Goal: Task Accomplishment & Management: Complete application form

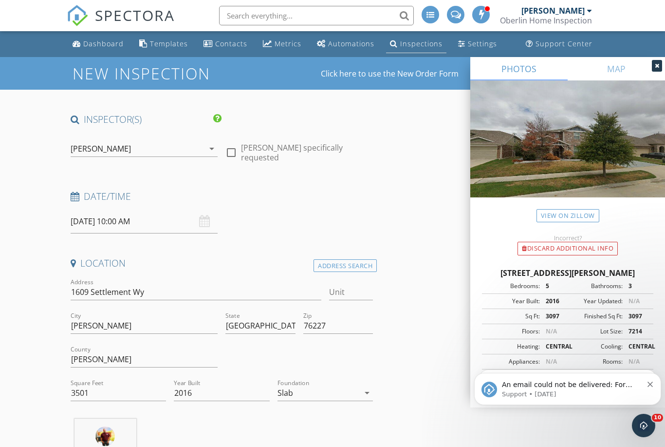
type input "Chapa"
click at [422, 46] on div "Inspections" at bounding box center [421, 43] width 42 height 9
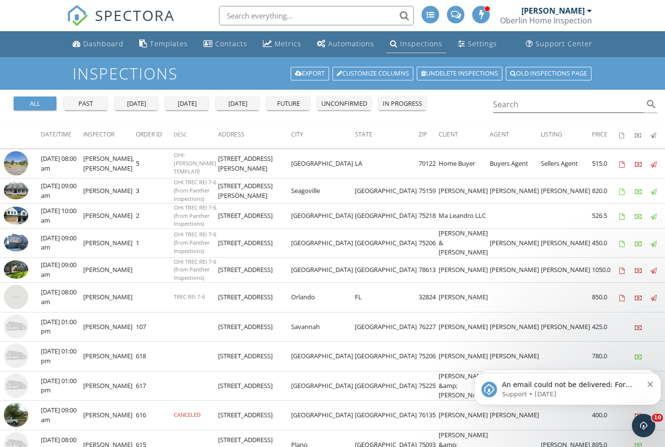
click at [418, 42] on div "Inspections" at bounding box center [421, 43] width 42 height 9
click at [111, 42] on div "Dashboard" at bounding box center [103, 43] width 40 height 9
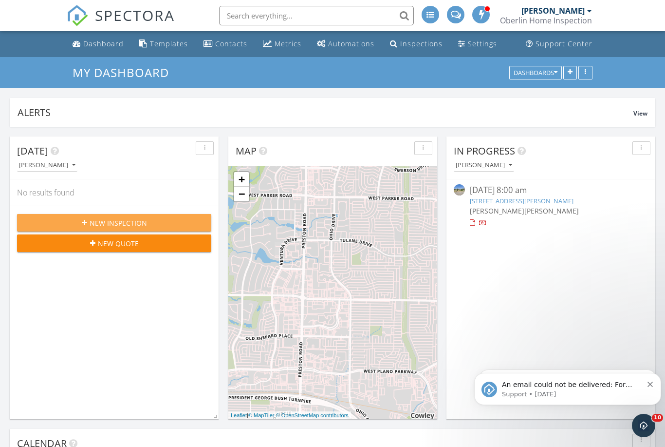
click at [150, 225] on div "New Inspection" at bounding box center [114, 223] width 179 height 10
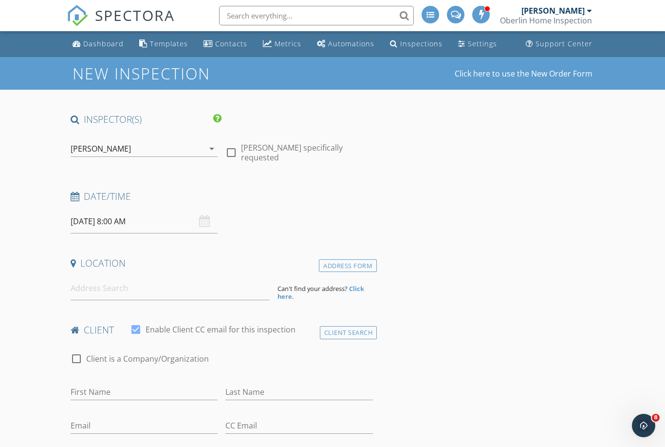
click at [143, 221] on input "09/30/2025 8:00 AM" at bounding box center [145, 221] width 148 height 24
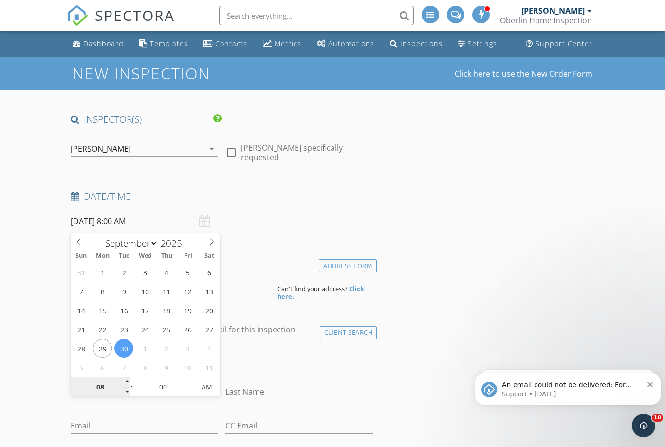
click at [100, 390] on input "08" at bounding box center [101, 386] width 60 height 19
click at [123, 381] on input "08" at bounding box center [101, 386] width 60 height 19
click at [123, 378] on input "08" at bounding box center [101, 386] width 60 height 19
click at [127, 377] on span at bounding box center [127, 382] width 7 height 10
type input "09"
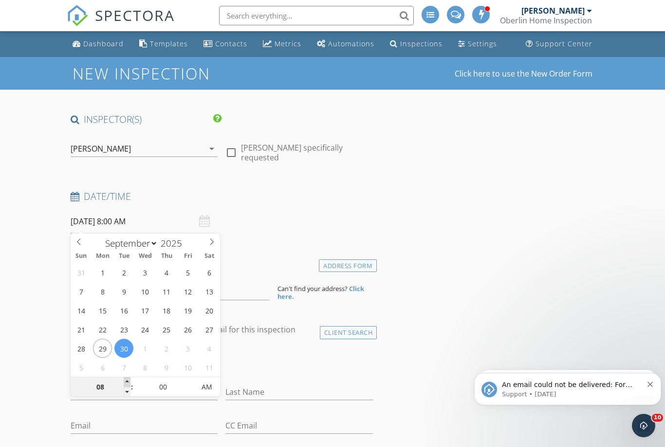
type input "09/30/2025 9:00 AM"
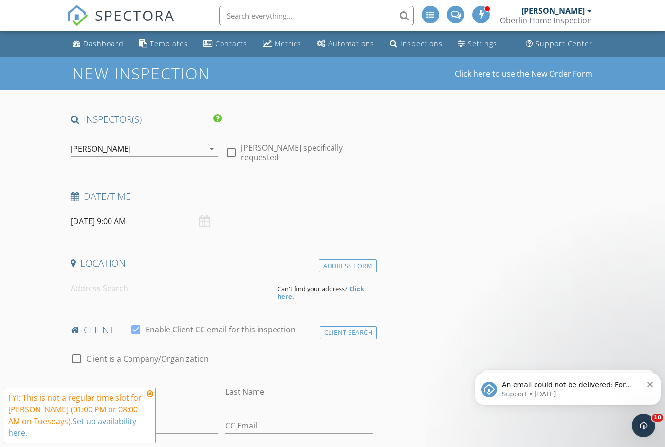
click at [152, 395] on icon at bounding box center [150, 394] width 7 height 8
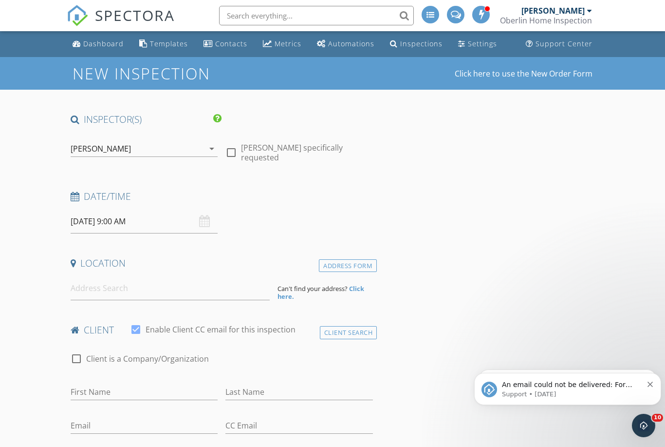
click at [148, 223] on input "09/30/2025 9:00 AM" at bounding box center [145, 221] width 148 height 24
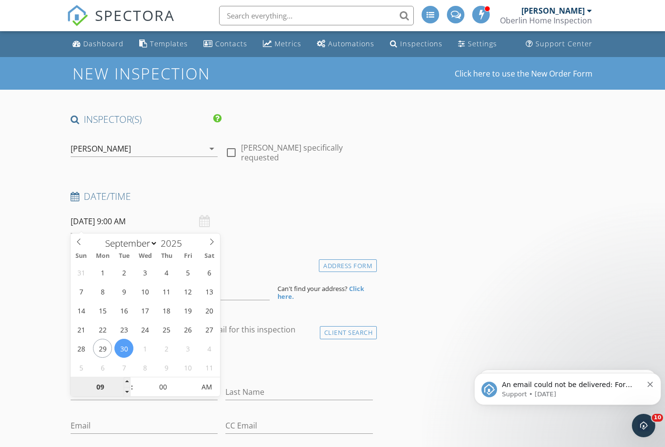
click at [102, 385] on input "09" at bounding box center [101, 386] width 60 height 19
click at [122, 378] on input "09" at bounding box center [101, 386] width 60 height 19
click at [127, 380] on span at bounding box center [127, 382] width 7 height 10
type input "10"
type input "09/30/2025 10:00 AM"
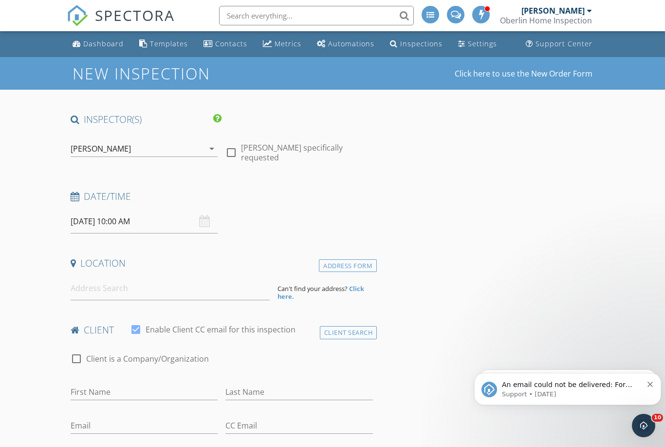
click at [325, 192] on h4 "Date/Time" at bounding box center [222, 196] width 302 height 13
click at [177, 290] on input at bounding box center [170, 288] width 199 height 24
click at [114, 292] on input at bounding box center [170, 288] width 199 height 24
paste input "1609 Settlement Way"
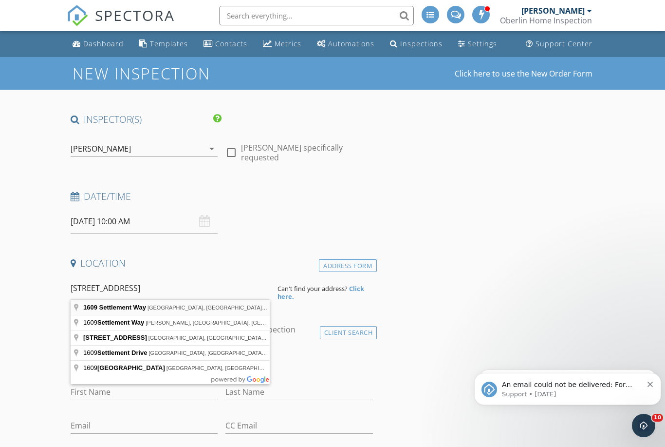
type input "1609 Settlement Way, Aubrey, TX, USA"
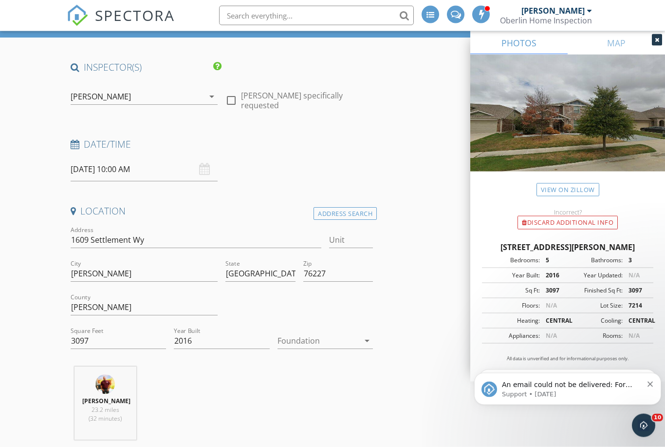
scroll to position [52, 0]
click at [75, 340] on input "3097" at bounding box center [118, 341] width 95 height 16
type input "3697"
click at [250, 373] on div "[PERSON_NAME] 23.2 miles (32 minutes)" at bounding box center [222, 406] width 310 height 81
click at [351, 339] on div at bounding box center [319, 341] width 82 height 16
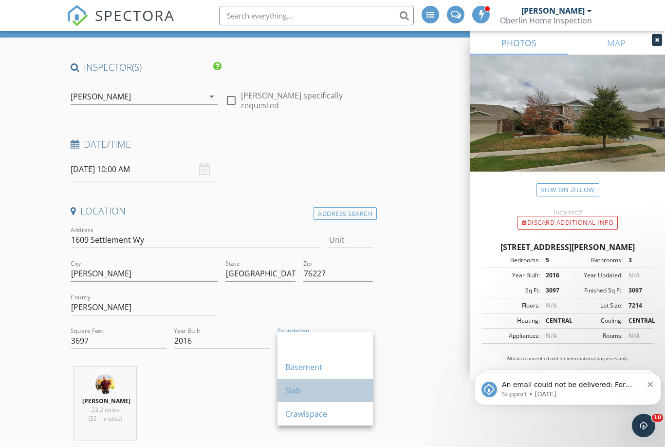
click at [315, 393] on div "Slab" at bounding box center [325, 390] width 80 height 12
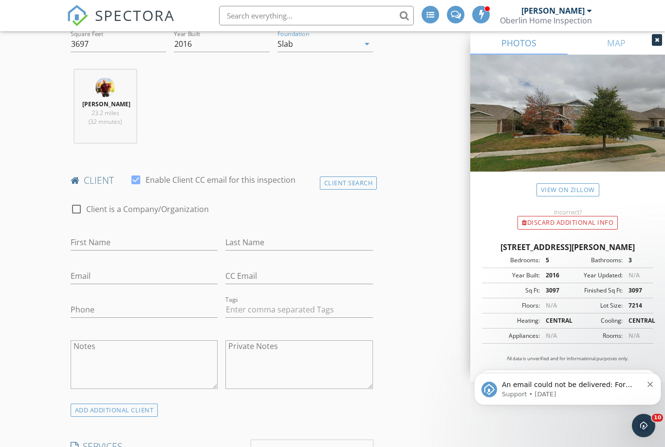
scroll to position [355, 0]
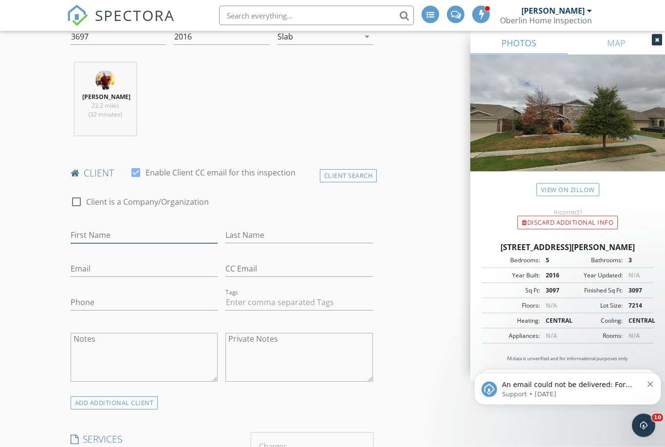
click at [145, 228] on input "First Name" at bounding box center [145, 235] width 148 height 16
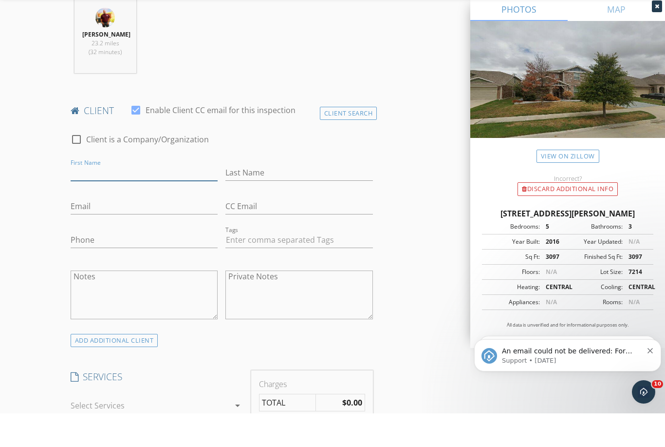
scroll to position [395, 0]
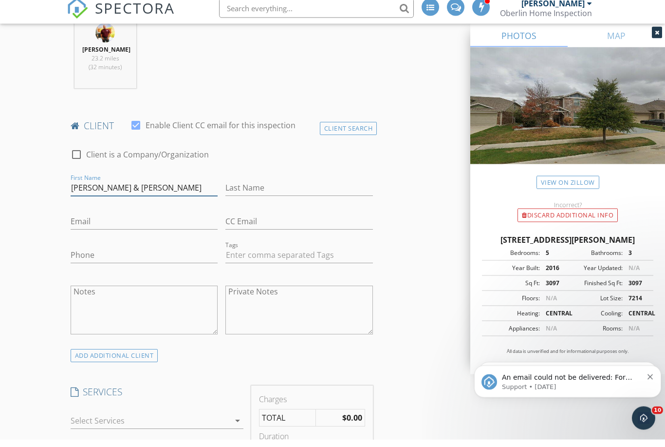
type input "[PERSON_NAME] & [PERSON_NAME]"
type input "Price"
click at [171, 255] on input "Phone" at bounding box center [145, 263] width 148 height 16
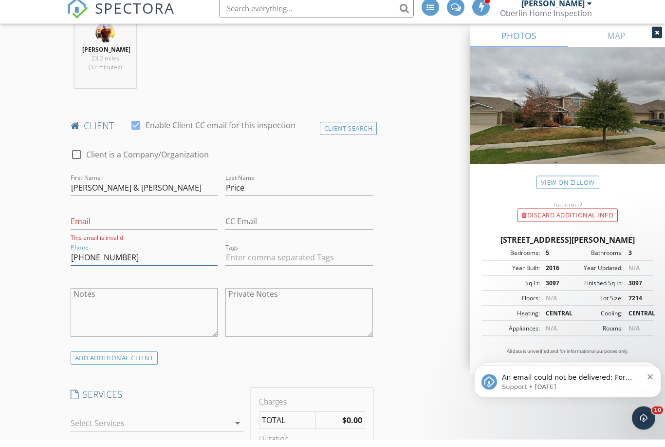
type input "432-424-5165"
click at [171, 221] on input "Email" at bounding box center [145, 229] width 148 height 16
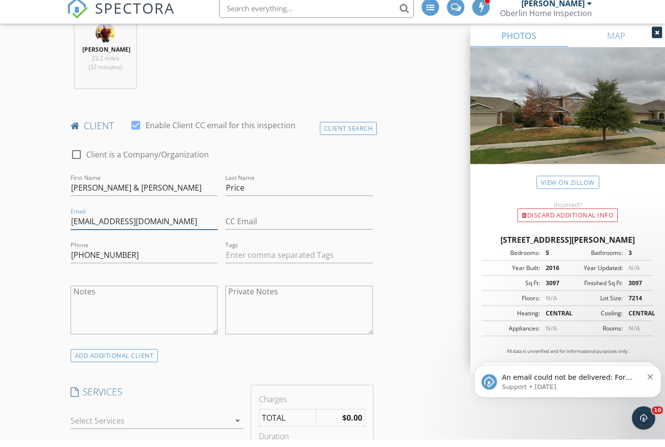
type input "jprice@lajitasgolfresort.com"
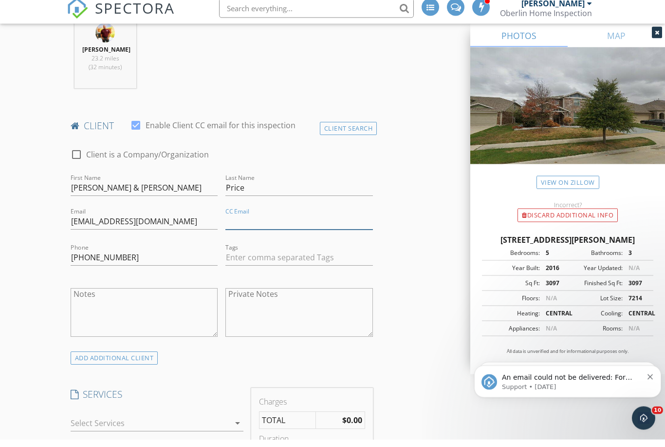
type input "j"
type input "[PERSON_NAME][EMAIL_ADDRESS][DOMAIN_NAME]"
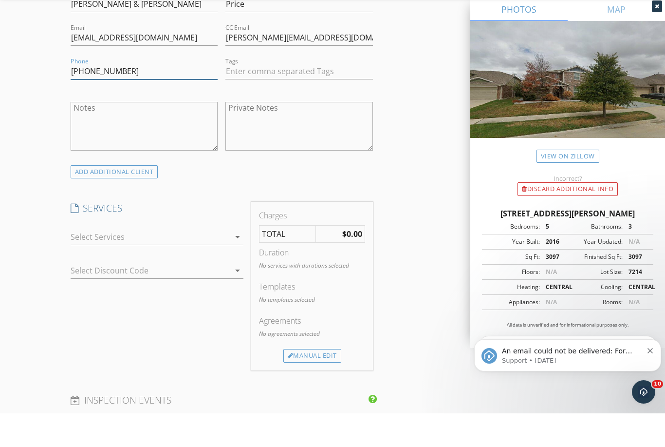
scroll to position [563, 0]
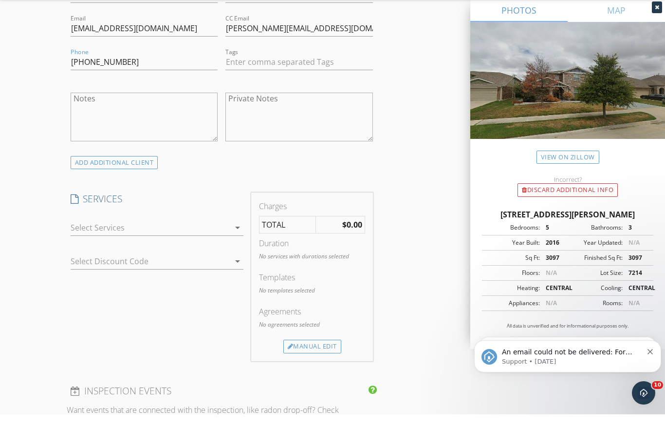
click at [222, 252] on div at bounding box center [151, 260] width 160 height 16
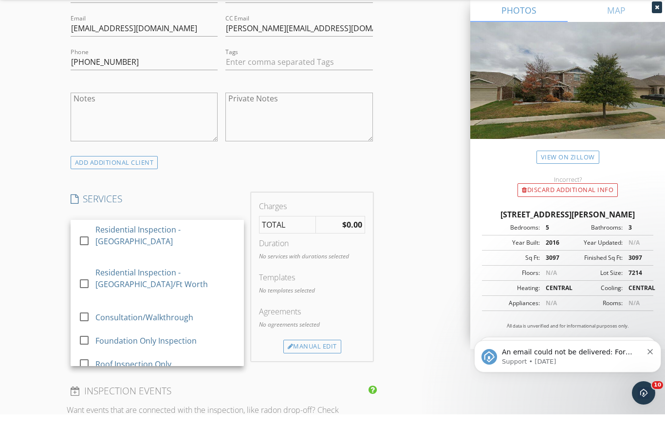
scroll to position [596, 0]
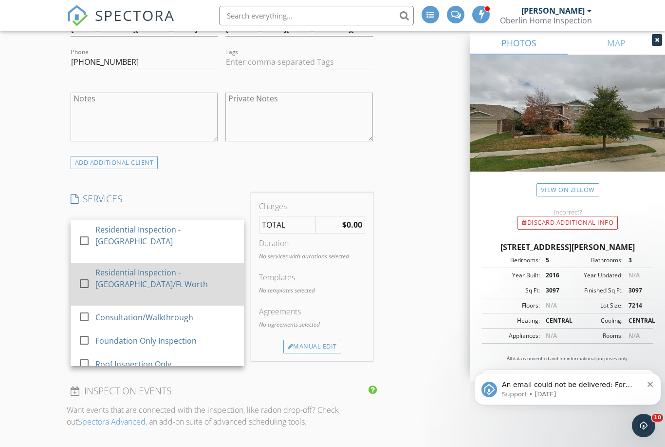
click at [168, 276] on div "Residential Inspection - [GEOGRAPHIC_DATA]/Ft Worth" at bounding box center [165, 277] width 141 height 23
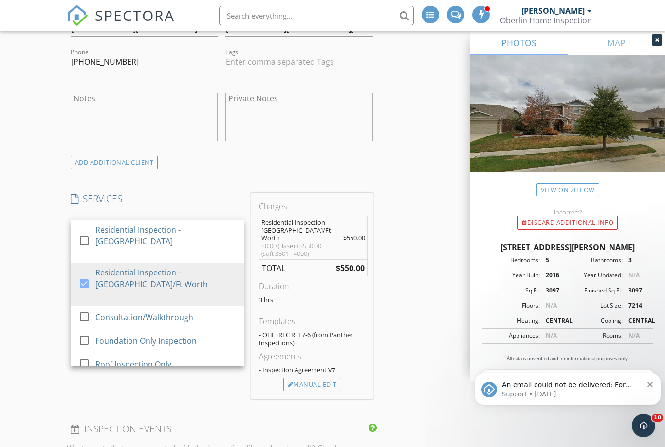
click at [424, 206] on div "INSPECTOR(S) check_box Jared Oberlin PRIMARY check_box_outline_blank Alec Lafar…" at bounding box center [333, 441] width 532 height 1849
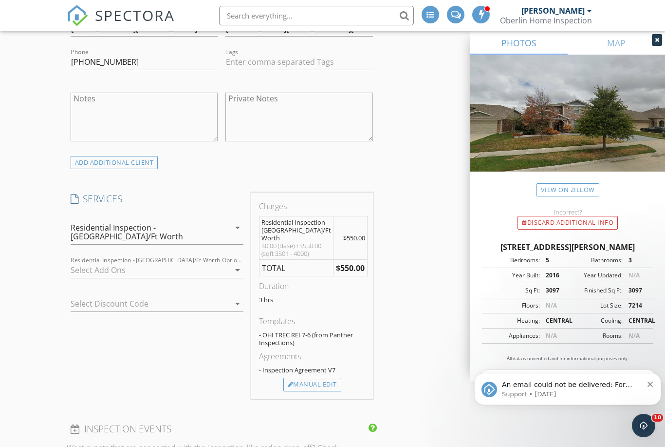
click at [216, 267] on div at bounding box center [151, 270] width 160 height 16
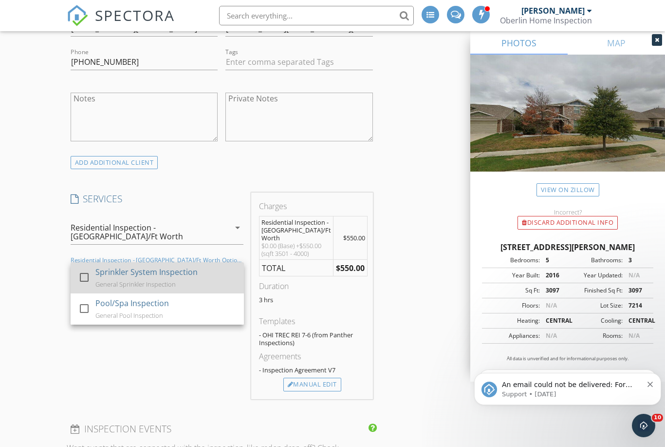
click at [181, 266] on div "Sprinkler System Inspection" at bounding box center [146, 272] width 102 height 12
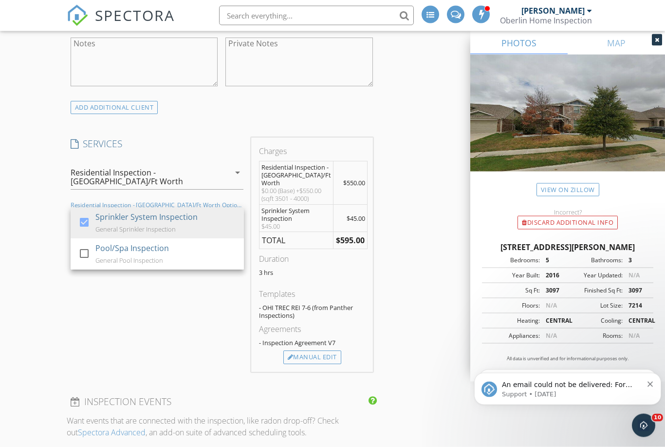
click at [427, 266] on div "INSPECTOR(S) check_box Jared Oberlin PRIMARY check_box_outline_blank Alec Lafar…" at bounding box center [333, 400] width 532 height 1877
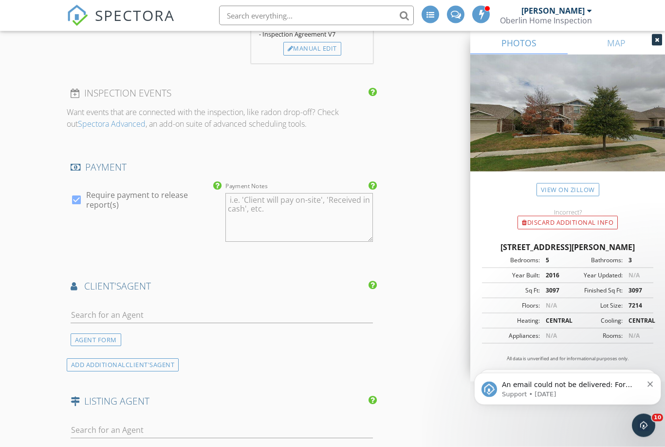
scroll to position [959, 0]
click at [140, 307] on input "text" at bounding box center [222, 315] width 302 height 16
type input "Shannon Price"
click at [158, 358] on div "ADD ADDITIONAL client's AGENT" at bounding box center [123, 364] width 112 height 13
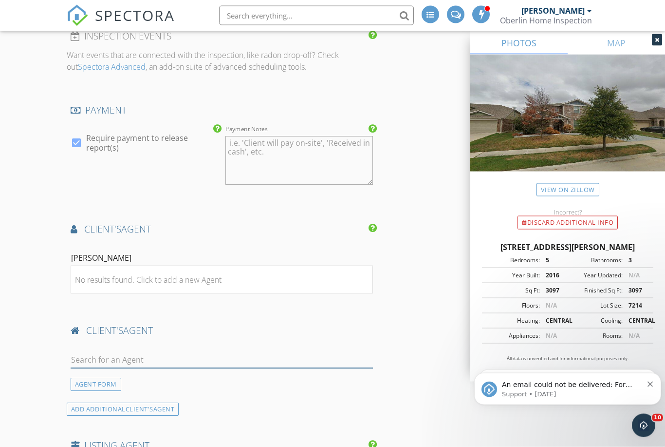
click at [182, 352] on input "text" at bounding box center [222, 360] width 302 height 16
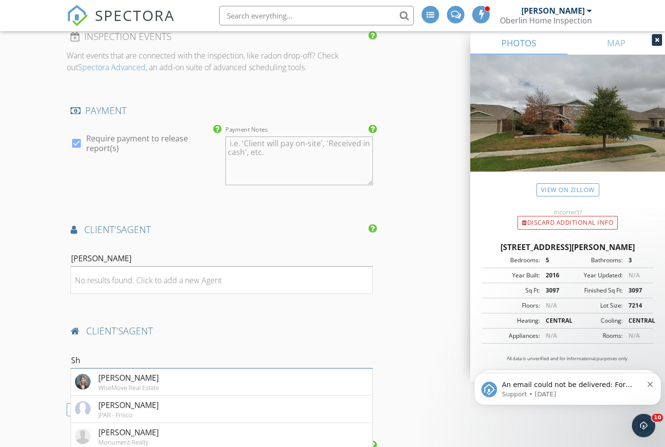
type input "S"
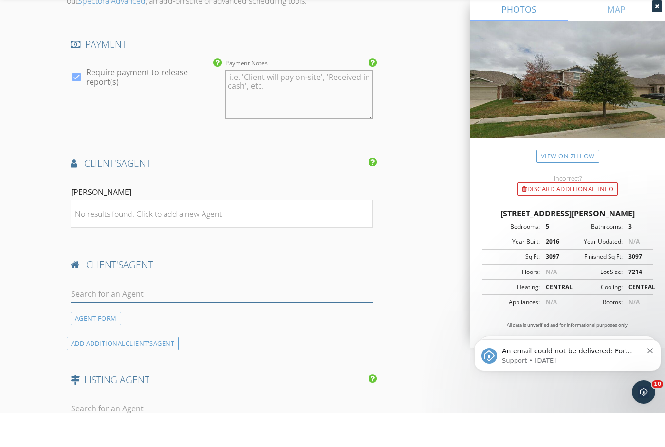
scroll to position [1053, 0]
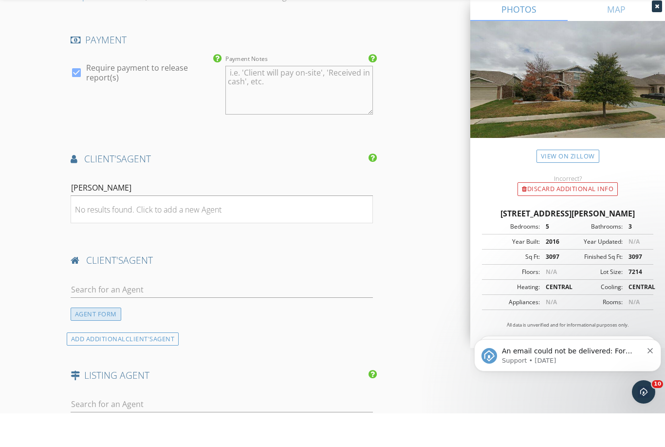
click at [87, 341] on div "AGENT FORM" at bounding box center [96, 347] width 51 height 13
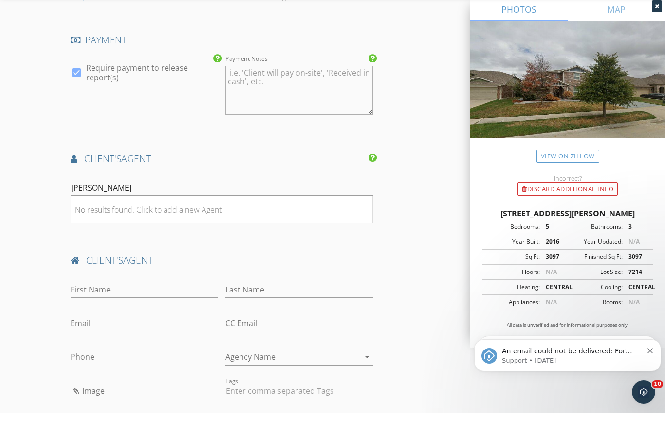
scroll to position [1086, 0]
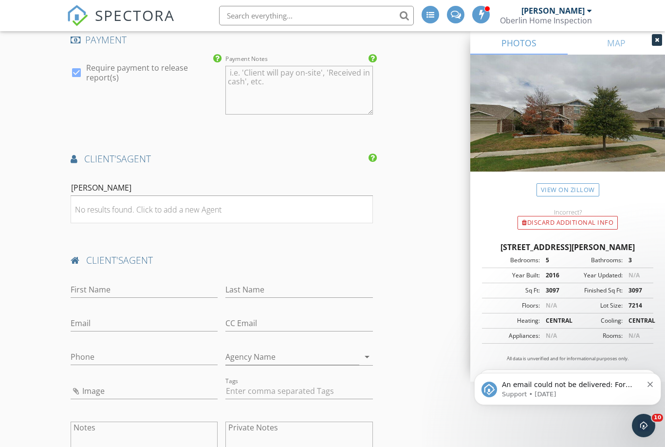
click at [349, 174] on div "Shannon Price" at bounding box center [222, 190] width 302 height 32
click at [92, 180] on input "Shannon Price" at bounding box center [222, 188] width 302 height 16
type input "Shanno Price"
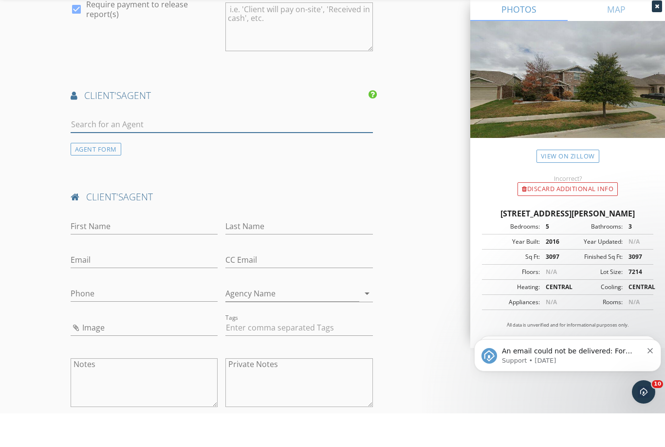
scroll to position [1117, 0]
click at [89, 251] on input "First Name" at bounding box center [145, 259] width 148 height 16
type input "Shannon"
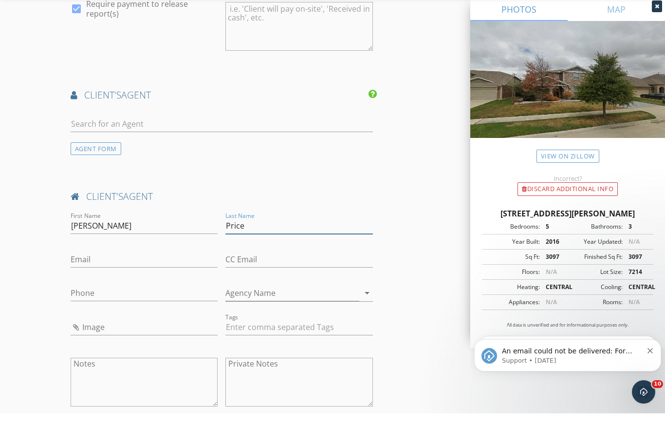
type input "Price"
type input "shannonleighprice@gmail.com"
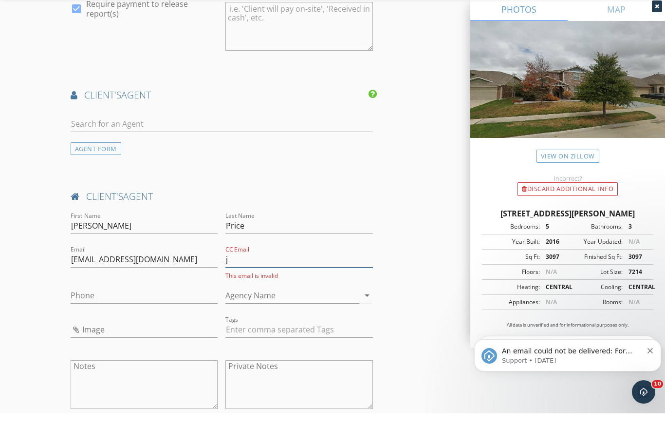
type input "ja"
type input "jared@oberlinhomeinspection.com"
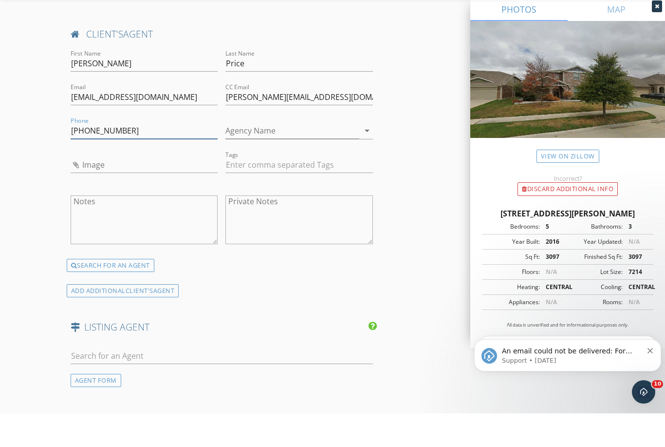
scroll to position [1295, 0]
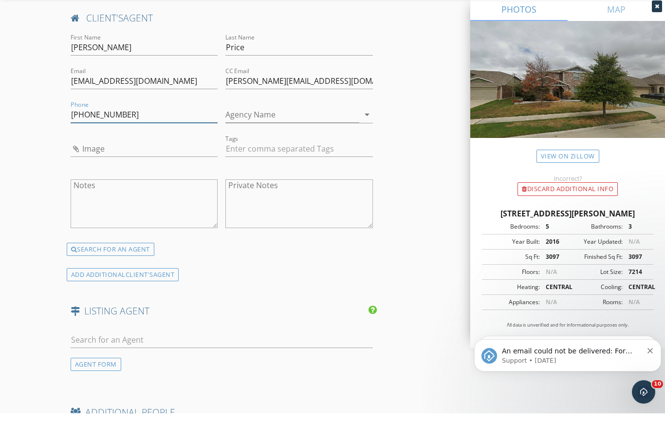
type input "310-954-7725"
click at [263, 365] on input "text" at bounding box center [222, 373] width 302 height 16
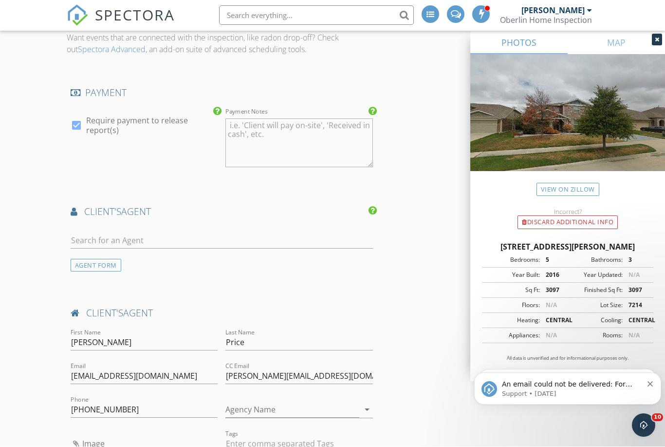
scroll to position [1416, 0]
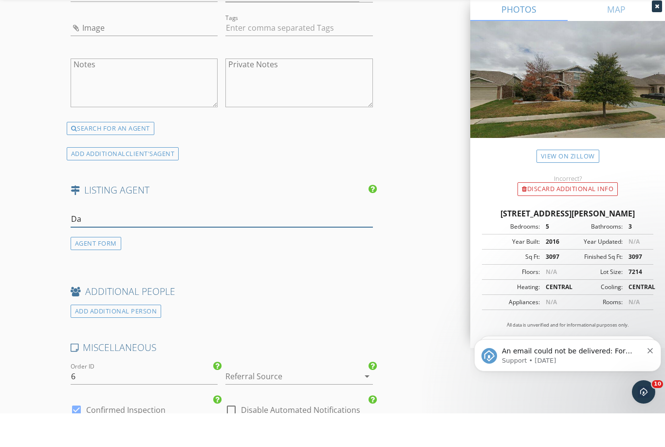
type input "D"
click at [247, 318] on h4 "ADDITIONAL PEOPLE" at bounding box center [222, 324] width 302 height 13
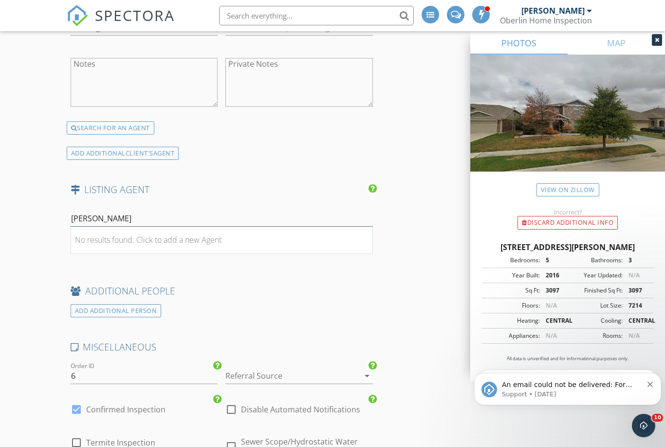
click at [335, 213] on input "alex chapa" at bounding box center [222, 218] width 302 height 16
type input "a"
click at [84, 304] on div "ADD ADDITIONAL PERSON" at bounding box center [116, 310] width 91 height 13
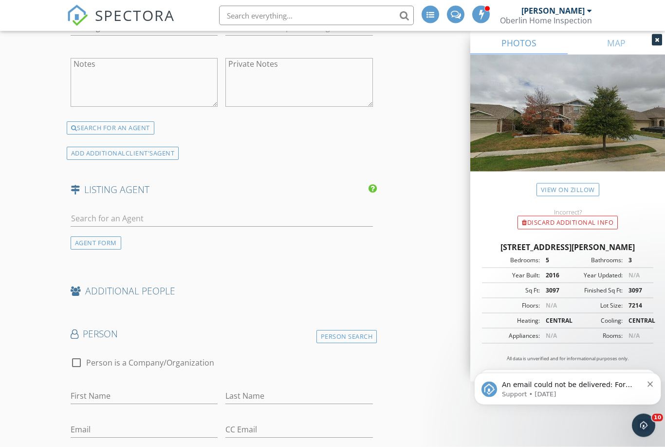
scroll to position [1450, 0]
click at [79, 286] on icon at bounding box center [76, 290] width 10 height 9
click at [95, 284] on h4 "ADDITIONAL PEOPLE" at bounding box center [222, 290] width 302 height 13
click at [78, 236] on div "AGENT FORM" at bounding box center [96, 242] width 51 height 13
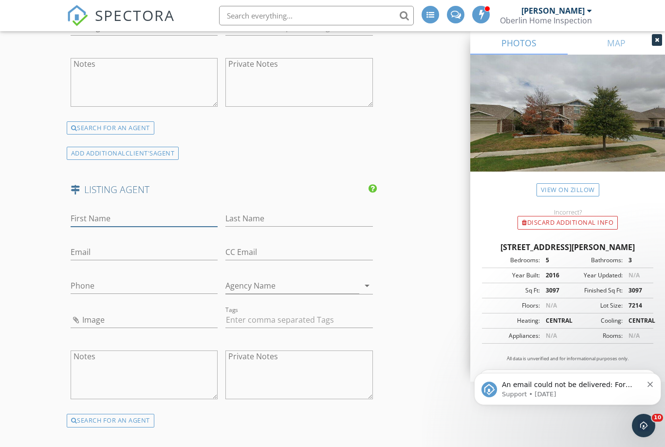
click at [81, 210] on input "First Name" at bounding box center [145, 218] width 148 height 16
type input "C"
type input "Alex"
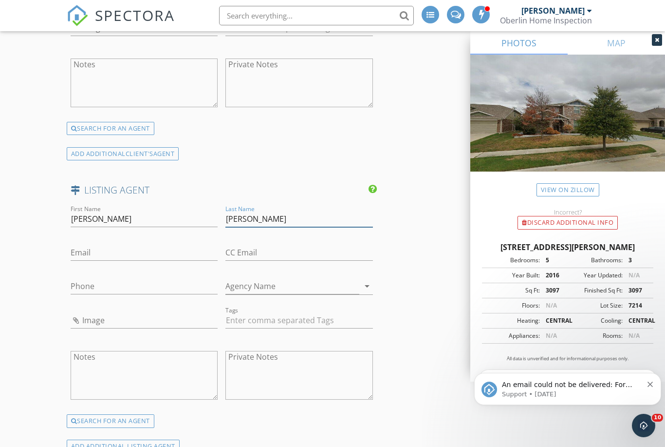
type input "Chapa"
click at [130, 244] on input "Email" at bounding box center [145, 252] width 148 height 16
paste input "mailto:Alex@ETXUnitedCountry.com"
click at [98, 244] on input "mailto:Alex@ETXUnitedCountry.com" at bounding box center [145, 252] width 148 height 16
type input "Alex@ETXUnitedCountry.com"
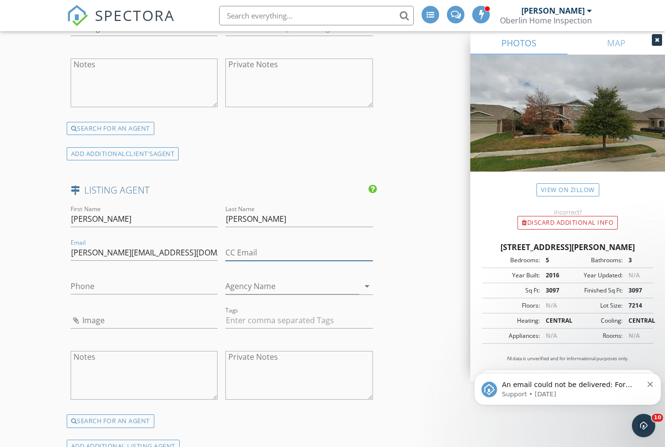
click at [338, 244] on input "CC Email" at bounding box center [299, 252] width 148 height 16
type input "[PERSON_NAME][EMAIL_ADDRESS][DOMAIN_NAME]"
click at [110, 272] on div "Phone" at bounding box center [145, 288] width 148 height 32
click at [100, 278] on input "Phone" at bounding box center [145, 286] width 148 height 16
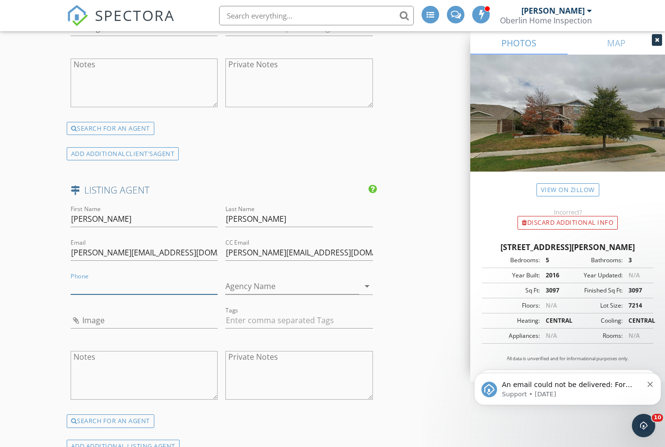
click at [93, 278] on input "Phone" at bounding box center [145, 286] width 148 height 16
click at [98, 278] on input "Phone" at bounding box center [145, 286] width 148 height 16
click at [99, 278] on input "Phone" at bounding box center [145, 286] width 148 height 16
paste input "469-865-3500"
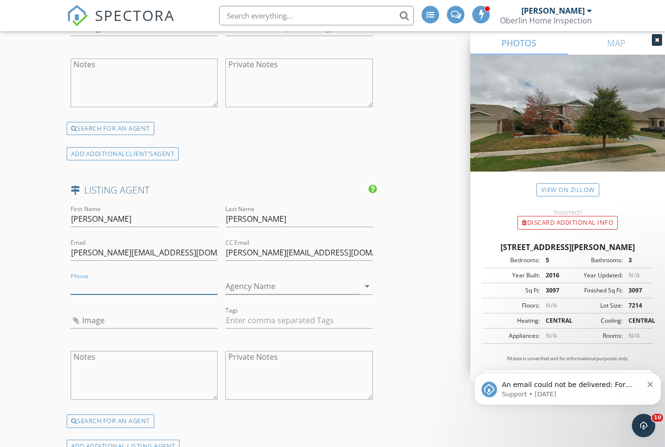
type input "469-865-3500"
click at [309, 278] on input "Agency Name" at bounding box center [292, 286] width 134 height 16
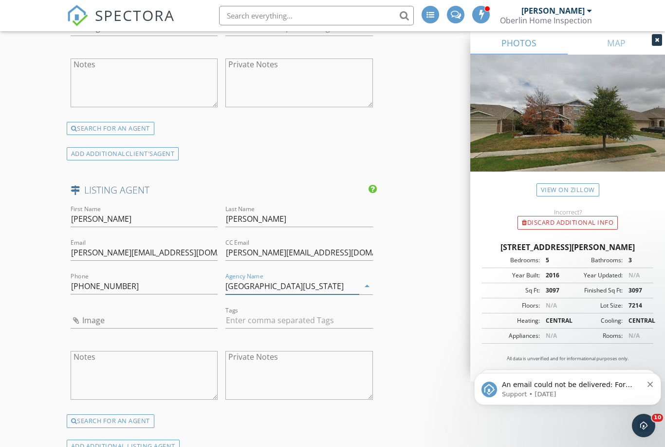
click at [343, 278] on input "East Texas" at bounding box center [292, 286] width 134 height 16
click at [251, 278] on input "East Texas" at bounding box center [292, 286] width 134 height 16
click at [266, 278] on input "East Texas" at bounding box center [292, 286] width 134 height 16
click at [265, 278] on input "East Texas" at bounding box center [292, 286] width 134 height 16
paste input "Real Estate & Auction"
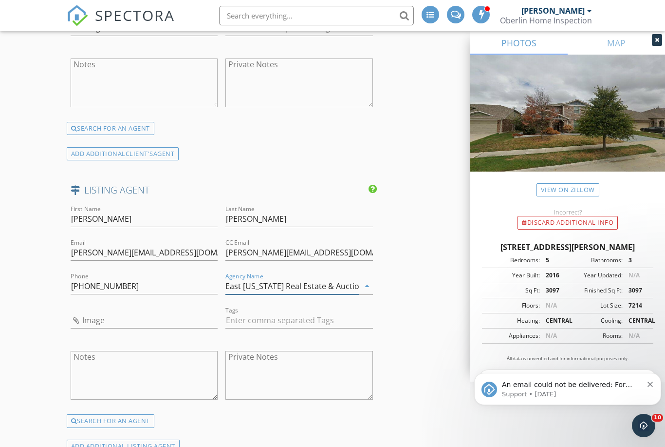
type input "East Texas Real Estate & Auction"
click at [90, 312] on input "Image" at bounding box center [145, 320] width 148 height 16
type input "IMG_7828.webp"
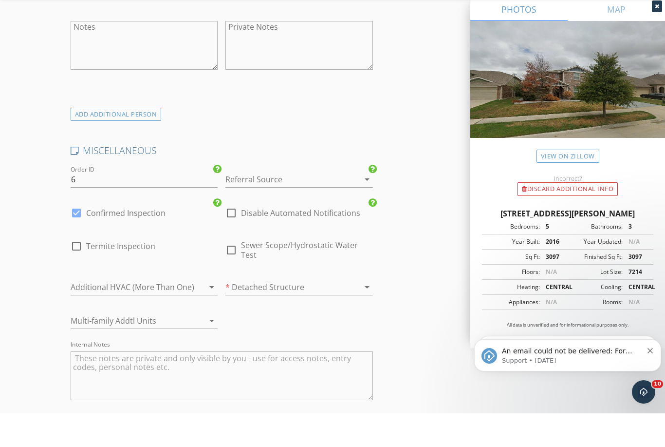
scroll to position [2113, 0]
click at [336, 205] on div at bounding box center [285, 213] width 120 height 16
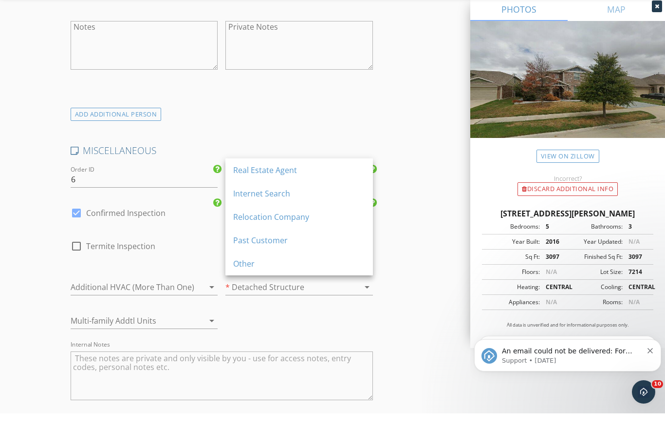
scroll to position [2147, 0]
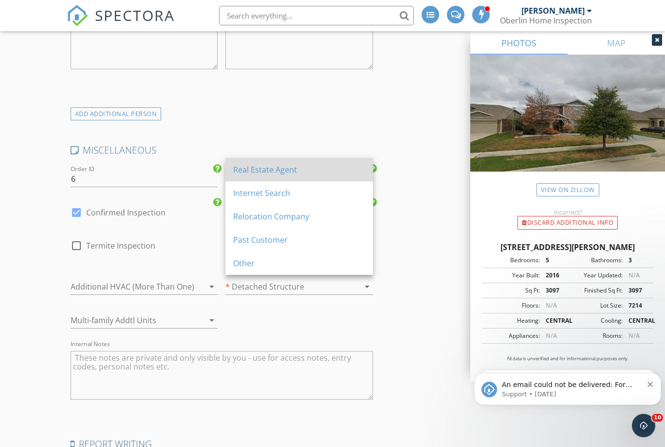
click at [295, 168] on div "Real Estate Agent" at bounding box center [299, 170] width 132 height 12
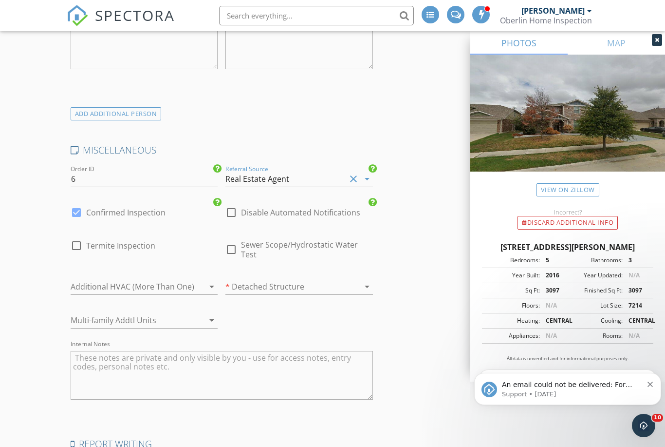
click at [150, 241] on span "Termite Inspection" at bounding box center [120, 246] width 69 height 10
checkbox input "true"
click at [289, 240] on span "Sewer Scope/Hydrostatic Water Test" at bounding box center [307, 249] width 132 height 19
checkbox input "true"
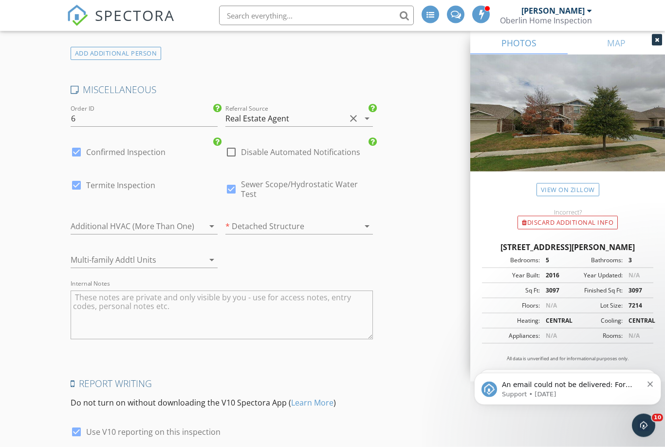
scroll to position [2207, 0]
click at [195, 220] on div at bounding box center [198, 226] width 12 height 12
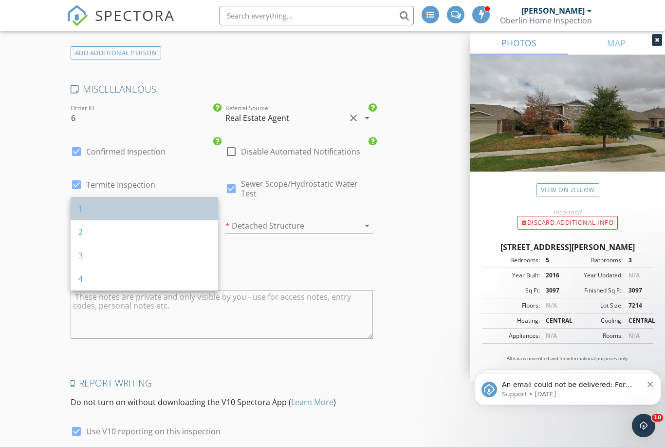
click at [159, 209] on div "1" at bounding box center [144, 209] width 132 height 12
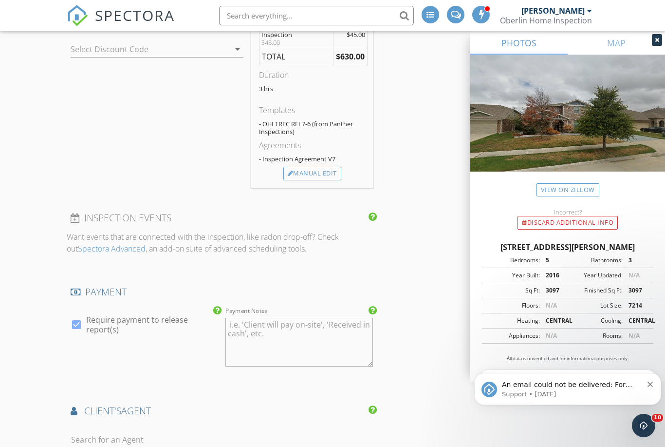
scroll to position [692, 0]
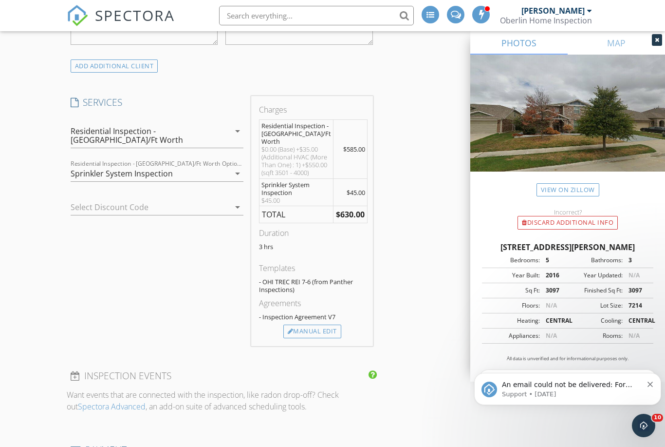
click at [211, 201] on div at bounding box center [144, 207] width 146 height 16
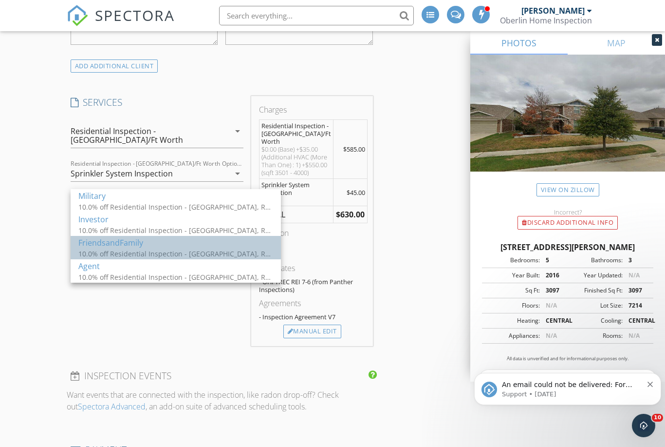
click at [152, 251] on div "10.0% off Residential Inspection - [GEOGRAPHIC_DATA], Residential Inspection - …" at bounding box center [175, 253] width 195 height 10
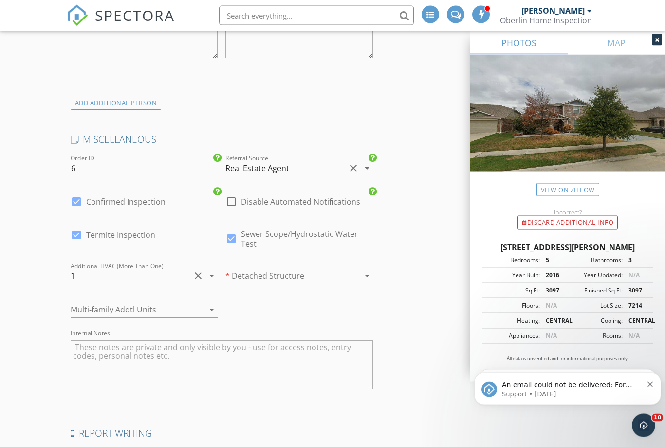
scroll to position [2332, 0]
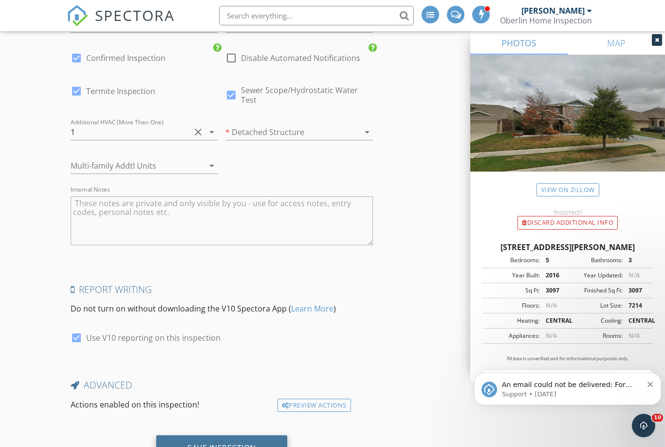
click at [231, 443] on div "Save Inspection" at bounding box center [221, 448] width 69 height 10
click at [231, 435] on div "Save Inspection" at bounding box center [221, 448] width 131 height 26
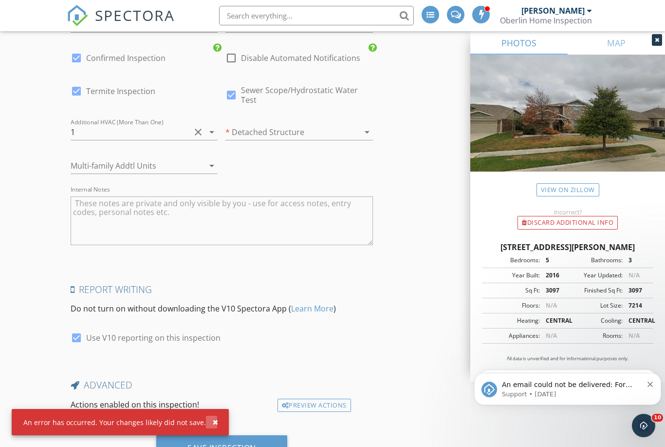
click at [210, 428] on button "button" at bounding box center [211, 421] width 11 height 13
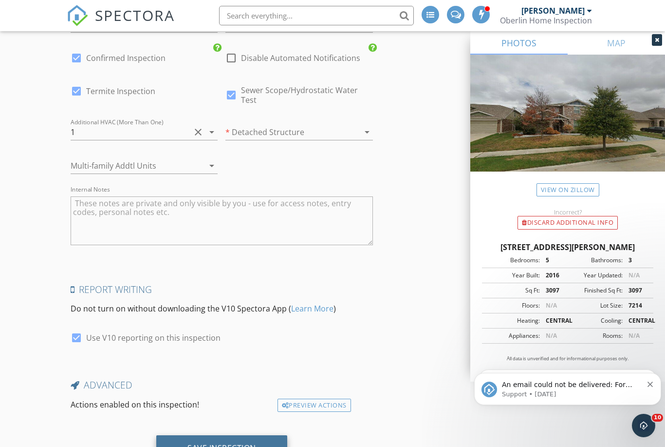
click at [221, 443] on div "Save Inspection" at bounding box center [221, 448] width 69 height 10
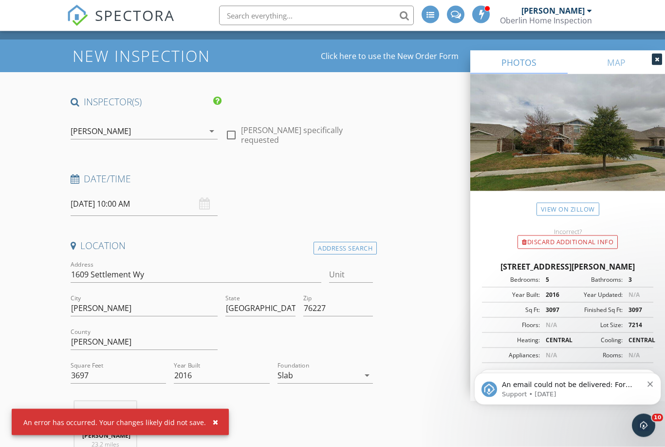
scroll to position [0, 0]
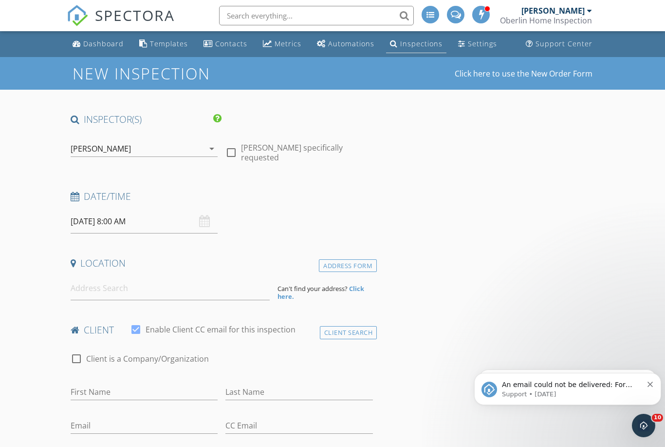
click at [418, 43] on div "Inspections" at bounding box center [421, 43] width 42 height 9
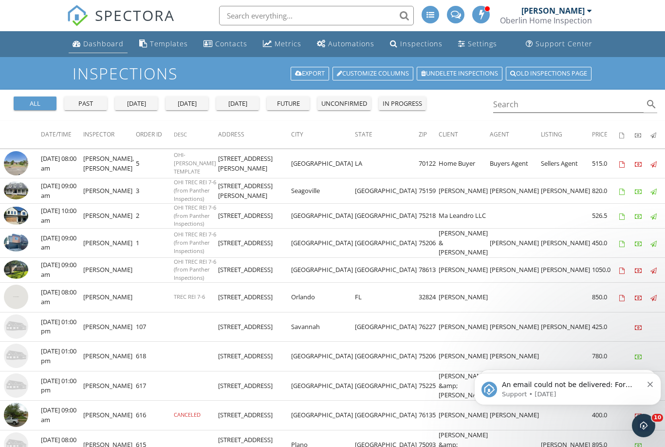
click at [115, 47] on div "Dashboard" at bounding box center [103, 43] width 40 height 9
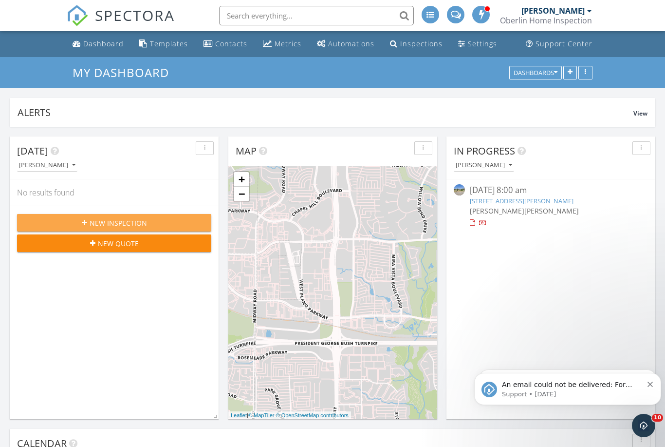
click at [44, 224] on div "New Inspection" at bounding box center [114, 223] width 179 height 10
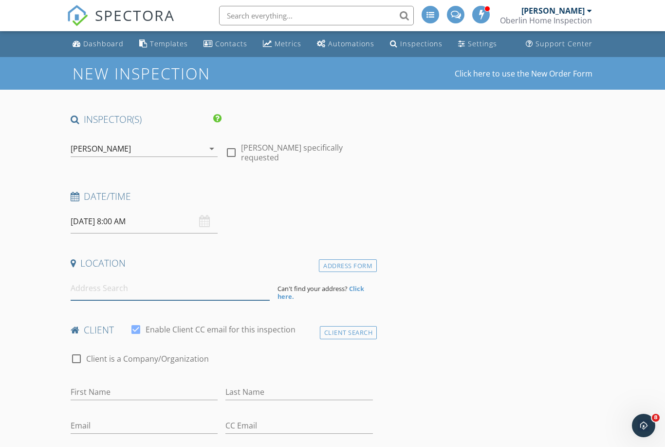
click at [167, 294] on input at bounding box center [170, 288] width 199 height 24
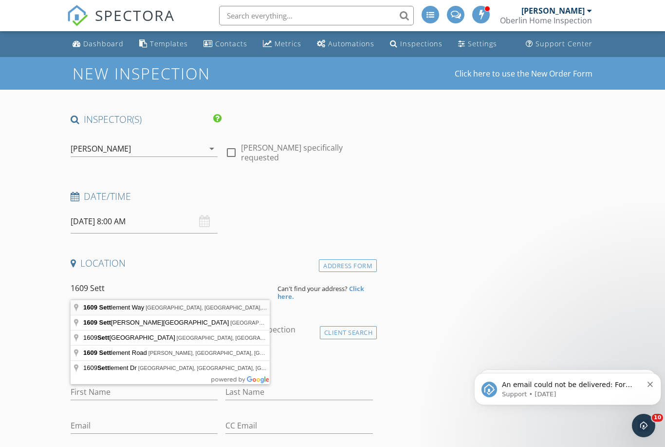
type input "[STREET_ADDRESS]"
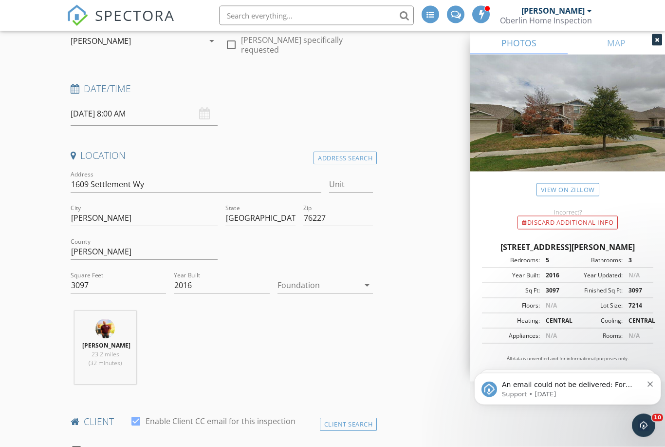
scroll to position [108, 0]
click at [130, 277] on input "3097" at bounding box center [118, 285] width 95 height 16
click at [81, 286] on input "3097" at bounding box center [118, 285] width 95 height 16
type input "3697"
click at [355, 277] on div at bounding box center [319, 285] width 82 height 16
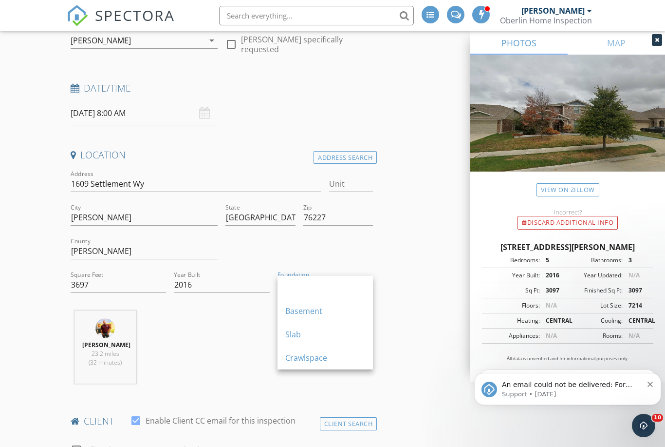
scroll to position [109, 0]
click at [336, 333] on div "Slab" at bounding box center [325, 334] width 80 height 12
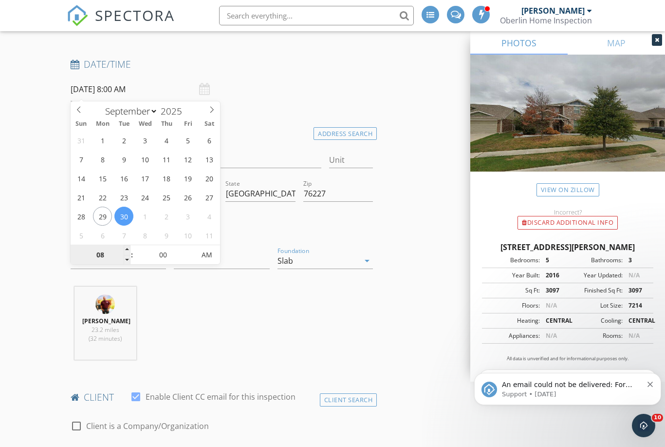
click at [102, 252] on input "08" at bounding box center [101, 254] width 60 height 19
type input "09"
type input "09/30/2025 9:00 AM"
type input "10"
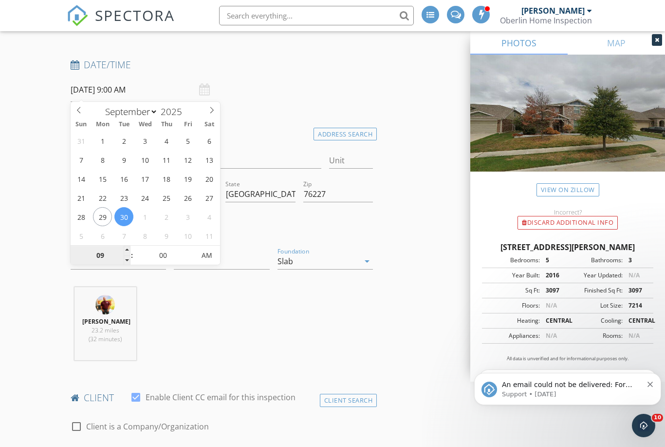
type input "09/30/2025 10:00 AM"
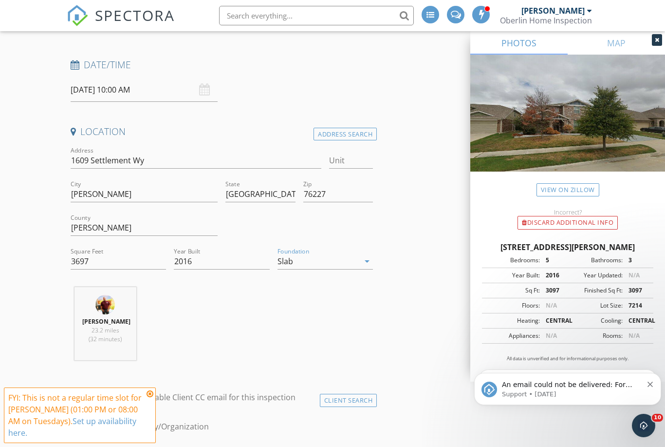
click at [280, 322] on div "Jared Oberlin 23.2 miles (32 minutes)" at bounding box center [222, 327] width 310 height 81
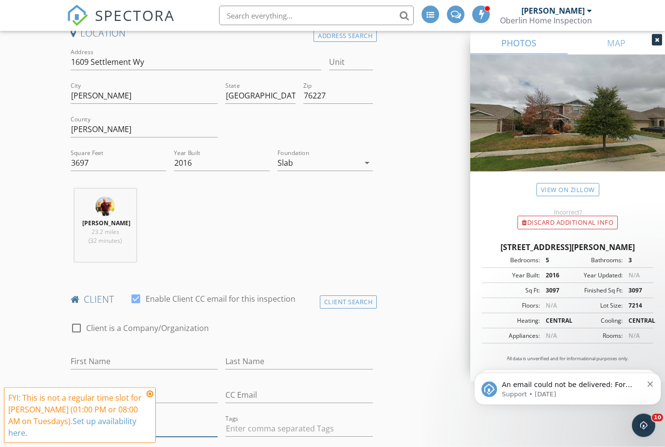
click at [156, 425] on input "Phone" at bounding box center [145, 429] width 148 height 16
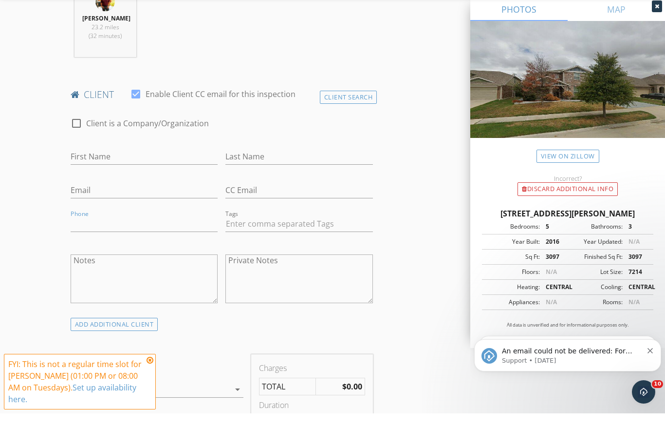
click at [153, 392] on icon at bounding box center [150, 394] width 7 height 8
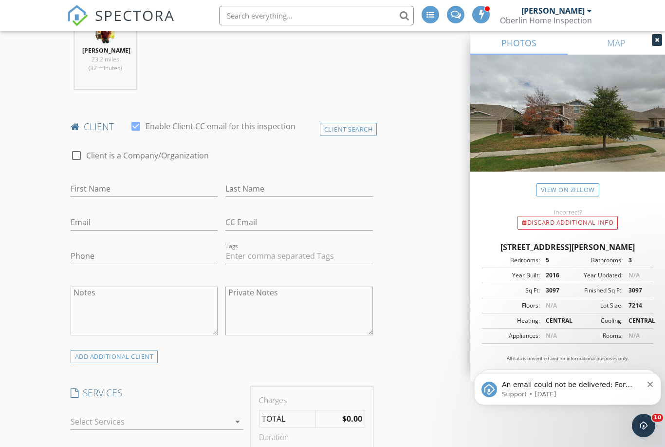
scroll to position [402, 0]
click at [137, 186] on input "First Name" at bounding box center [145, 189] width 148 height 16
type input "John & Sandra"
click at [360, 207] on div "CC Email" at bounding box center [299, 224] width 155 height 34
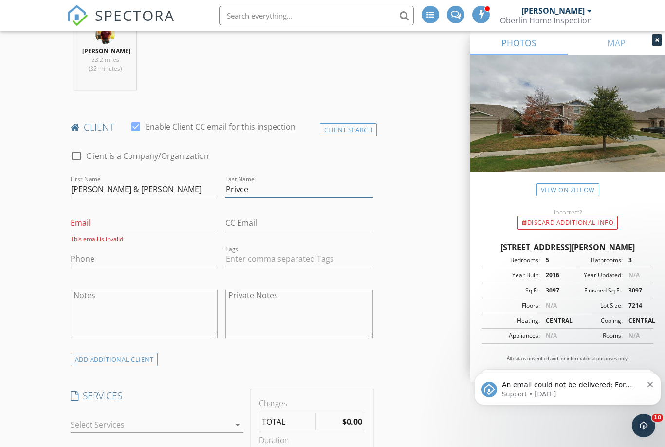
click at [356, 193] on input "Privce" at bounding box center [299, 189] width 148 height 16
type input "Price"
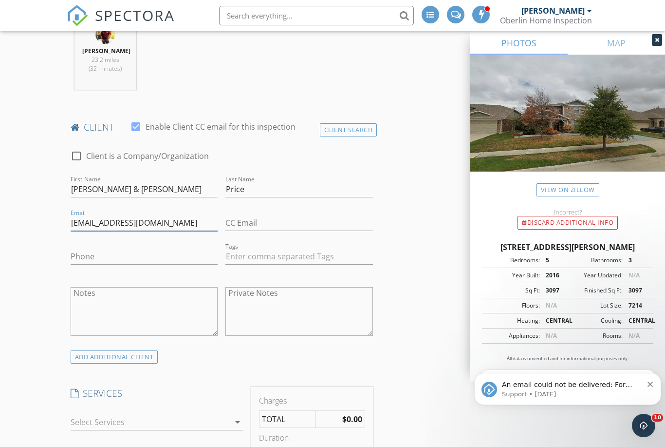
type input "jprice@lajitasgolfresort.com"
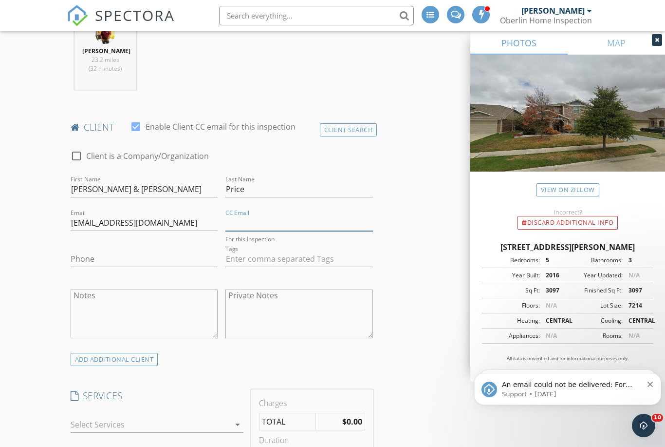
type input "jared@oberlinhomeinspection.com"
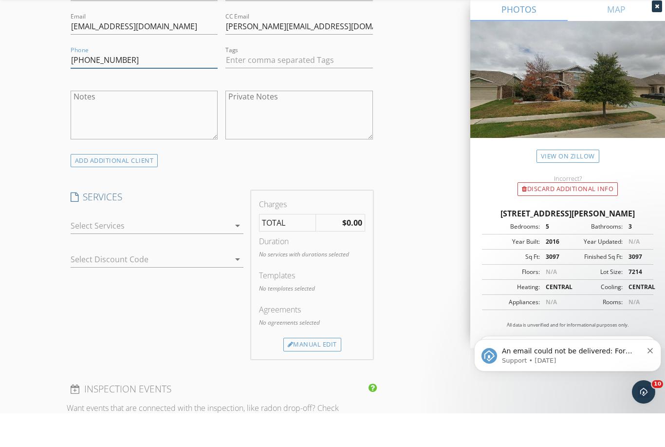
scroll to position [580, 0]
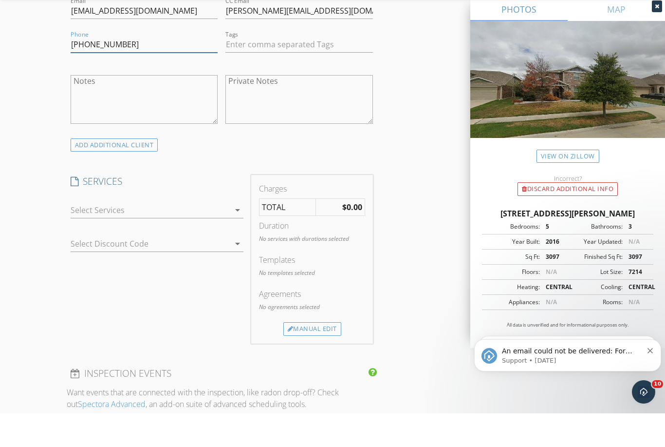
type input "432-424-5165"
click at [210, 236] on div at bounding box center [151, 244] width 160 height 16
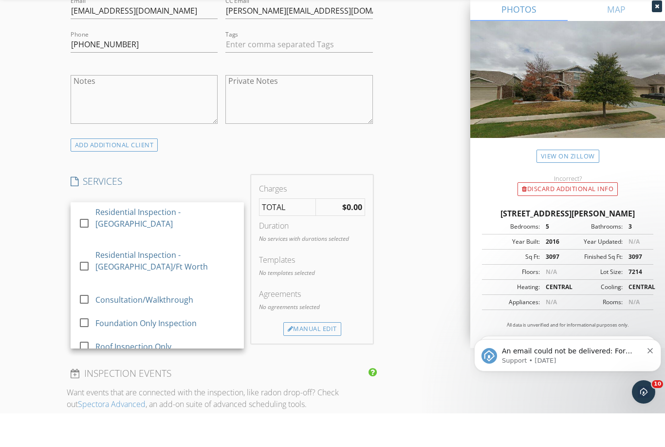
scroll to position [614, 0]
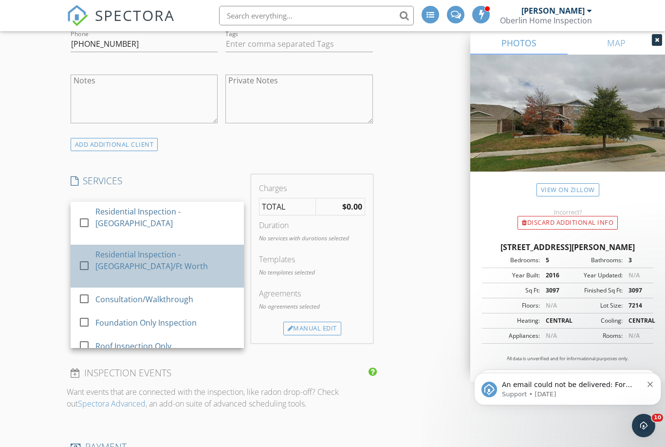
click at [185, 261] on div "Residential Inspection - Dallas/Ft Worth" at bounding box center [165, 259] width 141 height 23
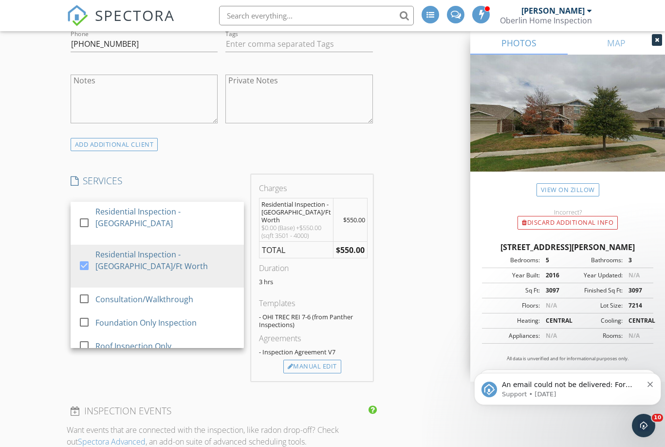
click at [416, 288] on div "INSPECTOR(S) check_box Jared Oberlin PRIMARY check_box_outline_blank Alec Lafar…" at bounding box center [333, 423] width 532 height 1849
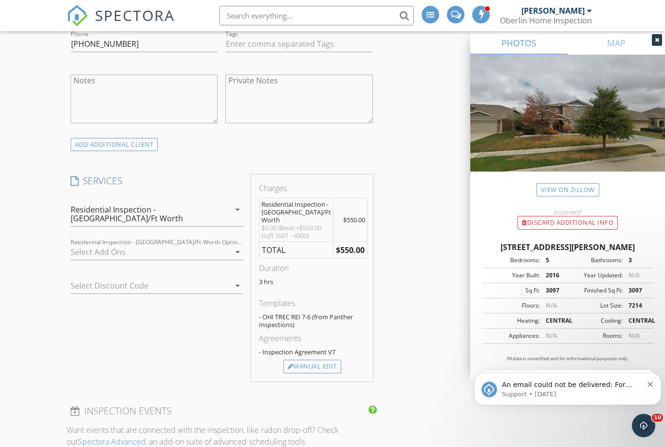
click at [218, 245] on div at bounding box center [151, 252] width 160 height 16
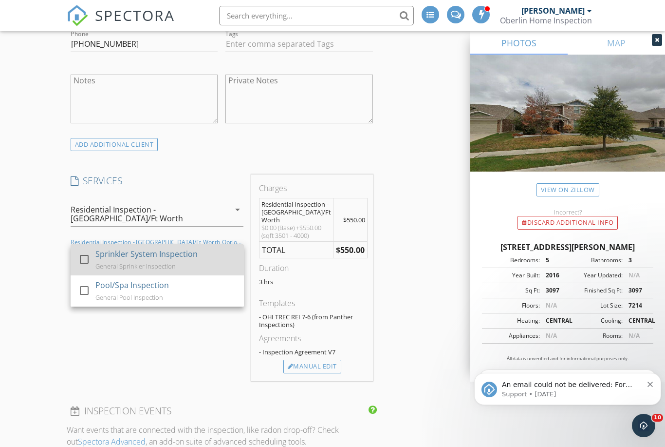
click at [178, 251] on div "Sprinkler System Inspection General Sprinkler Inspection" at bounding box center [165, 259] width 141 height 31
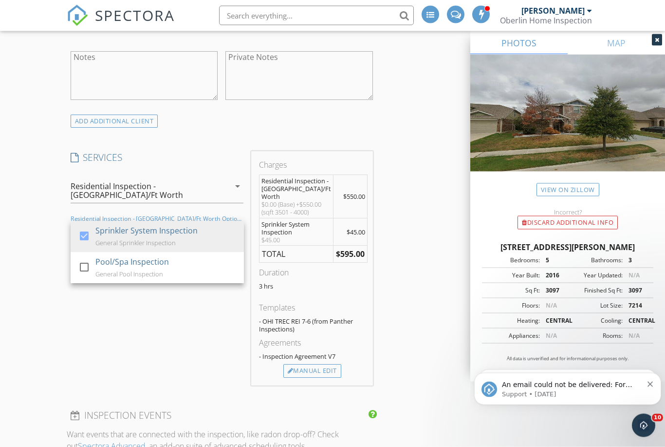
click at [418, 278] on div "INSPECTOR(S) check_box Jared Oberlin PRIMARY check_box_outline_blank Alec Lafar…" at bounding box center [333, 414] width 532 height 1877
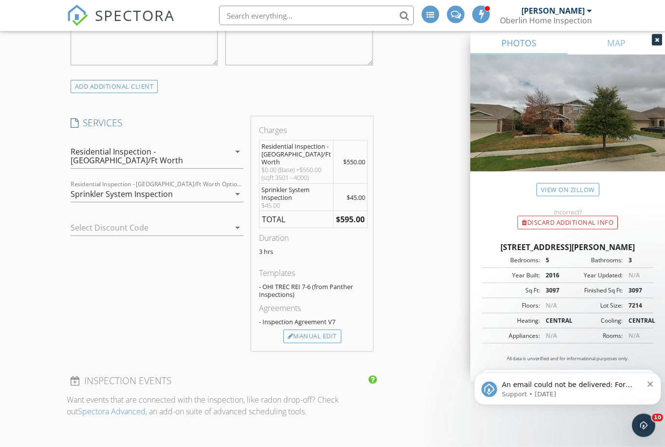
scroll to position [675, 0]
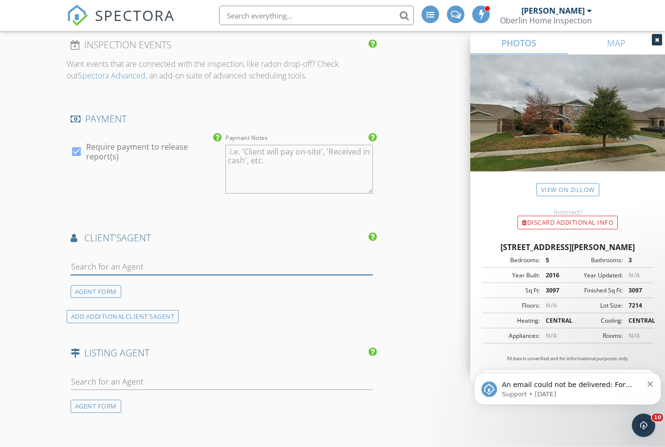
click at [84, 259] on input "text" at bounding box center [222, 267] width 302 height 16
click at [111, 285] on div "AGENT FORM" at bounding box center [96, 291] width 51 height 13
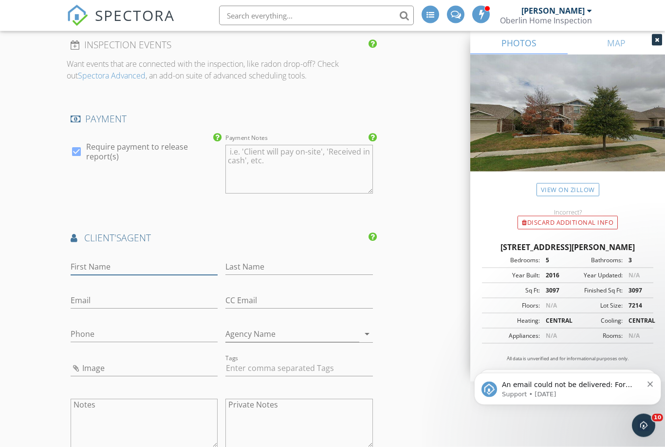
click at [166, 259] on input "First Name" at bounding box center [145, 267] width 148 height 16
type input "Shannon"
type input "Price"
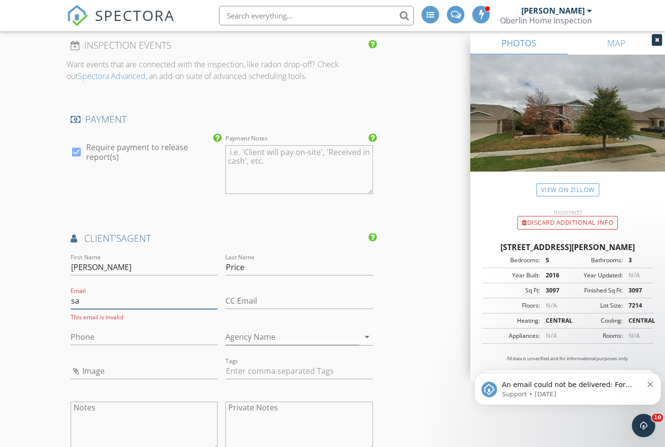
type input "s"
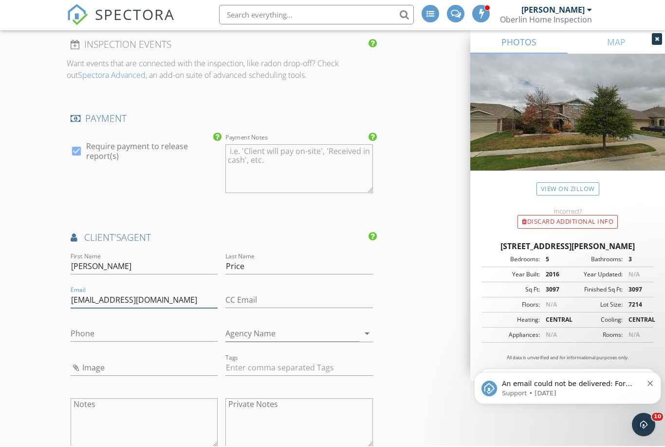
type input "shannonleighprice@gmail.com"
click at [303, 287] on div "CC Email" at bounding box center [299, 303] width 148 height 32
click at [284, 293] on input "CC Email" at bounding box center [299, 301] width 148 height 16
type input "[PERSON_NAME][EMAIL_ADDRESS][DOMAIN_NAME]"
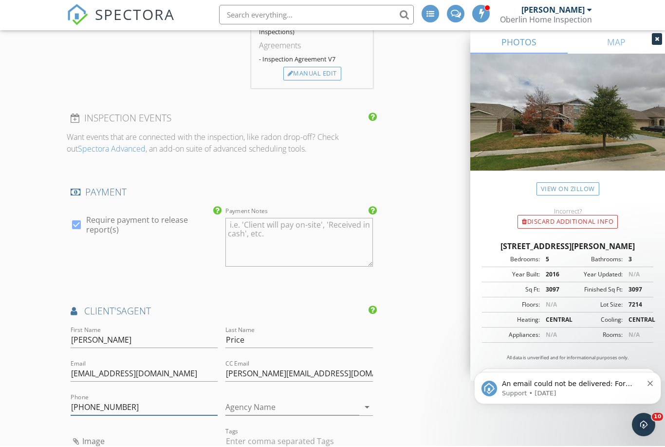
scroll to position [1090, 0]
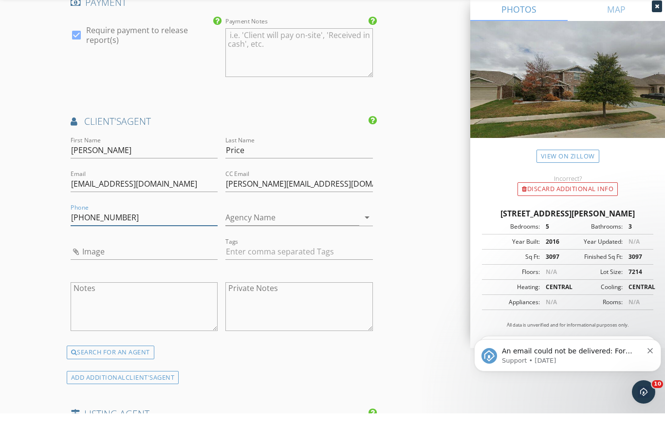
type input "310-954-7725"
click at [116, 277] on input "Image" at bounding box center [145, 285] width 148 height 16
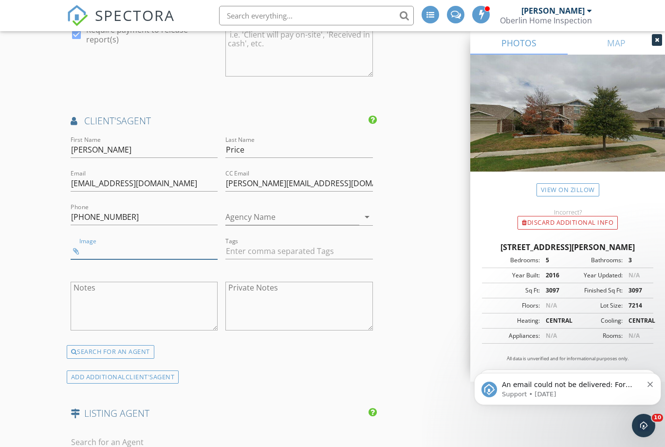
type input "IMG_7829.jpeg"
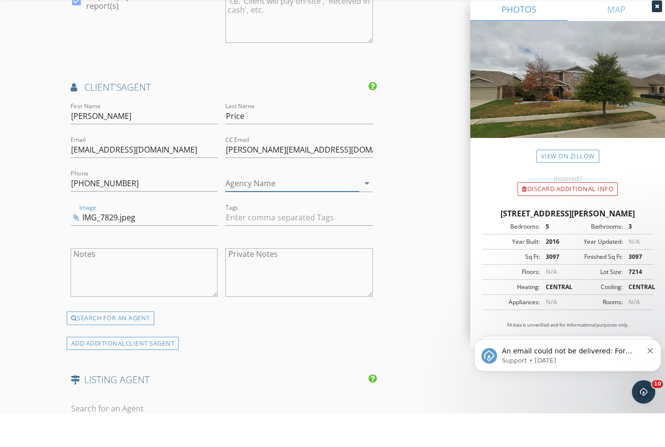
click at [272, 209] on input "Agency Name" at bounding box center [292, 217] width 134 height 16
click at [263, 209] on input "Agency Name" at bounding box center [292, 217] width 134 height 16
paste input "TRANSWORLD®"
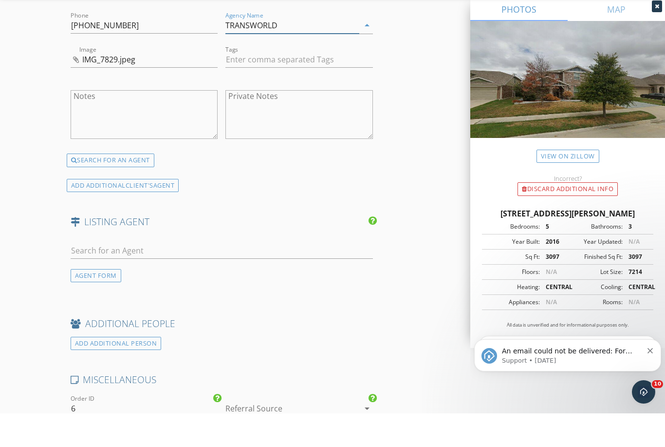
scroll to position [1282, 0]
type input "TRANSWORLD"
click at [106, 302] on div "AGENT FORM" at bounding box center [96, 308] width 51 height 13
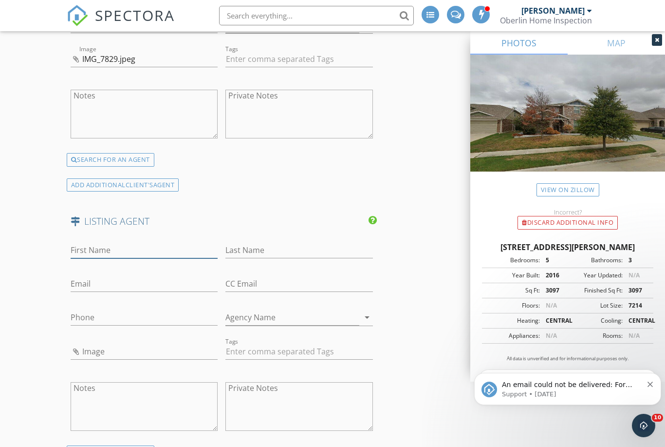
click at [161, 242] on input "First Name" at bounding box center [145, 250] width 148 height 16
type input "Alex"
click at [350, 243] on input "Chapa" at bounding box center [299, 251] width 148 height 16
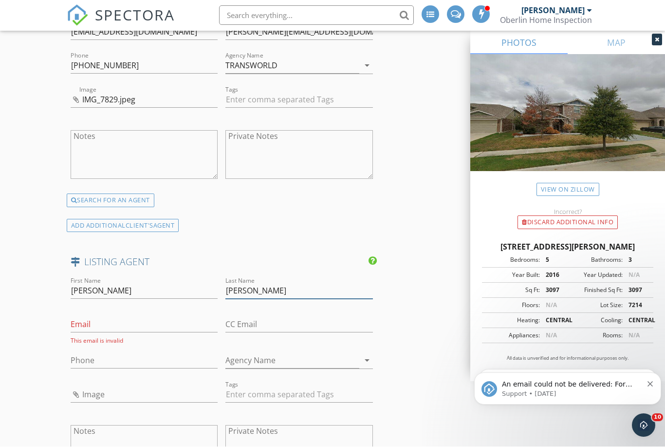
scroll to position [1276, 0]
type input "Chapa"
click at [114, 317] on input "Email" at bounding box center [145, 324] width 148 height 16
click at [124, 316] on input "Email" at bounding box center [145, 324] width 148 height 16
paste input "mailto:Alex@ETXUnitedCountry.com"
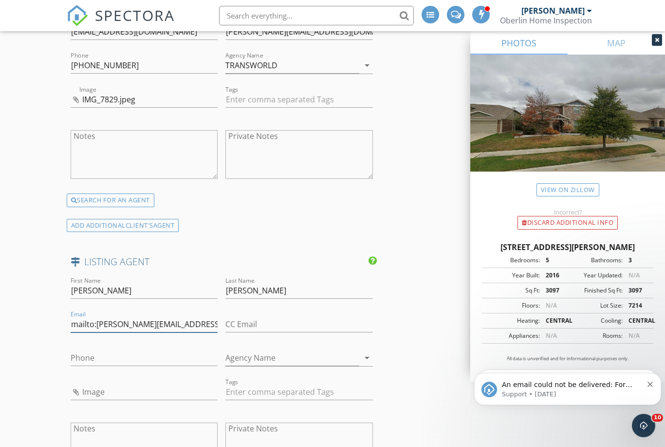
click at [99, 316] on input "mailto:Alex@ETXUnitedCountry.com" at bounding box center [145, 324] width 148 height 16
type input "Alex@ETXUnitedCountry.com"
click at [335, 316] on input "CC Email" at bounding box center [299, 324] width 148 height 16
type input "jared@oberlinhomeinspection.com"
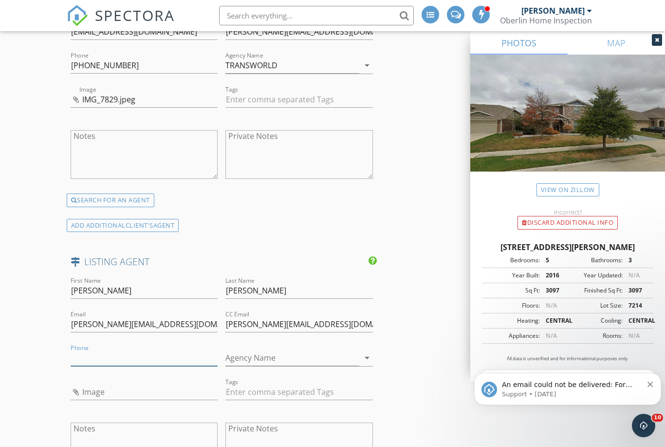
click at [117, 350] on input "Phone" at bounding box center [145, 358] width 148 height 16
paste input "469-865-3500"
type input "469-865-3500"
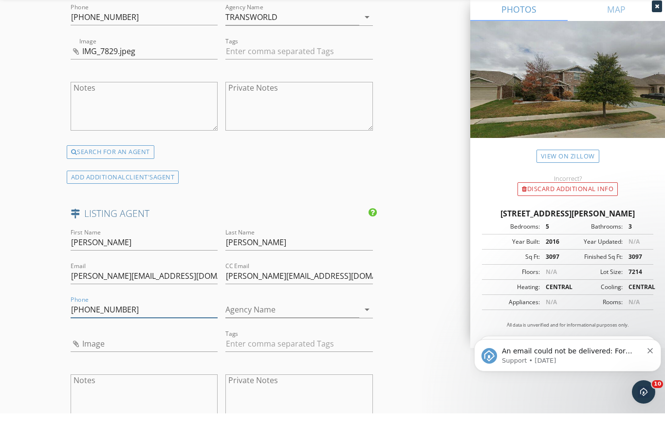
scroll to position [1295, 0]
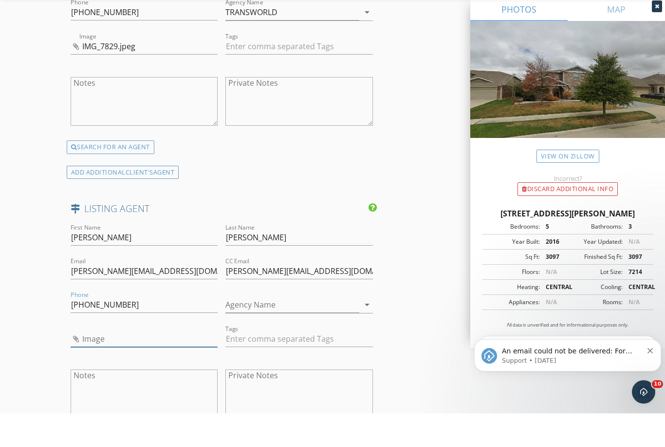
click at [75, 364] on input "Image" at bounding box center [145, 372] width 148 height 16
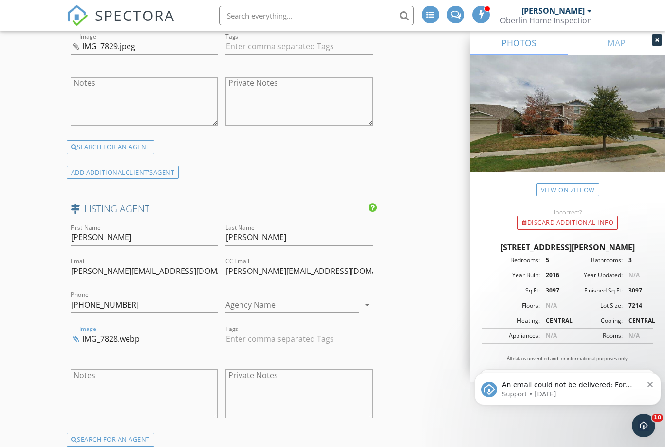
click at [132, 332] on input "IMG_7828.webp" at bounding box center [145, 339] width 148 height 16
type input "I"
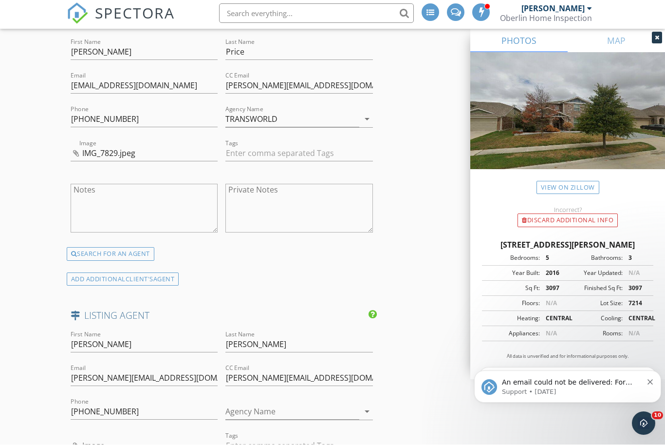
scroll to position [1223, 0]
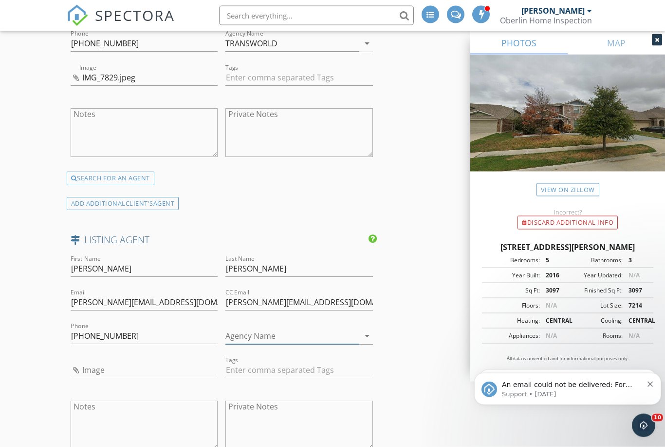
click at [273, 328] on input "Agency Name" at bounding box center [292, 336] width 134 height 16
click at [257, 328] on input "Agency Name" at bounding box center [292, 336] width 134 height 16
paste input "United Country East Texas Real Estate & Auction"
type input "United Country East Texas Real Estate & Auction"
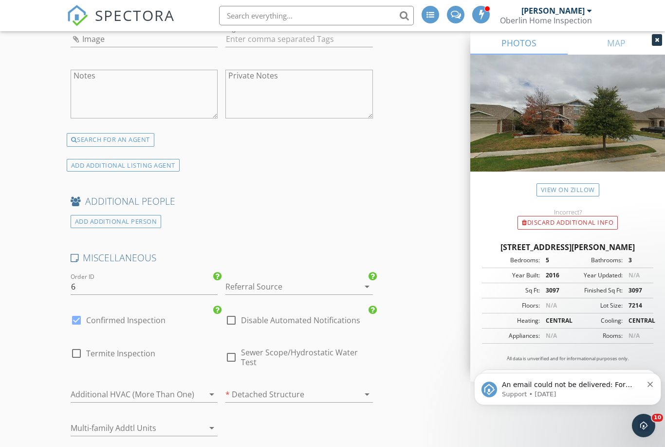
scroll to position [1699, 0]
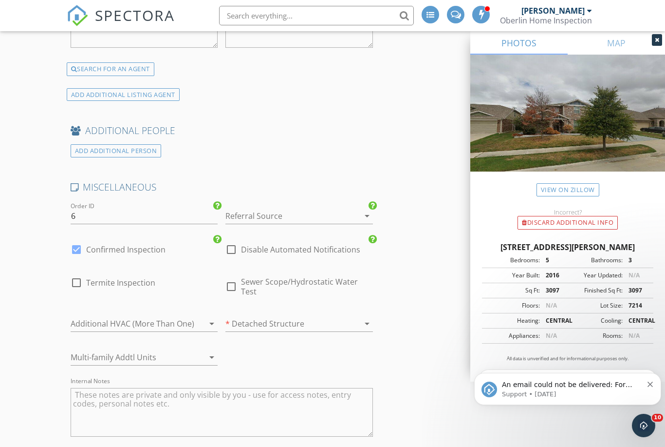
click at [331, 208] on div at bounding box center [285, 216] width 120 height 16
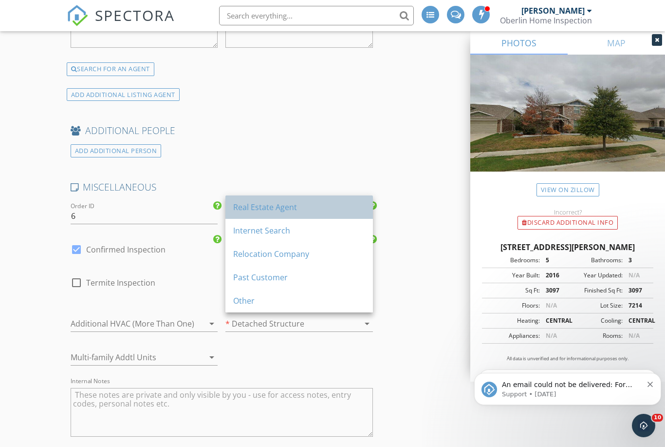
click at [310, 207] on div "Real Estate Agent" at bounding box center [299, 207] width 132 height 12
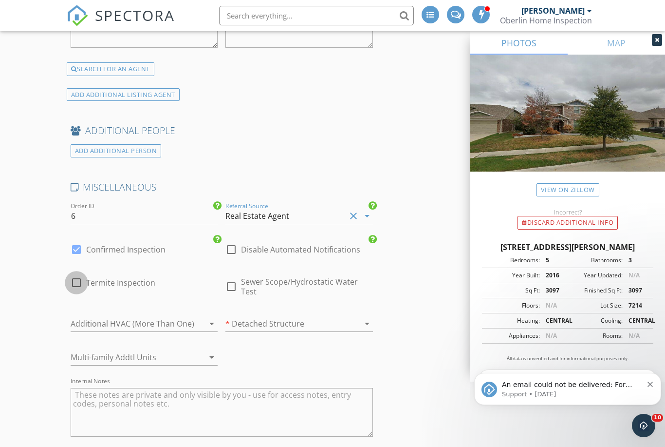
click at [77, 274] on div at bounding box center [76, 282] width 17 height 17
checkbox input "true"
click at [247, 277] on span "Sewer Scope/Hydrostatic Water Test" at bounding box center [307, 286] width 132 height 19
checkbox input "true"
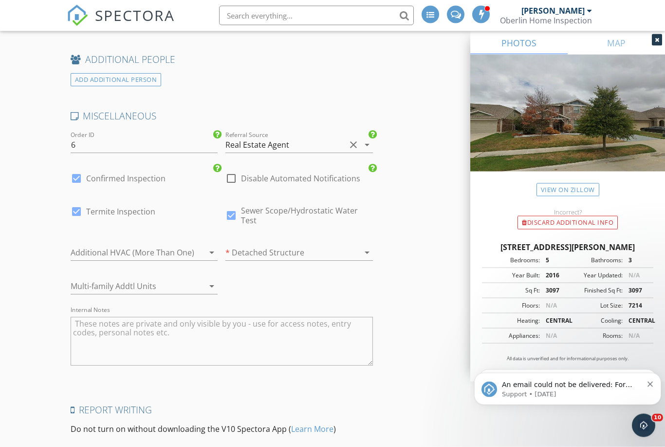
click at [199, 247] on div at bounding box center [198, 253] width 12 height 12
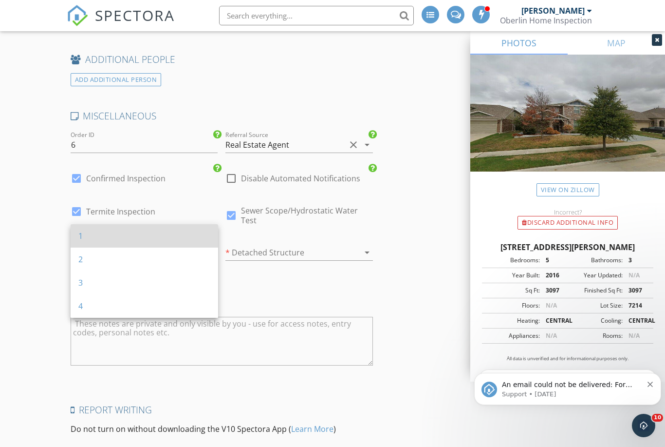
click at [117, 235] on div "1" at bounding box center [144, 236] width 132 height 12
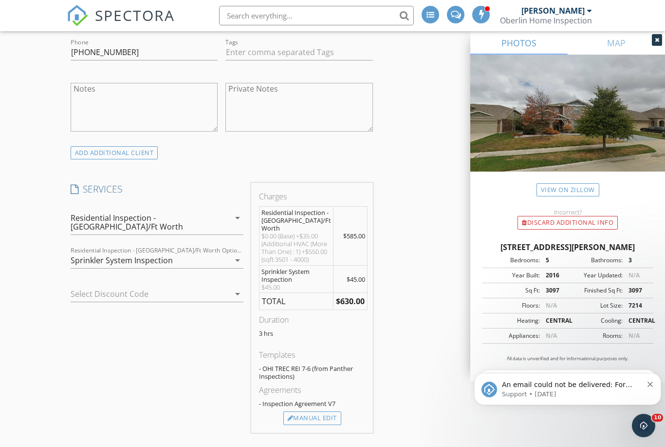
scroll to position [602, 0]
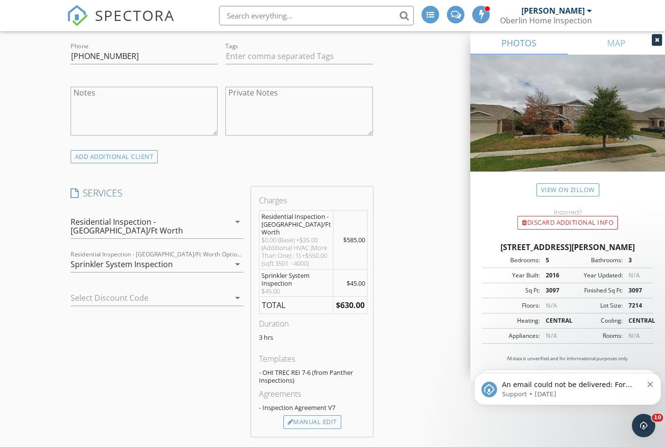
click at [226, 292] on div at bounding box center [224, 298] width 12 height 12
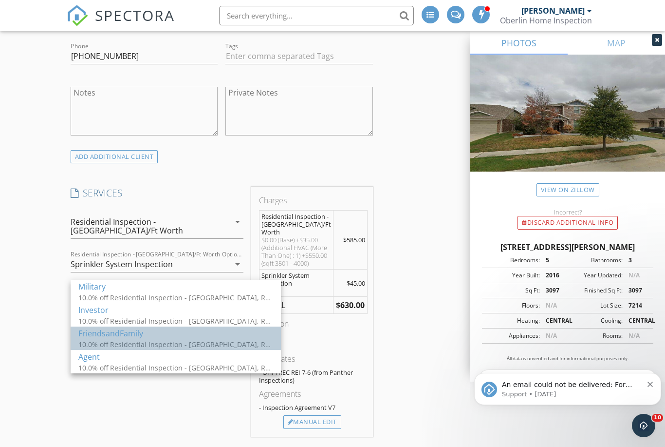
click at [135, 339] on div "10.0% off Residential Inspection - Greater New Orleans, Residential Inspection …" at bounding box center [175, 344] width 195 height 10
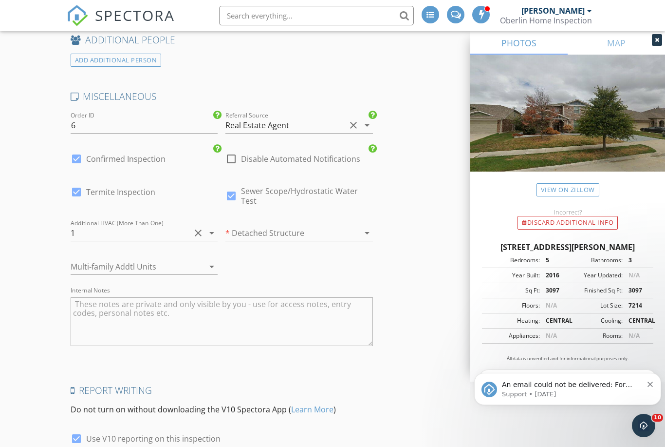
scroll to position [1922, 0]
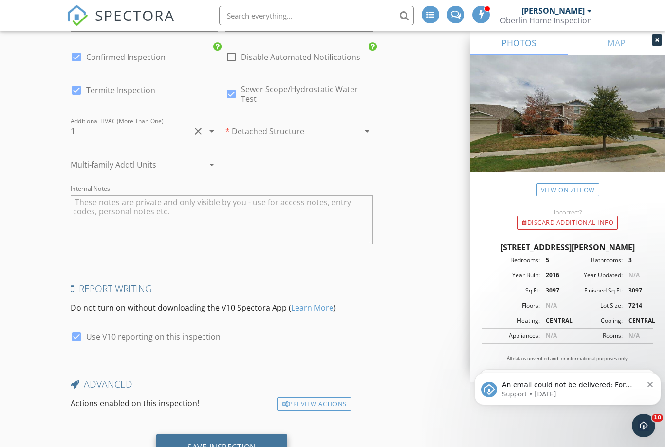
click at [245, 442] on div "Save Inspection" at bounding box center [221, 447] width 69 height 10
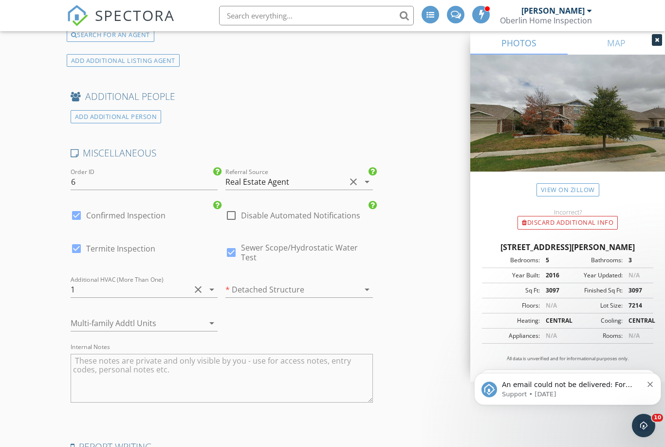
scroll to position [1764, 0]
click at [643, 429] on icon "Open Intercom Messenger" at bounding box center [642, 424] width 16 height 16
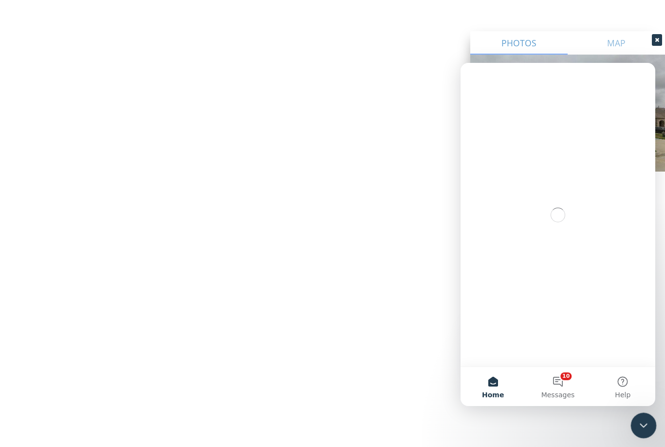
scroll to position [0, 0]
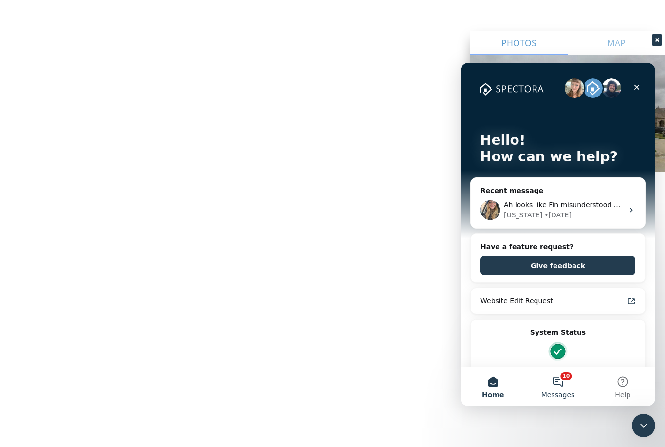
click at [557, 385] on button "10 Messages" at bounding box center [557, 386] width 65 height 39
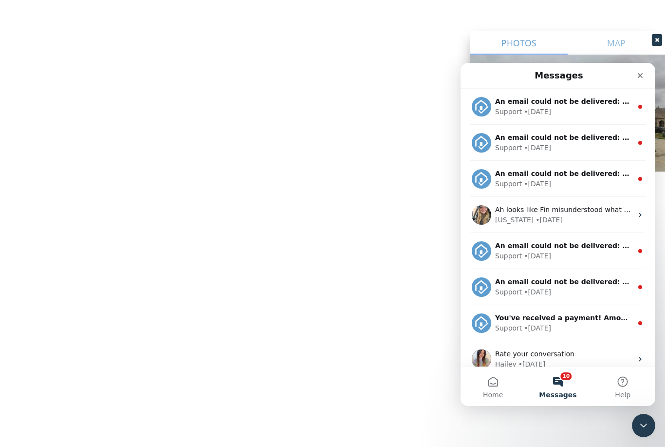
click at [567, 384] on button "10 Messages" at bounding box center [557, 386] width 65 height 39
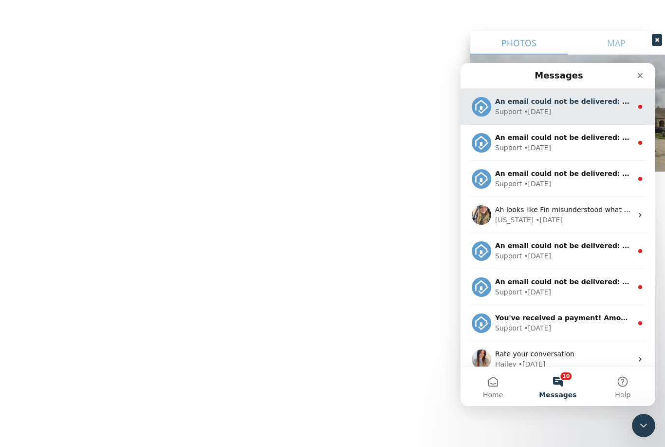
click at [598, 111] on div "Support • 1d ago" at bounding box center [563, 112] width 137 height 10
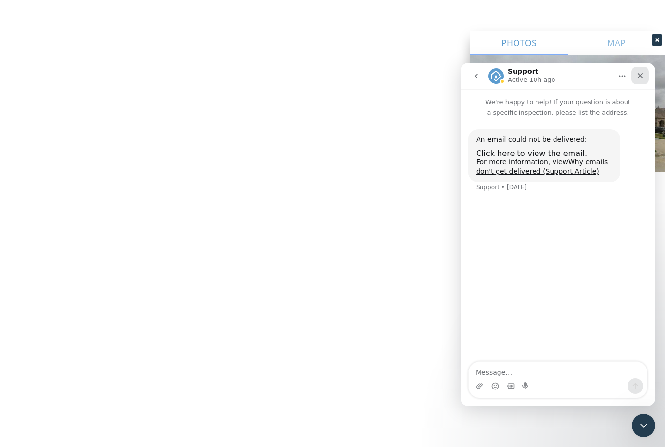
click at [641, 82] on div "Close" at bounding box center [641, 76] width 18 height 18
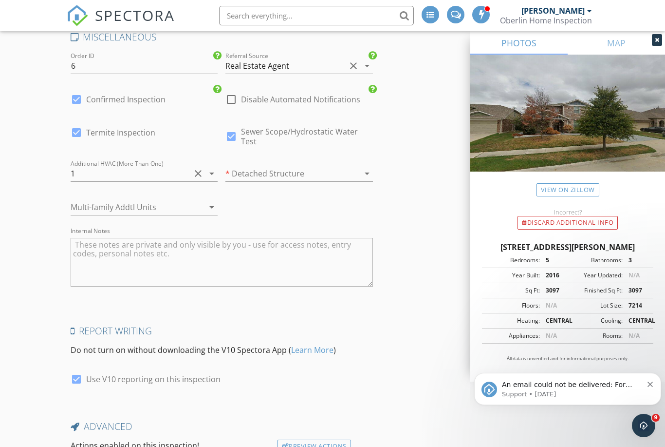
scroll to position [1922, 0]
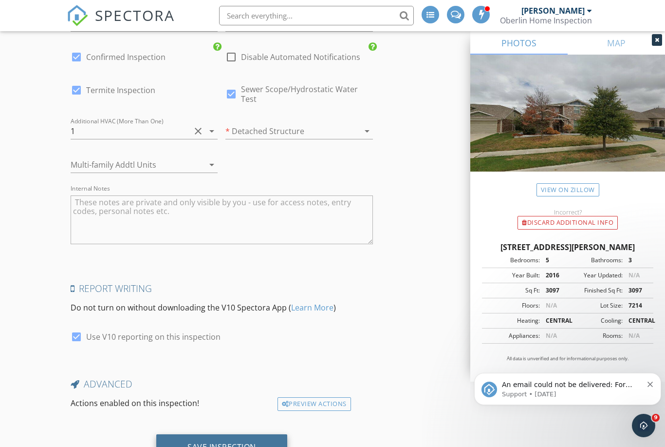
click at [241, 442] on div "Save Inspection" at bounding box center [221, 447] width 69 height 10
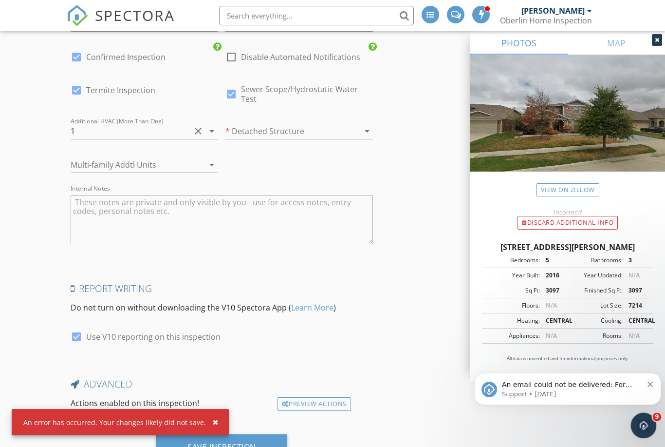
click at [646, 419] on icon "Open Intercom Messenger" at bounding box center [642, 424] width 16 height 16
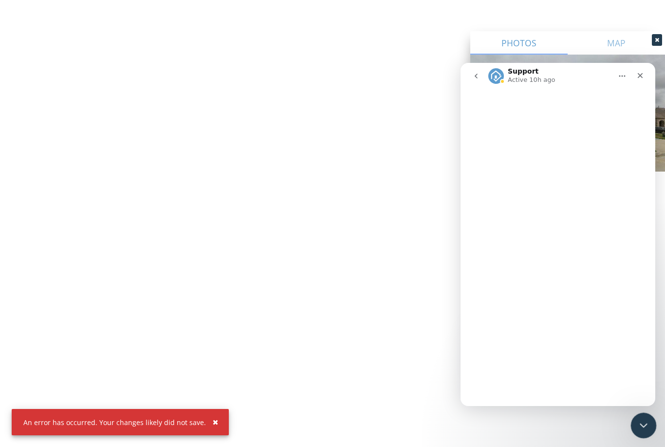
scroll to position [0, 0]
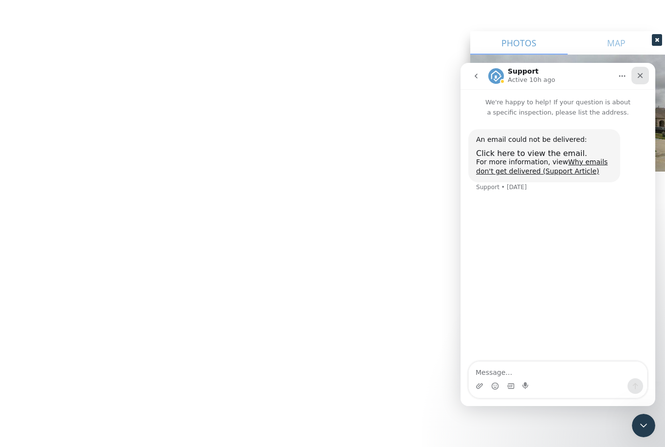
click at [646, 74] on div "Close" at bounding box center [641, 76] width 18 height 18
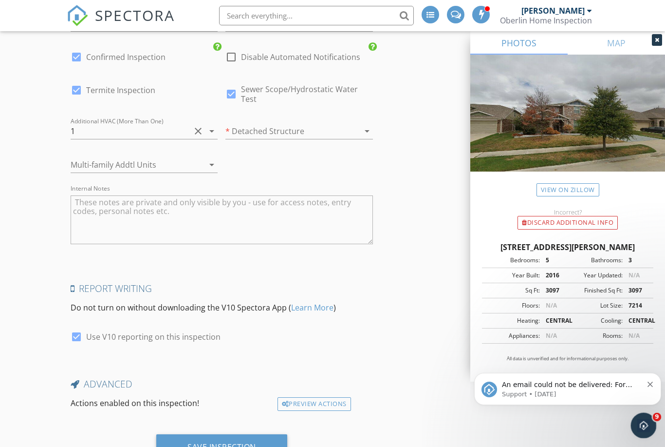
click at [639, 420] on icon "Open Intercom Messenger" at bounding box center [642, 424] width 16 height 16
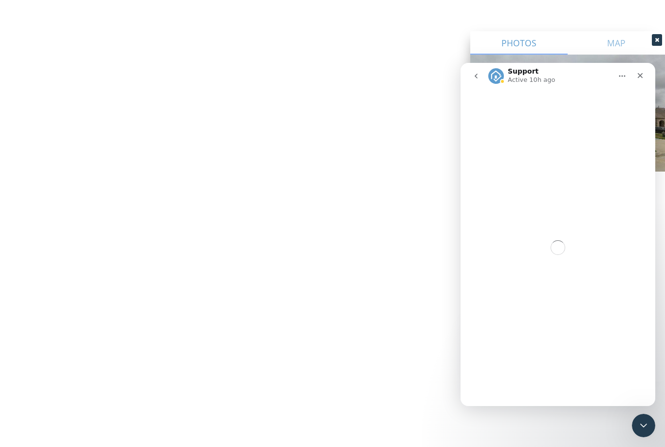
click at [474, 77] on icon "go back" at bounding box center [476, 76] width 8 height 8
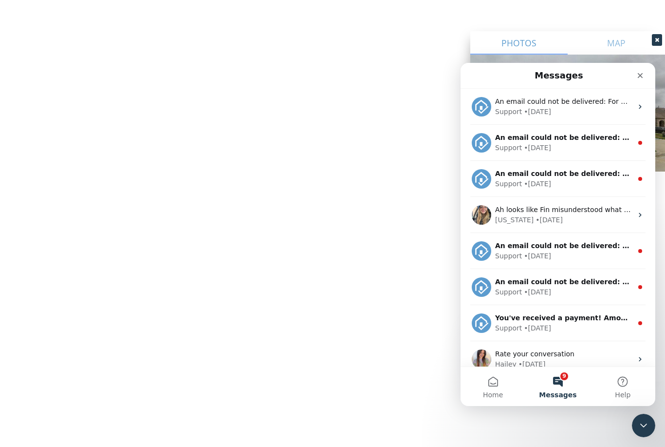
click at [564, 376] on button "9 Messages" at bounding box center [557, 386] width 65 height 39
click at [561, 385] on button "9 Messages" at bounding box center [557, 386] width 65 height 39
click at [502, 392] on span "Home" at bounding box center [493, 394] width 20 height 7
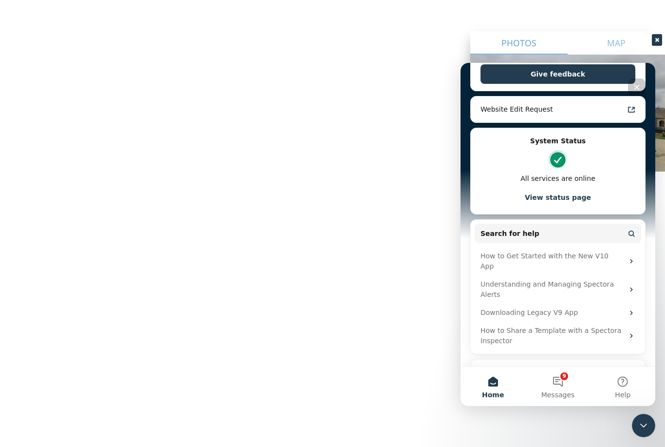
scroll to position [192, 0]
click at [564, 384] on button "9 Messages" at bounding box center [557, 386] width 65 height 39
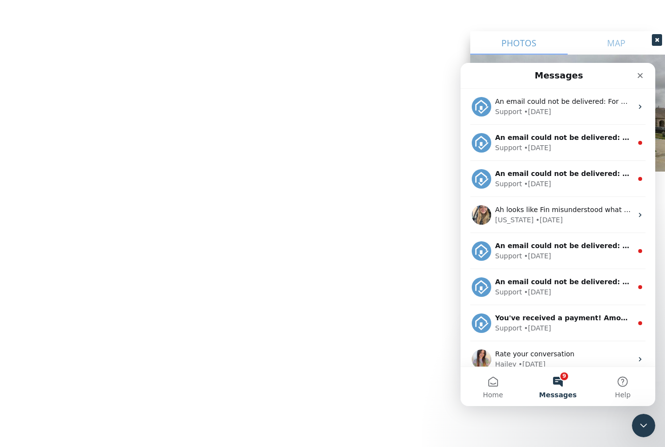
click at [563, 385] on button "9 Messages" at bounding box center [557, 386] width 65 height 39
click at [562, 384] on button "9 Messages" at bounding box center [557, 386] width 65 height 39
click at [562, 379] on button "9 Messages" at bounding box center [557, 386] width 65 height 39
click at [560, 380] on button "9 Messages" at bounding box center [557, 386] width 65 height 39
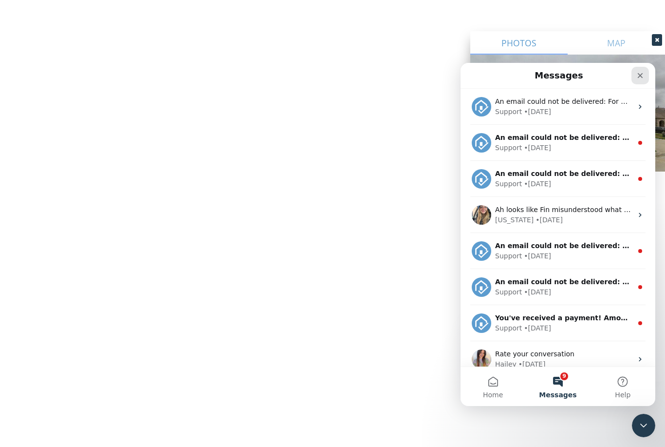
click at [635, 77] on div "Close" at bounding box center [641, 76] width 18 height 18
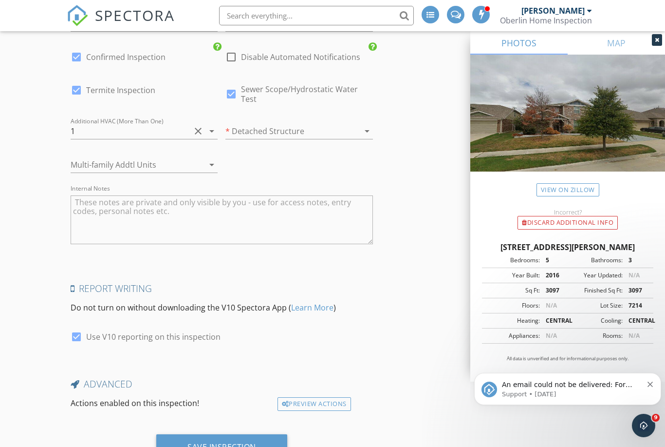
scroll to position [1925, 0]
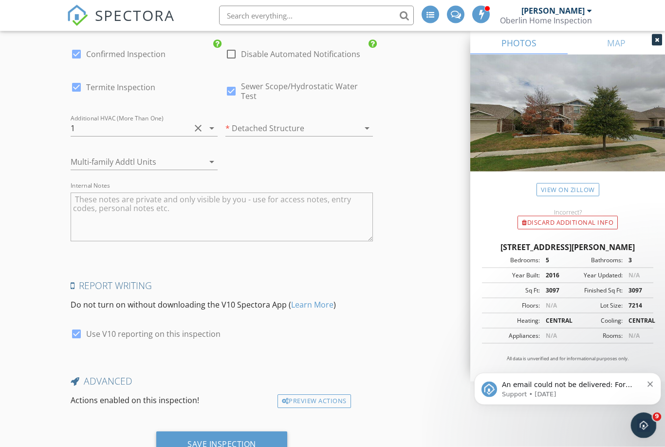
click at [652, 430] on div "Open Intercom Messenger" at bounding box center [642, 423] width 23 height 23
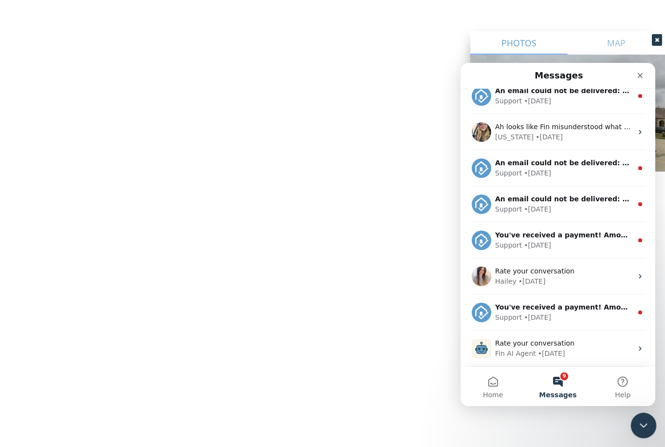
scroll to position [83, 0]
click at [561, 379] on button "9 Messages" at bounding box center [557, 386] width 65 height 39
click at [563, 385] on button "9 Messages" at bounding box center [557, 386] width 65 height 39
click at [562, 384] on button "9 Messages" at bounding box center [557, 386] width 65 height 39
click at [559, 389] on button "9 Messages" at bounding box center [557, 386] width 65 height 39
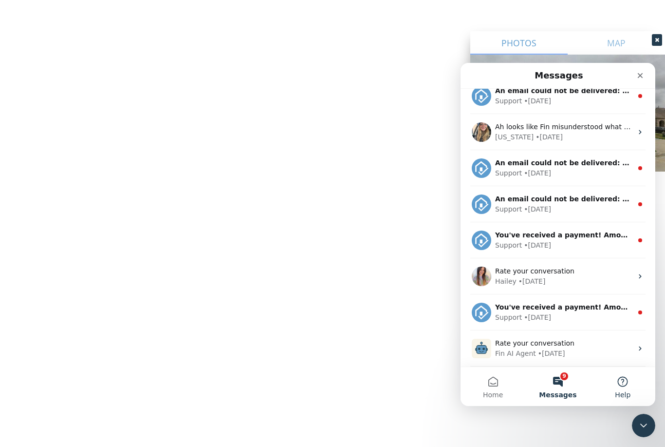
click at [626, 380] on button "Help" at bounding box center [623, 386] width 65 height 39
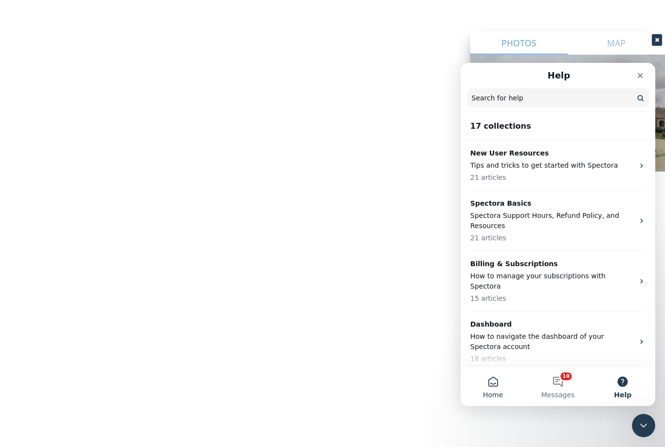
click at [491, 384] on button "Home" at bounding box center [493, 386] width 65 height 39
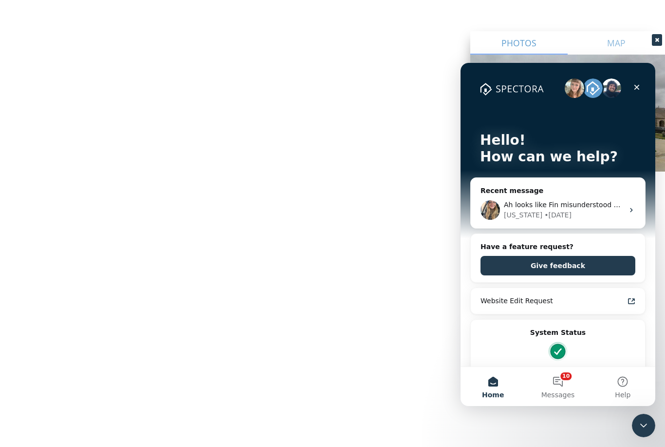
click at [496, 392] on span "Home" at bounding box center [493, 394] width 22 height 7
click at [565, 149] on p "How can we help?" at bounding box center [558, 157] width 156 height 17
click at [582, 163] on p "How can we help?" at bounding box center [558, 157] width 156 height 17
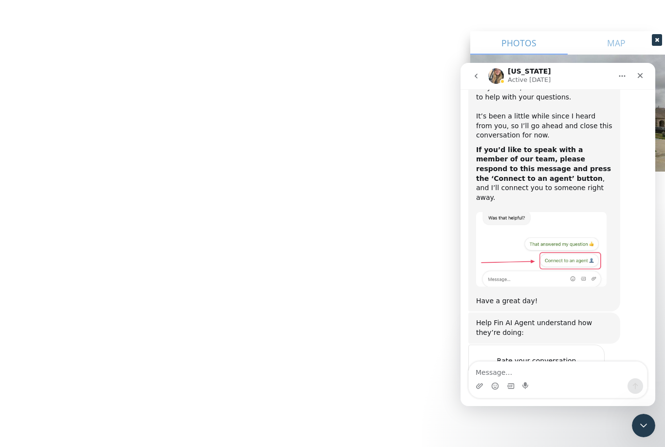
scroll to position [1277, 0]
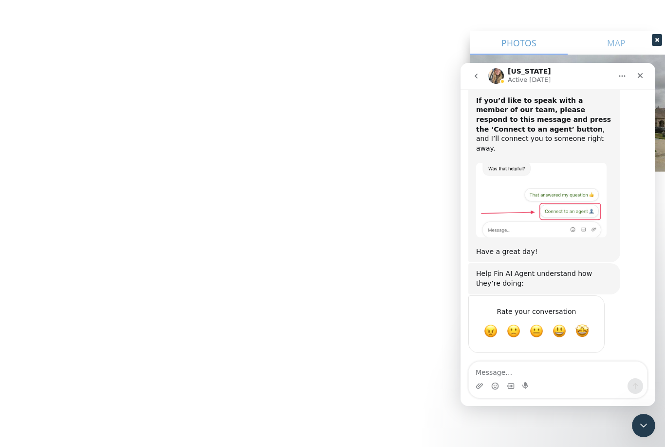
click at [479, 76] on icon "go back" at bounding box center [476, 76] width 8 height 8
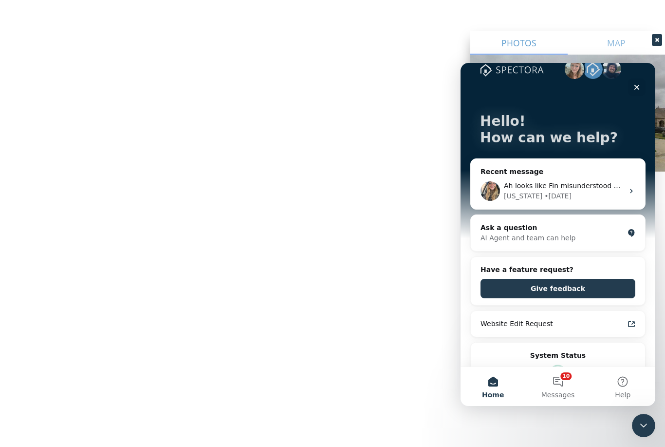
scroll to position [18, 0]
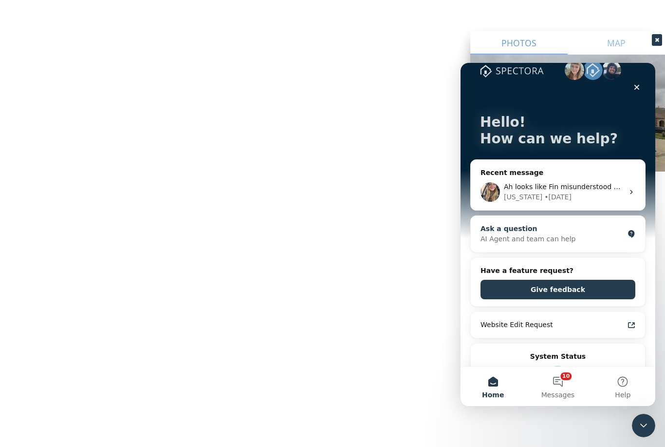
click at [578, 237] on div "AI Agent and team can help" at bounding box center [552, 239] width 143 height 10
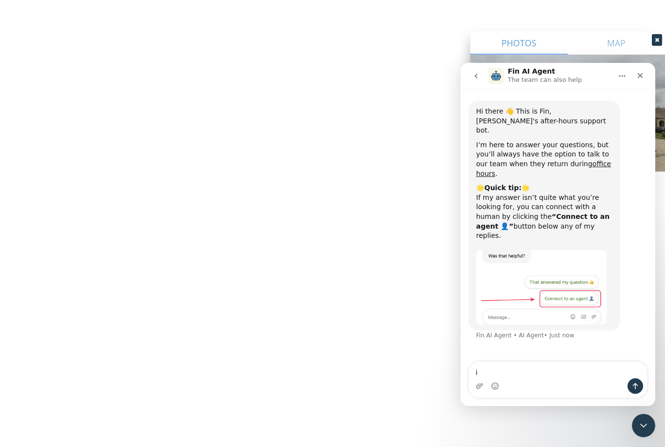
type textarea "i"
type textarea "i get error message when loading a new inspections"
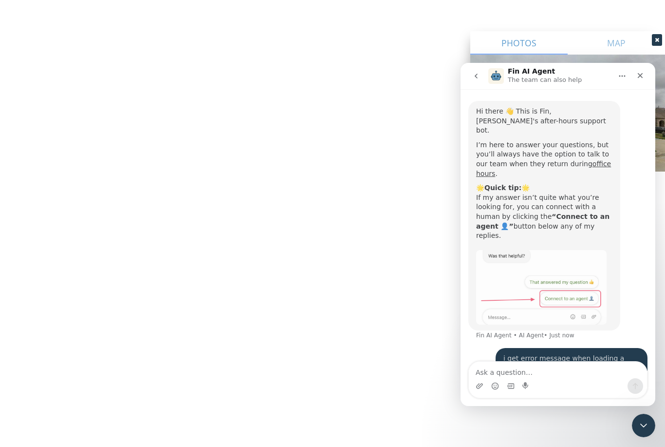
scroll to position [0, 0]
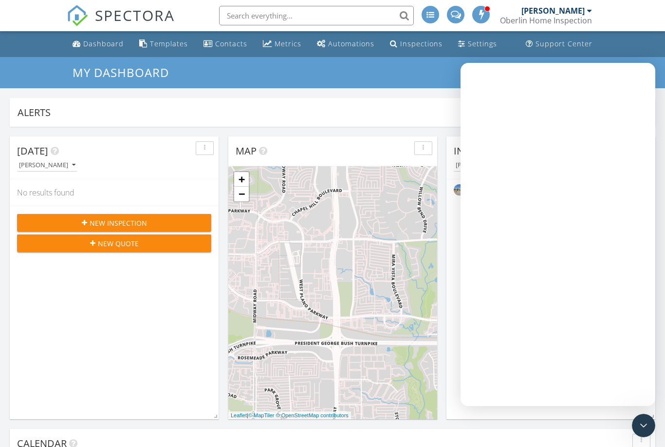
scroll to position [209, 209]
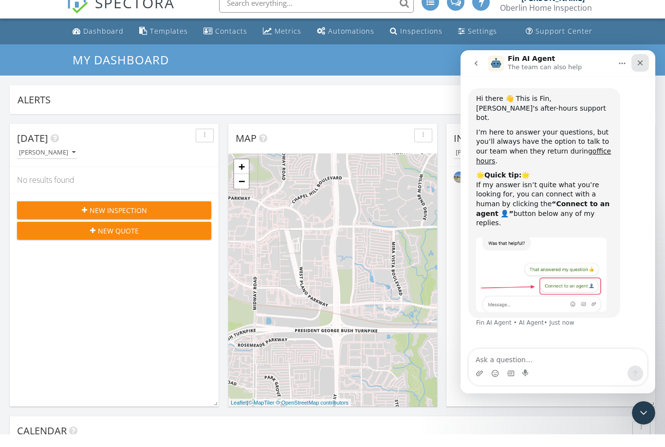
click at [638, 61] on icon "Close" at bounding box center [640, 62] width 5 height 5
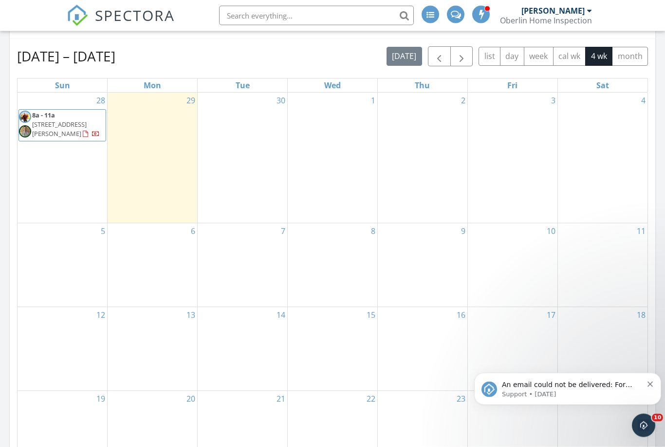
scroll to position [340, 0]
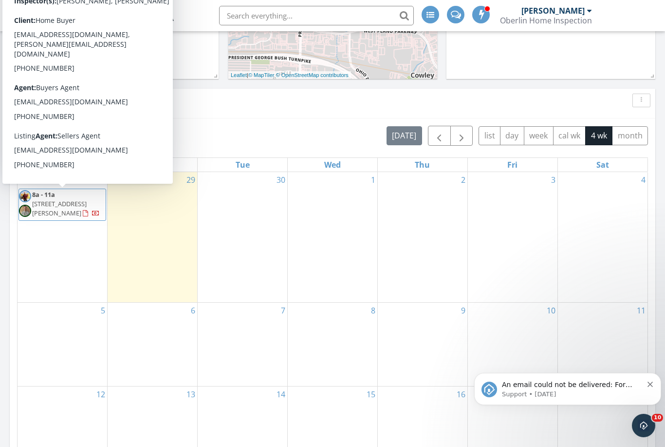
click at [78, 199] on span "4932 St Bernard Ave, New Orleans 70122" at bounding box center [59, 208] width 55 height 18
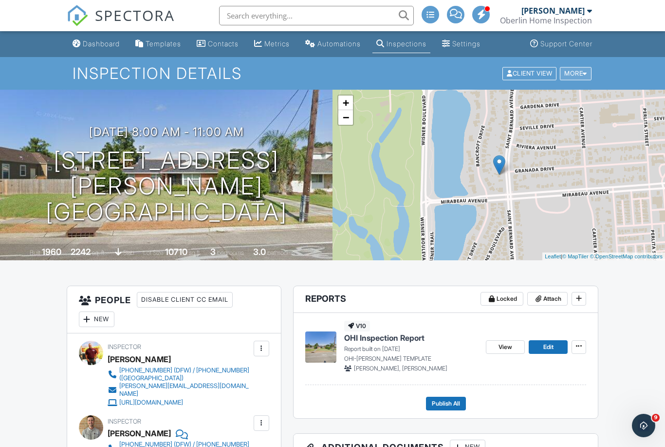
click at [576, 73] on div "More" at bounding box center [576, 73] width 32 height 13
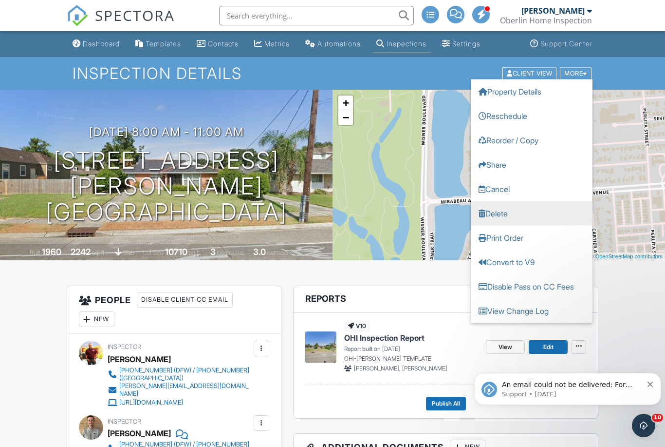
click at [504, 213] on link "Delete" at bounding box center [532, 213] width 122 height 24
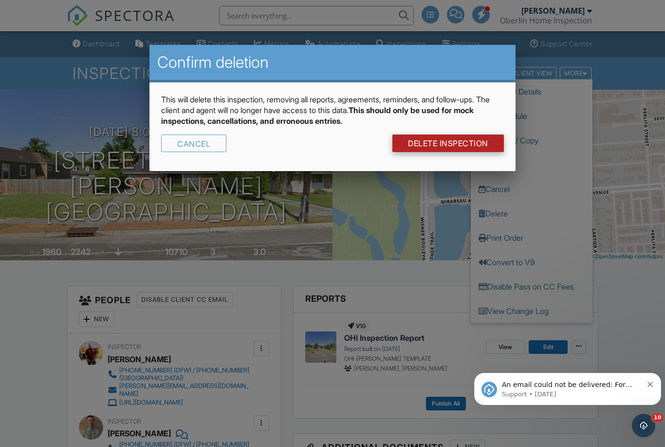
click at [475, 142] on link "DELETE Inspection" at bounding box center [448, 143] width 112 height 18
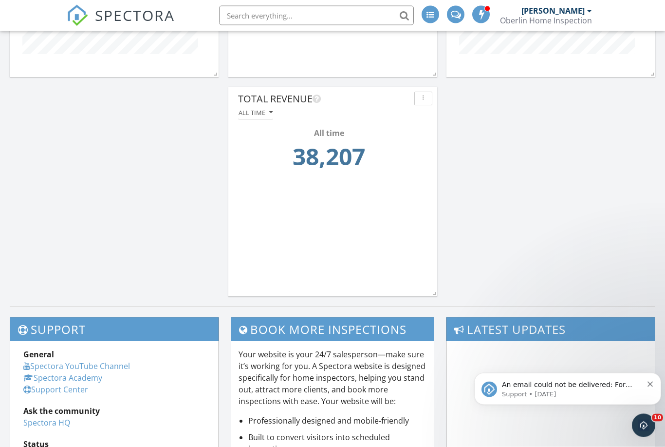
scroll to position [1084, 0]
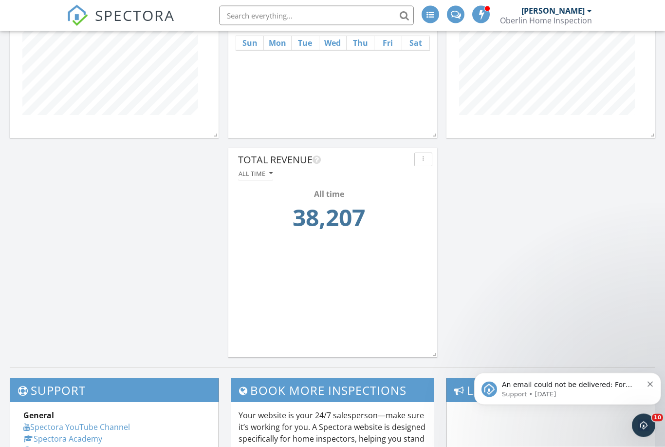
click at [338, 223] on td "38,207" at bounding box center [329, 220] width 176 height 41
click at [428, 157] on div "button" at bounding box center [423, 159] width 9 height 7
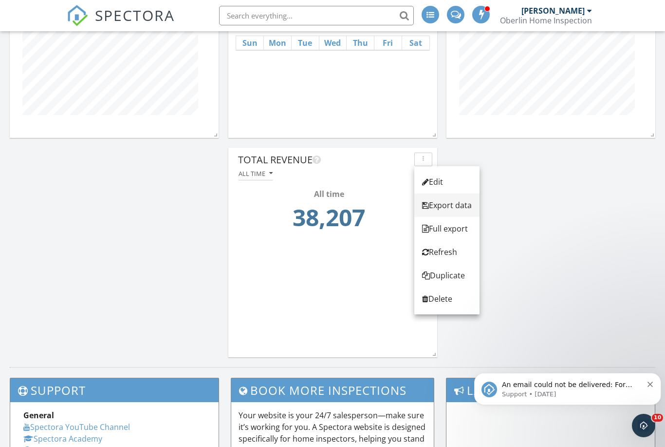
click at [452, 204] on div "Export data" at bounding box center [447, 205] width 50 height 12
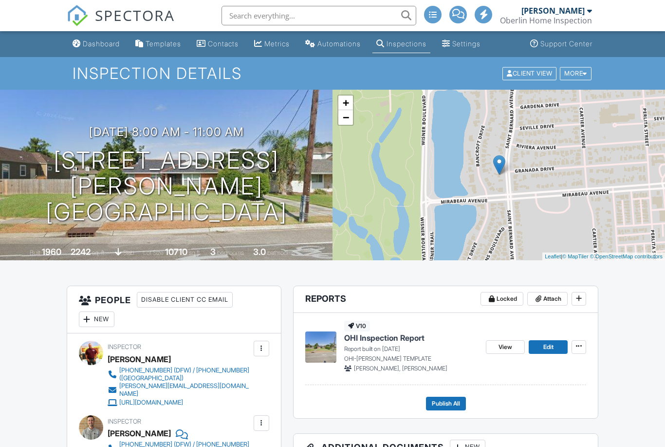
click at [108, 44] on div "Dashboard" at bounding box center [101, 43] width 37 height 8
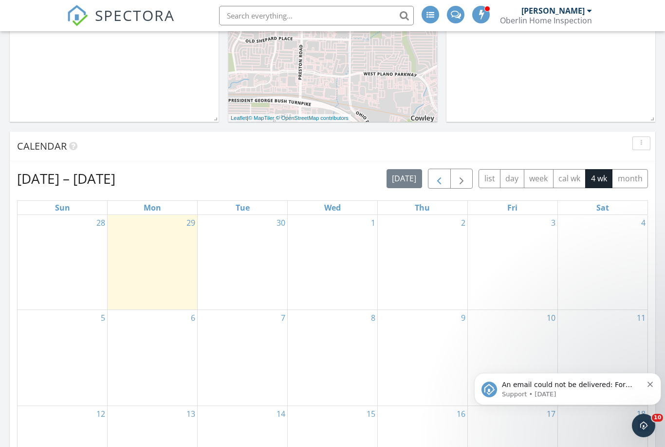
click at [442, 181] on span "button" at bounding box center [439, 179] width 12 height 12
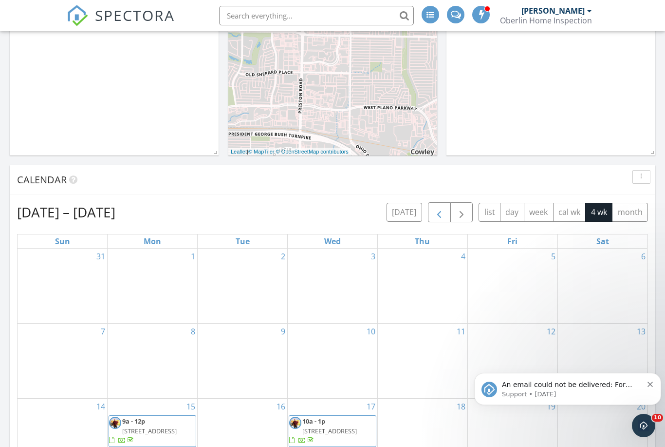
scroll to position [260, 0]
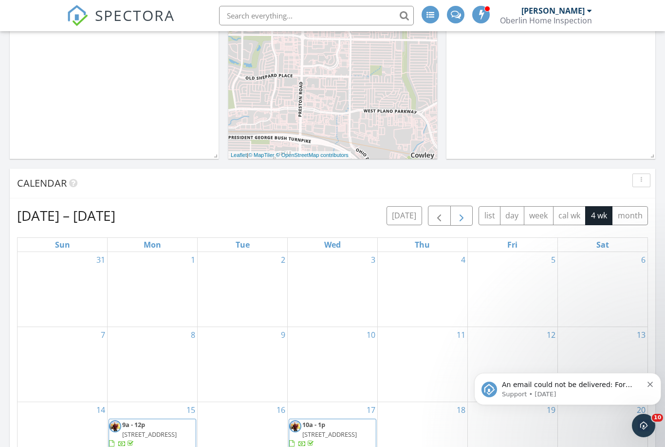
click at [467, 212] on button "button" at bounding box center [461, 215] width 23 height 20
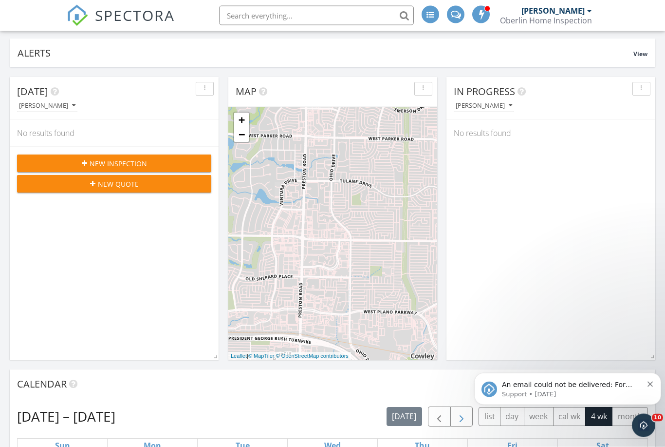
scroll to position [0, 0]
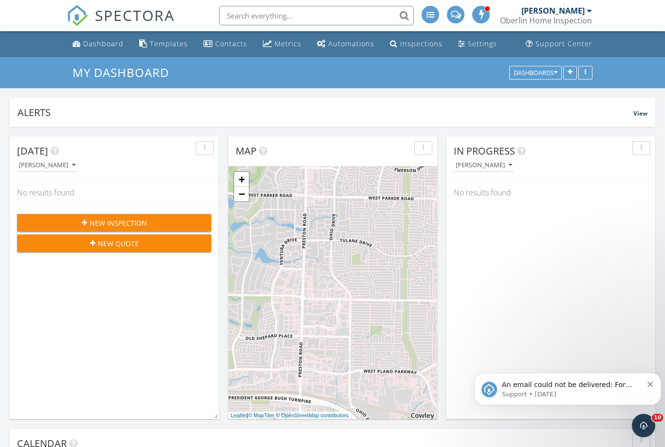
click at [145, 226] on span "New Inspection" at bounding box center [118, 223] width 57 height 10
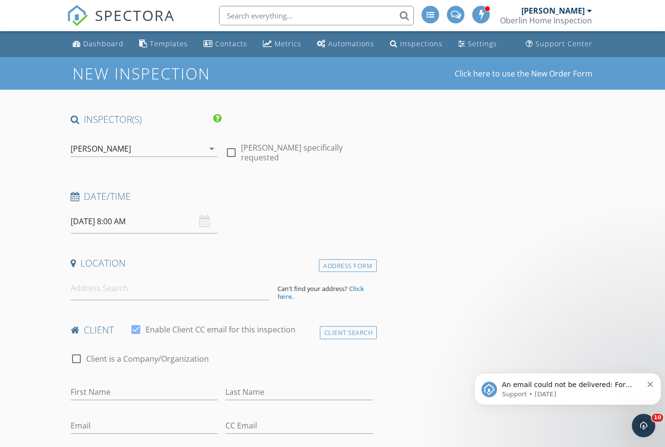
click at [110, 221] on input "[DATE] 8:00 AM" at bounding box center [145, 221] width 148 height 24
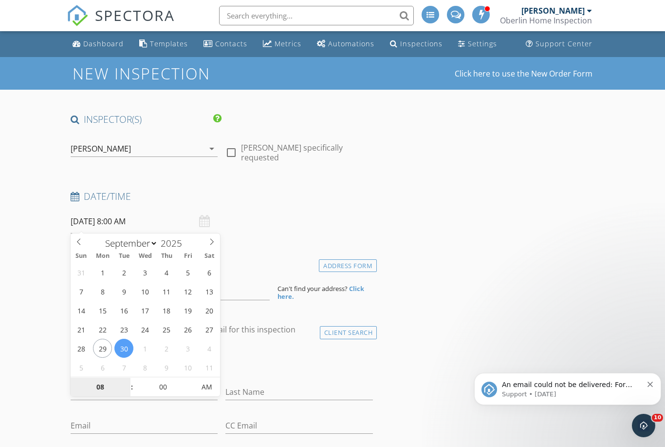
type input "09"
type input "[DATE] 9:00 AM"
type input "10"
type input "[DATE] 10:00 AM"
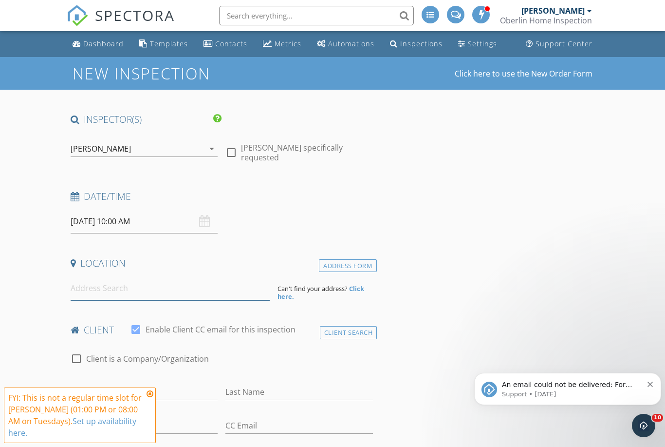
click at [183, 288] on input at bounding box center [170, 288] width 199 height 24
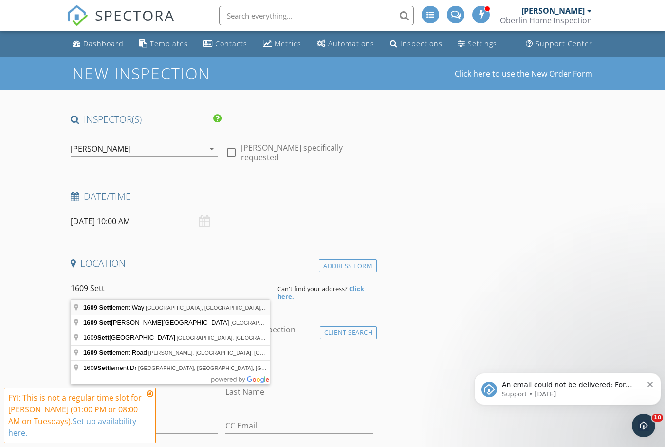
type input "[STREET_ADDRESS]"
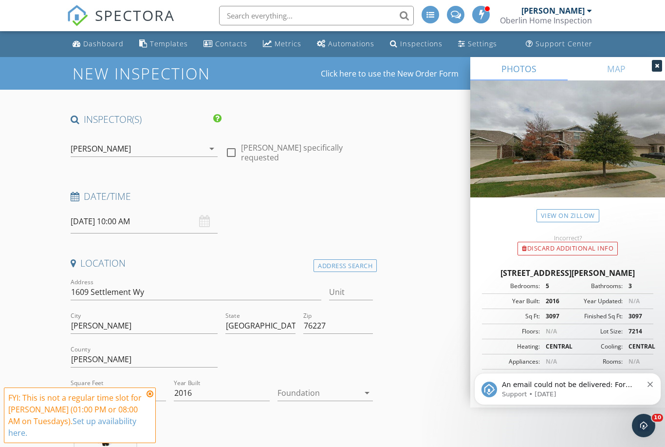
click at [152, 394] on icon at bounding box center [150, 394] width 7 height 8
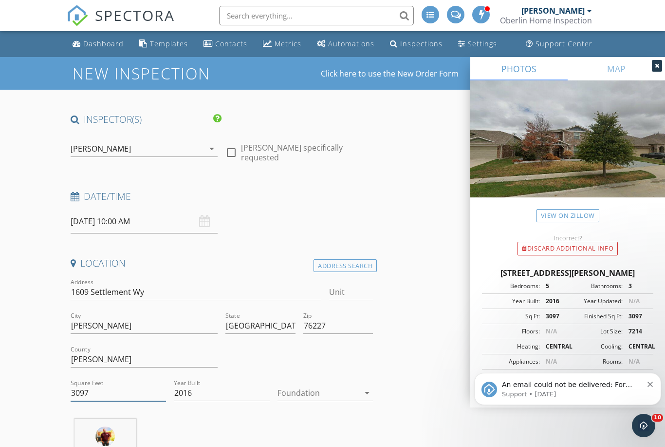
click at [80, 393] on input "3097" at bounding box center [118, 393] width 95 height 16
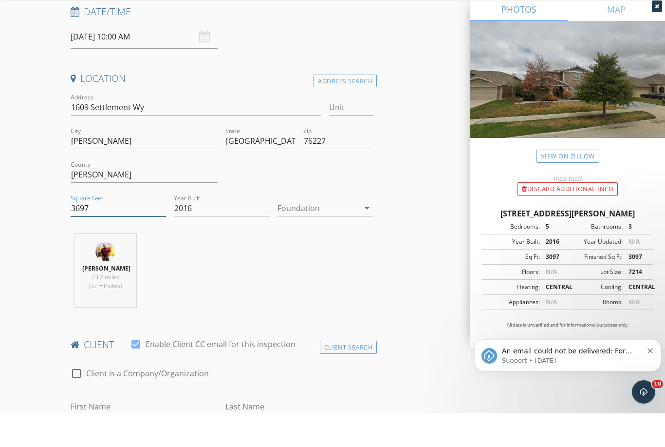
type input "3697"
click at [353, 234] on div at bounding box center [319, 242] width 82 height 16
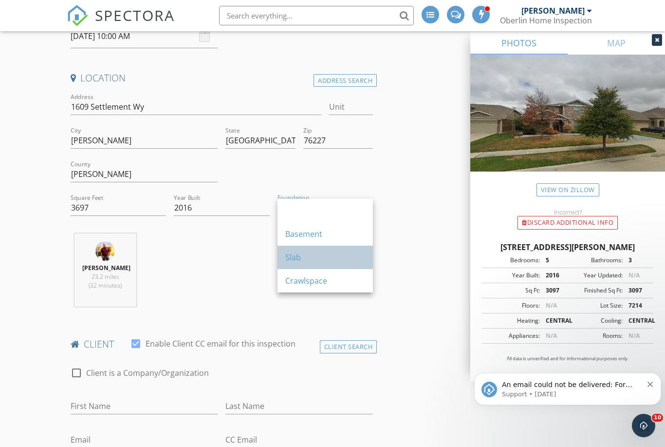
click at [318, 262] on div "Slab" at bounding box center [325, 257] width 80 height 12
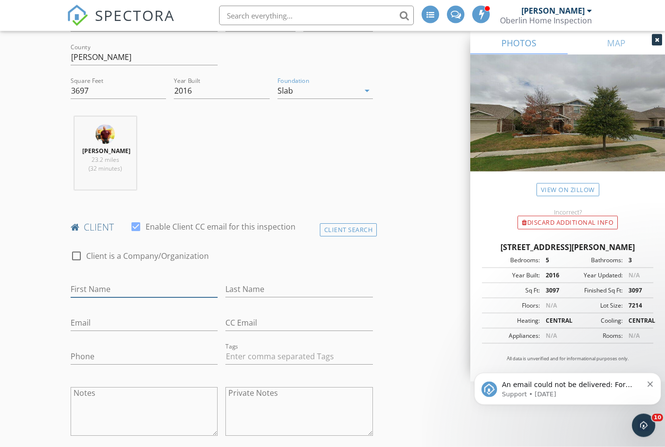
click at [77, 281] on input "First Name" at bounding box center [145, 289] width 148 height 16
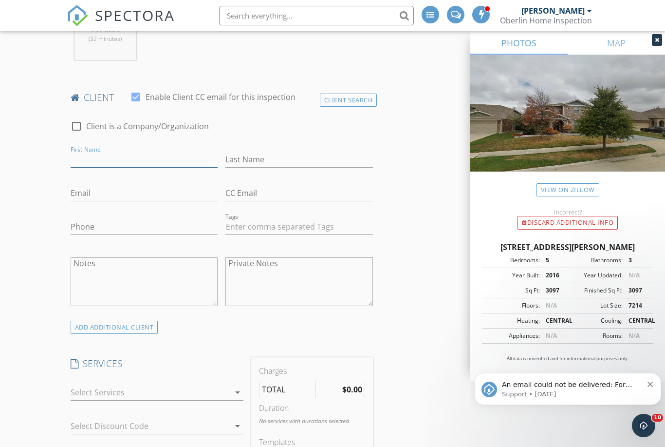
scroll to position [431, 0]
click at [151, 325] on div "ADD ADDITIONAL client" at bounding box center [115, 327] width 88 height 13
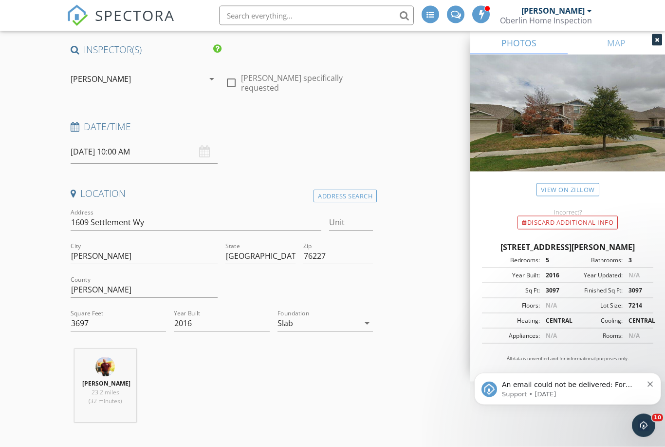
scroll to position [0, 0]
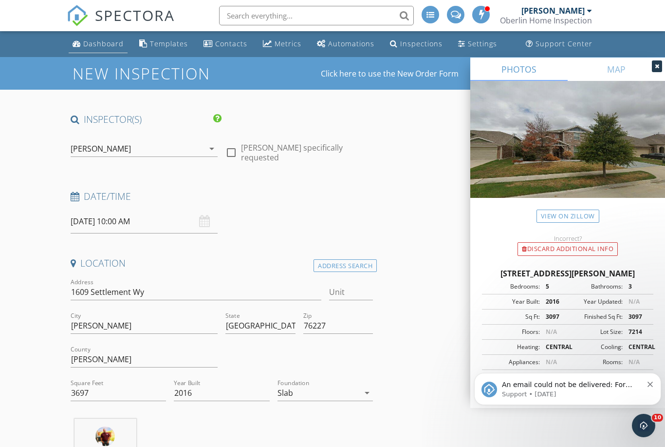
click at [103, 43] on div "Dashboard" at bounding box center [103, 43] width 40 height 9
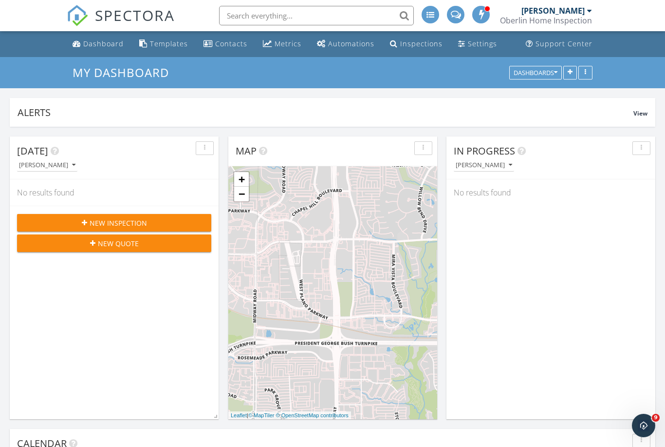
scroll to position [209, 209]
click at [147, 227] on div "New Inspection" at bounding box center [114, 223] width 179 height 10
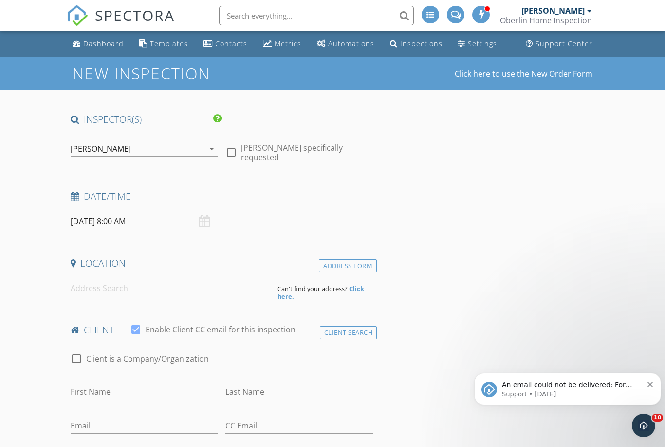
click at [120, 219] on input "[DATE] 8:00 AM" at bounding box center [145, 221] width 148 height 24
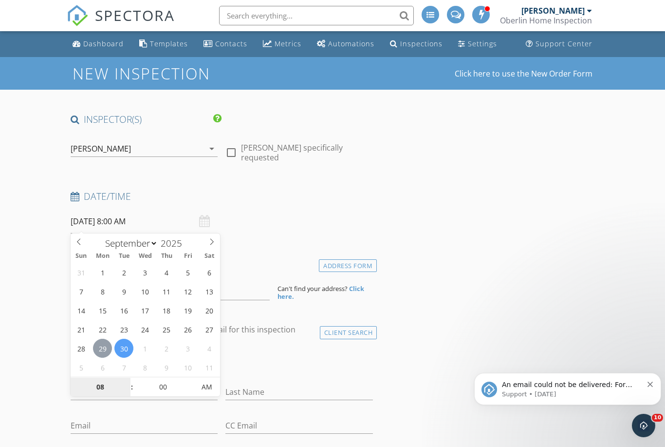
type input "[DATE] 8:00 AM"
type input "09"
type input "[DATE] 9:00 AM"
type input "10"
type input "[DATE] 10:00 AM"
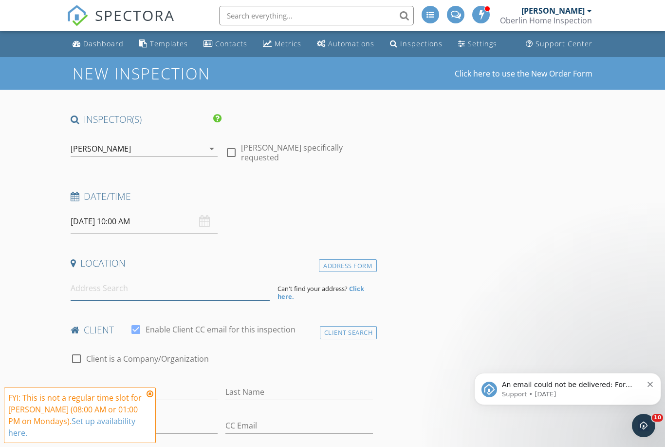
click at [172, 283] on input at bounding box center [170, 288] width 199 height 24
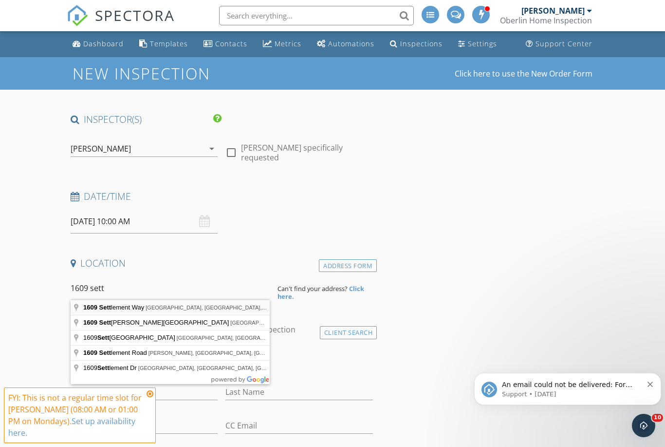
type input "1609 Settlement Way, Aubrey, TX, USA"
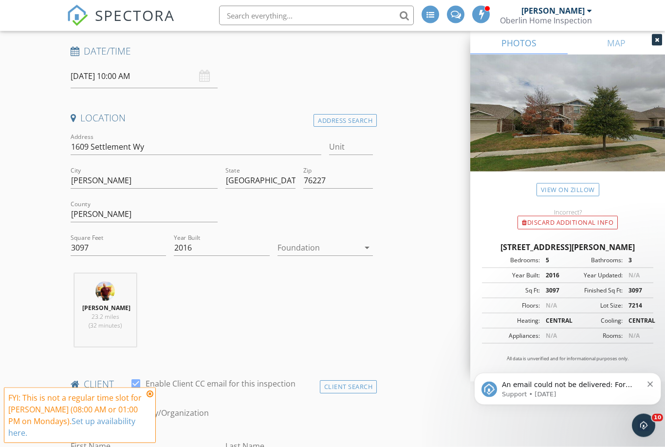
scroll to position [153, 0]
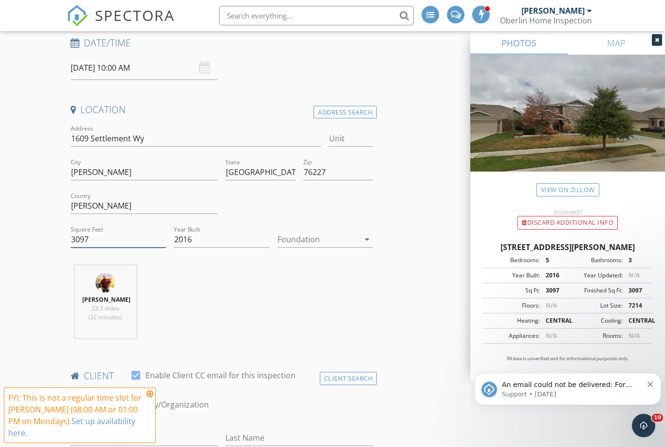
click at [81, 240] on input "3097" at bounding box center [118, 239] width 95 height 16
type input "3697"
click at [347, 239] on div at bounding box center [319, 239] width 82 height 16
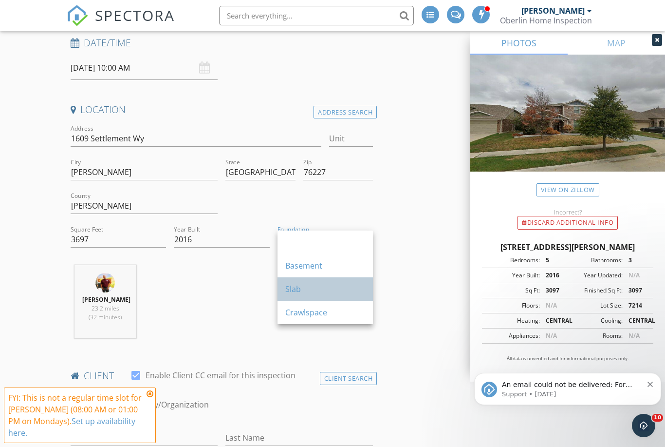
click at [317, 289] on div "Slab" at bounding box center [325, 289] width 80 height 12
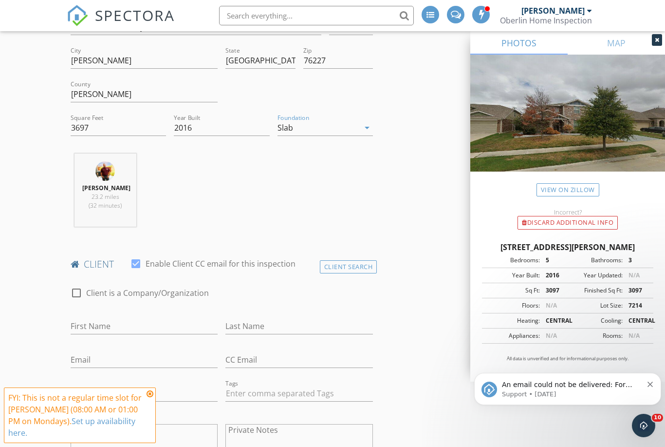
scroll to position [304, 0]
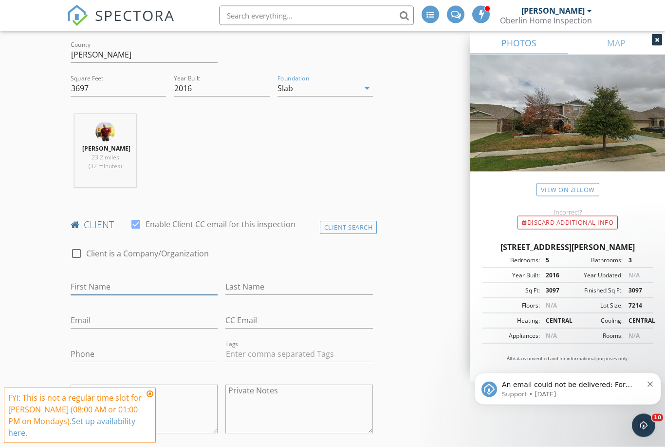
click at [145, 293] on input "First Name" at bounding box center [145, 287] width 148 height 16
type input "[PERSON_NAME] & [PERSON_NAME]"
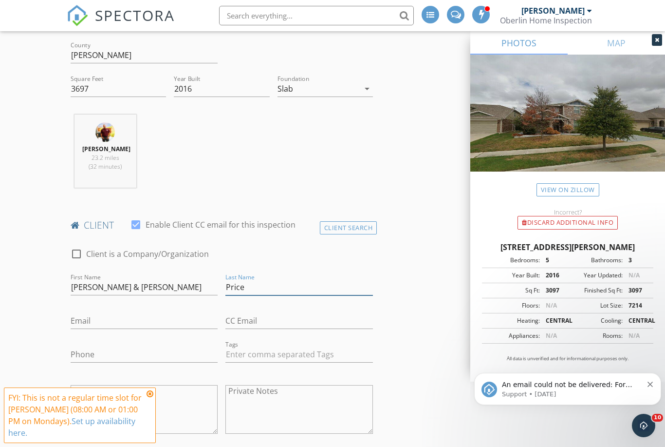
type input "Price"
click at [135, 315] on input "Email" at bounding box center [145, 321] width 148 height 16
click at [192, 326] on input "jprice" at bounding box center [145, 321] width 148 height 16
type input "[EMAIL_ADDRESS][DOMAIN_NAME]"
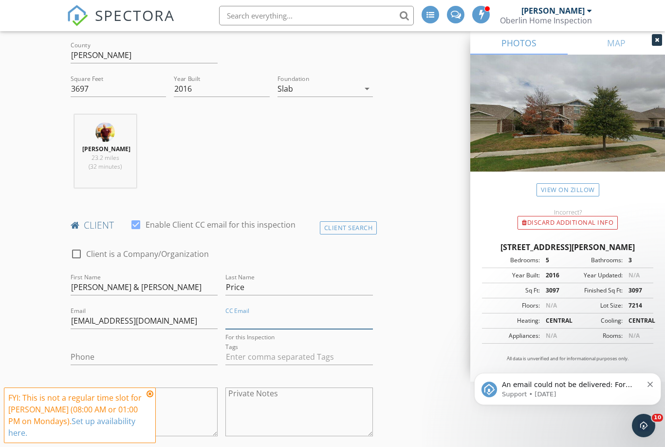
type input "[PERSON_NAME][EMAIL_ADDRESS][DOMAIN_NAME]"
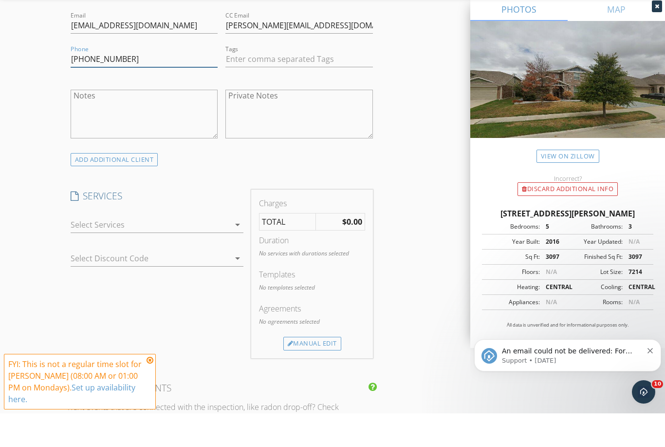
scroll to position [566, 0]
type input "[PHONE_NUMBER]"
click at [205, 250] on div at bounding box center [151, 258] width 160 height 16
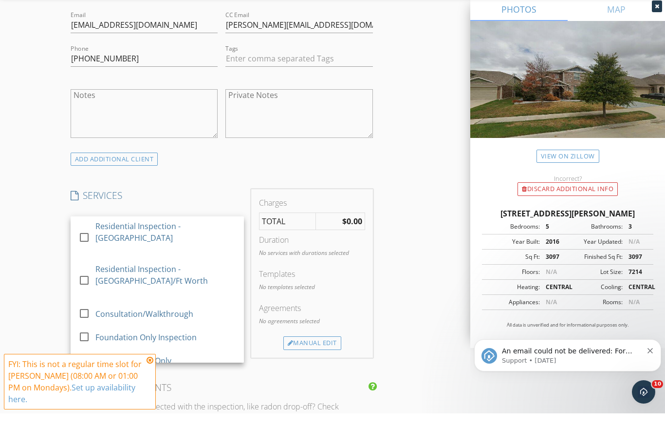
scroll to position [599, 0]
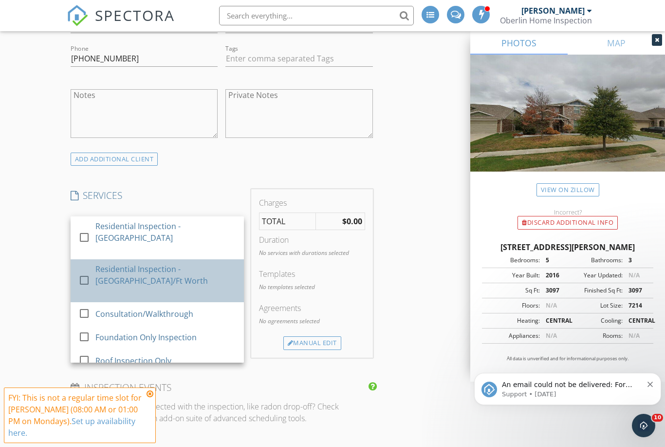
click at [205, 275] on div "Residential Inspection - [GEOGRAPHIC_DATA]/Ft Worth" at bounding box center [165, 274] width 141 height 23
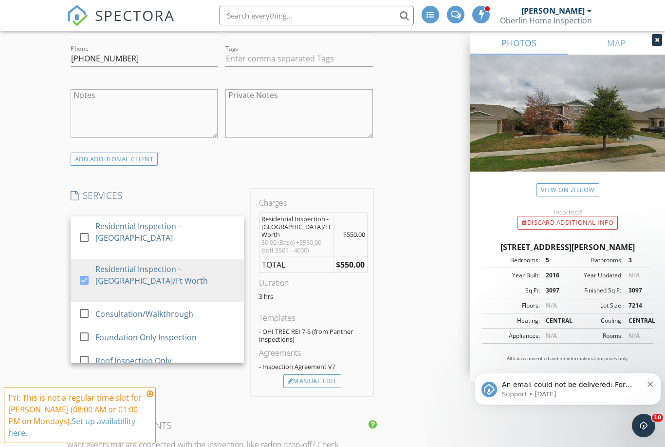
click at [430, 283] on div "INSPECTOR(S) check_box Jared Oberlin PRIMARY check_box_outline_blank Alec Lafar…" at bounding box center [333, 438] width 532 height 1849
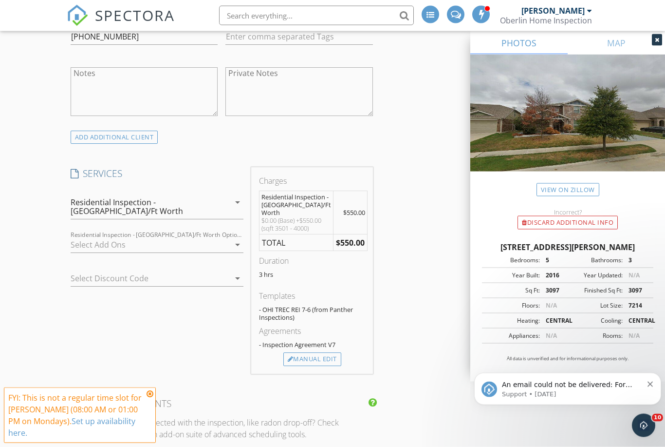
click at [226, 239] on div at bounding box center [151, 245] width 160 height 16
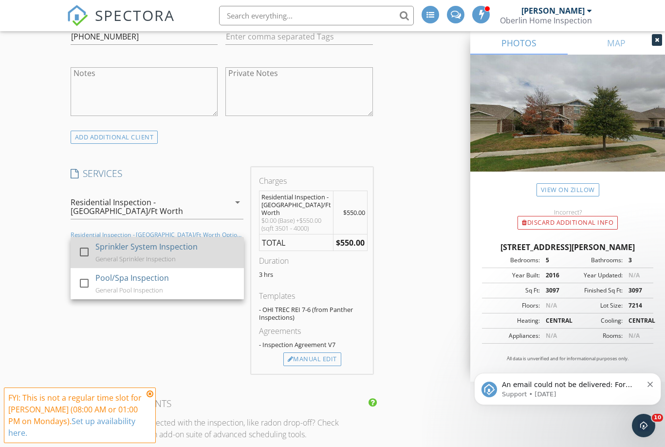
click at [181, 243] on div "Sprinkler System Inspection General Sprinkler Inspection" at bounding box center [165, 252] width 141 height 31
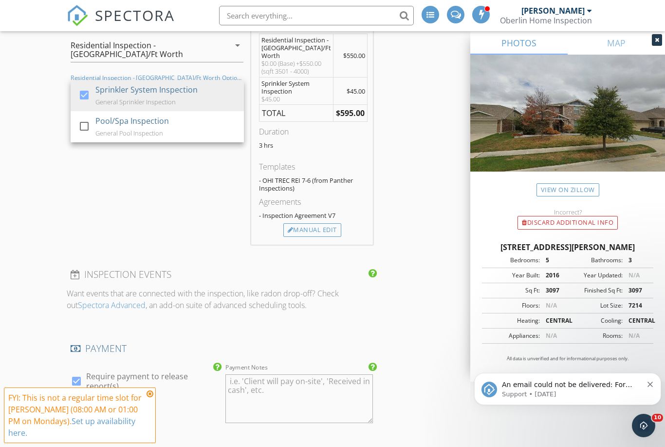
click at [426, 230] on div "INSPECTOR(S) check_box Jared Oberlin PRIMARY check_box_outline_blank Alec Lafar…" at bounding box center [333, 273] width 532 height 1877
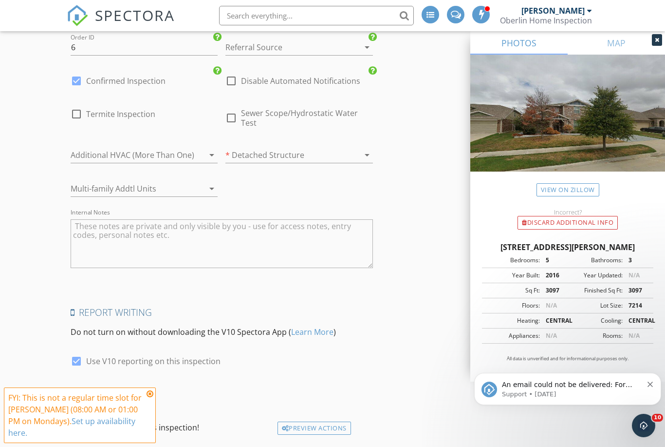
scroll to position [1331, 0]
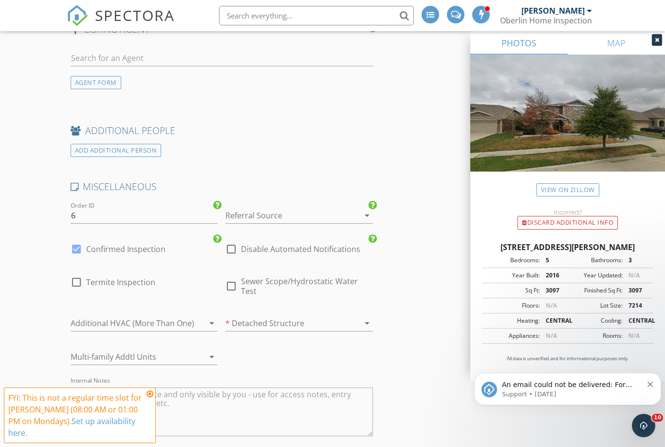
click at [132, 277] on span "Termite Inspection" at bounding box center [120, 282] width 69 height 10
checkbox input "true"
click at [293, 276] on span "Sewer Scope/Hydrostatic Water Test" at bounding box center [307, 285] width 132 height 19
checkbox input "true"
click at [197, 315] on div "Additional HVAC (More Than One) arrow_drop_down" at bounding box center [145, 323] width 148 height 16
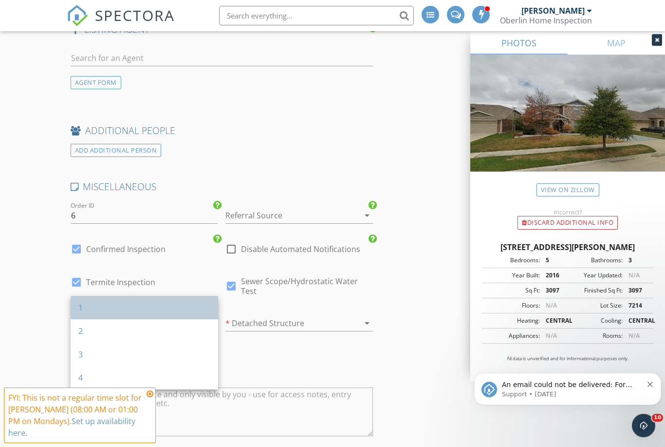
click at [132, 310] on div "1" at bounding box center [144, 307] width 132 height 12
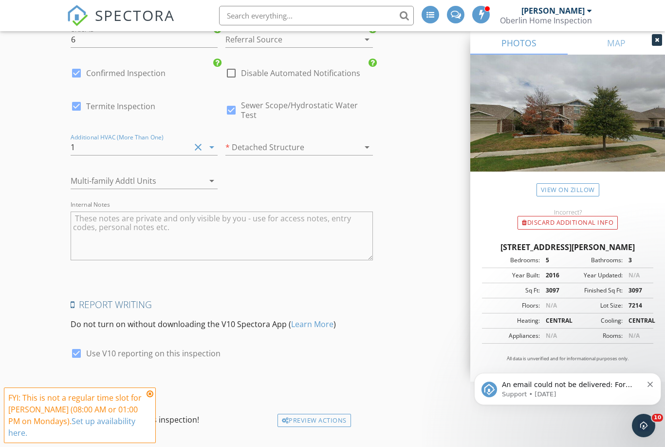
scroll to position [1531, 0]
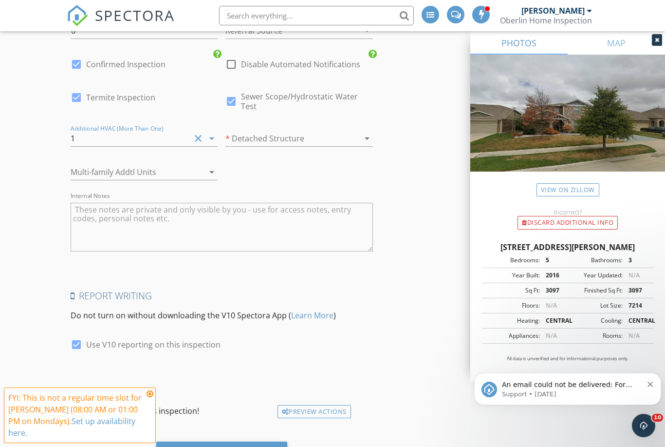
click at [150, 397] on icon at bounding box center [150, 394] width 7 height 8
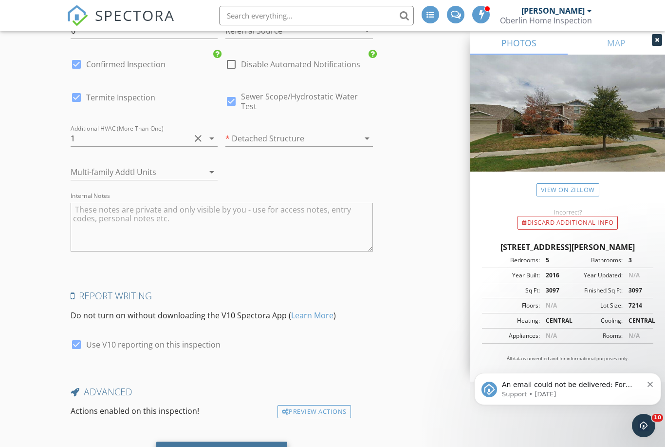
click at [229, 446] on div "Save Inspection" at bounding box center [221, 454] width 69 height 10
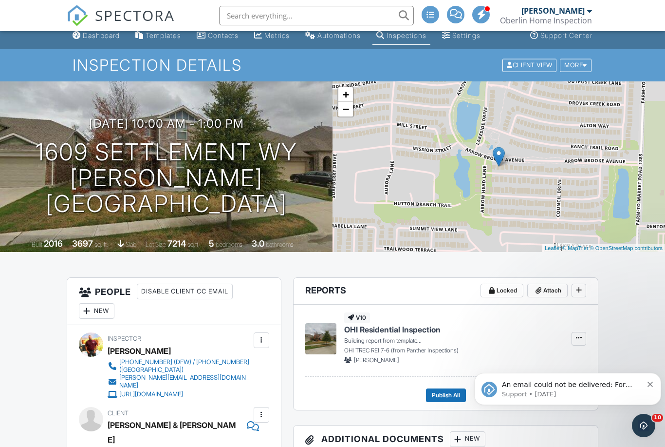
scroll to position [8, 0]
click at [583, 67] on div at bounding box center [585, 65] width 4 height 6
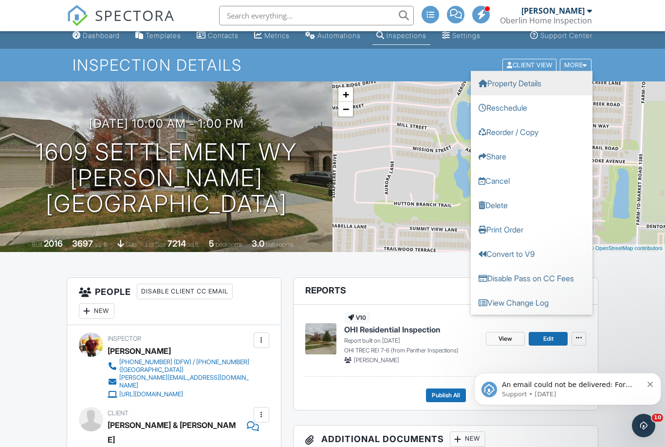
click at [540, 84] on link "Property Details" at bounding box center [532, 83] width 122 height 24
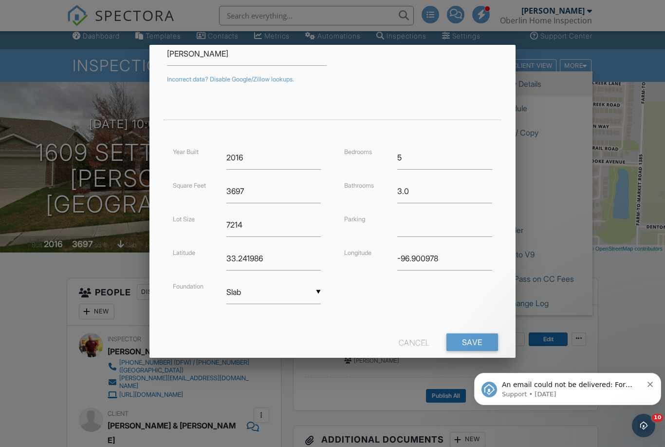
scroll to position [151, 0]
click at [481, 347] on input "Save" at bounding box center [473, 343] width 52 height 18
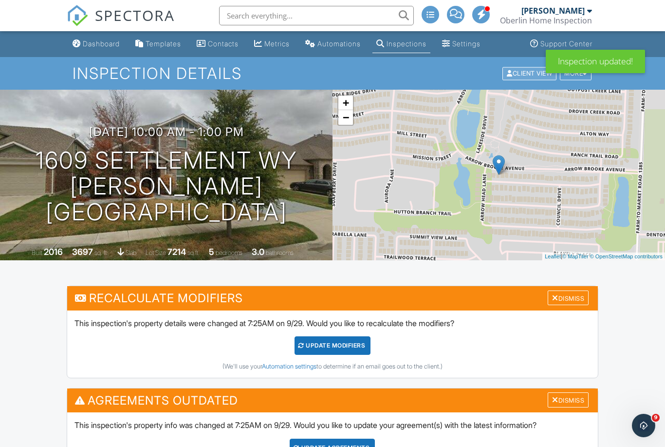
click at [534, 76] on div "Client View" at bounding box center [530, 73] width 54 height 13
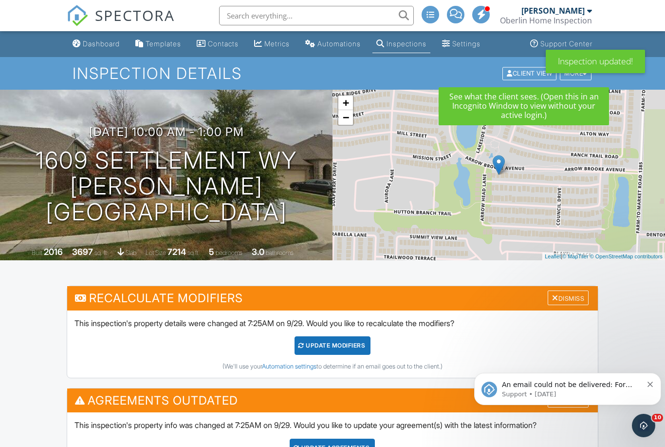
click at [660, 75] on div "Inspection Details Client View More Property Details Reschedule Reorder / Copy …" at bounding box center [332, 73] width 665 height 33
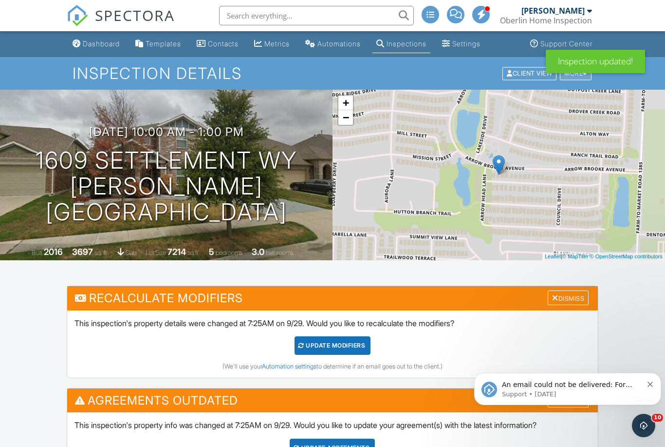
click at [585, 79] on div "More" at bounding box center [576, 73] width 32 height 13
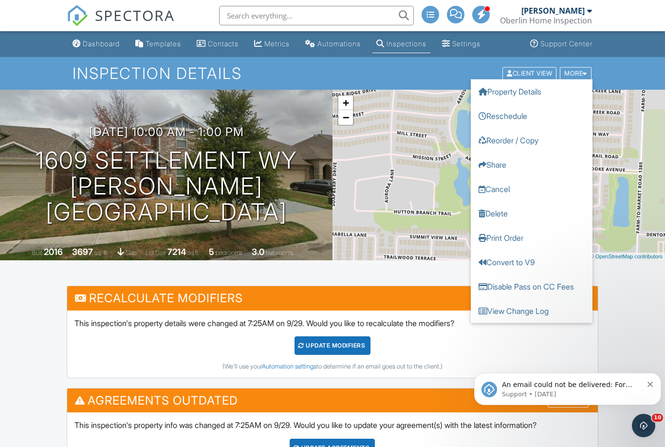
click at [23, 148] on div "[DATE] 10:00 am - 1:00 pm 1609 Settlement Wy [GEOGRAPHIC_DATA], TX 76227" at bounding box center [166, 174] width 333 height 99
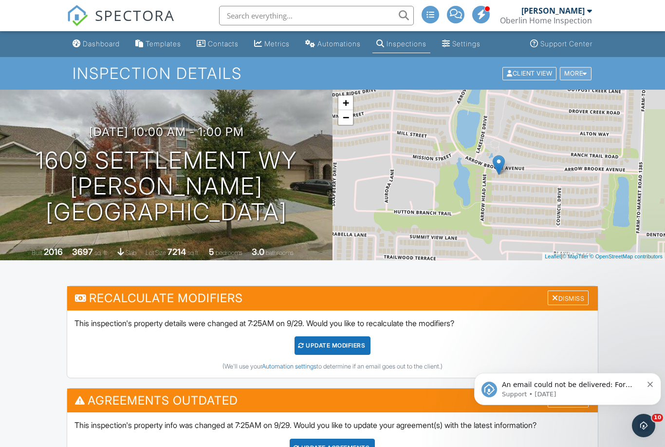
click at [587, 73] on div at bounding box center [585, 73] width 4 height 6
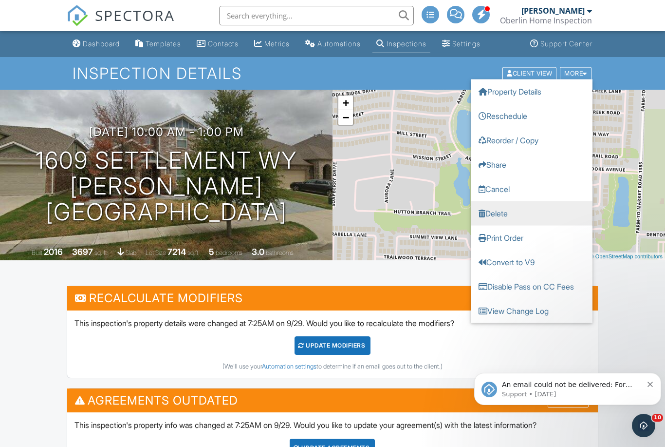
click at [508, 213] on link "Delete" at bounding box center [532, 213] width 122 height 24
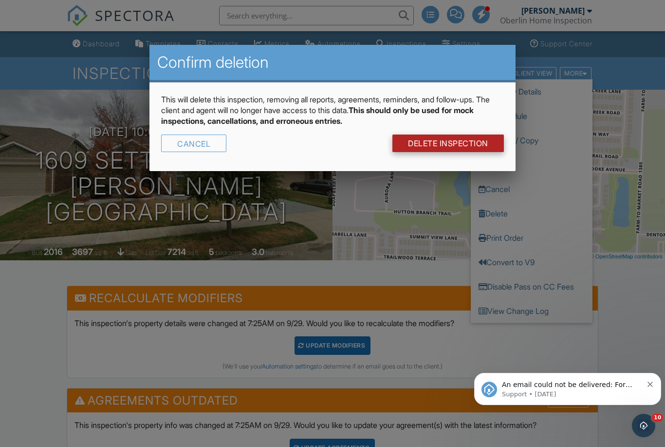
click at [478, 145] on link "DELETE Inspection" at bounding box center [448, 143] width 112 height 18
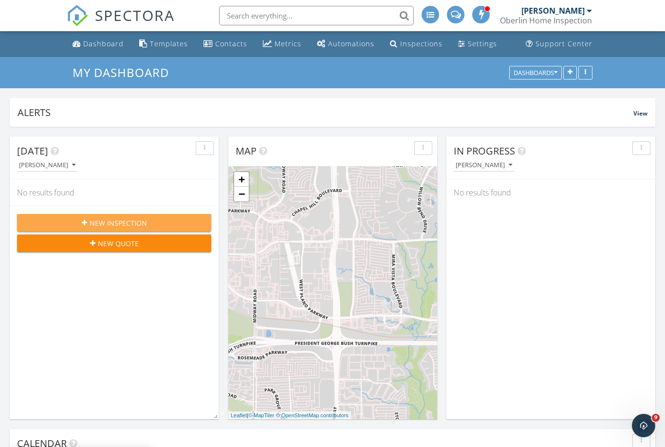
click at [58, 218] on div "New Inspection" at bounding box center [114, 223] width 179 height 10
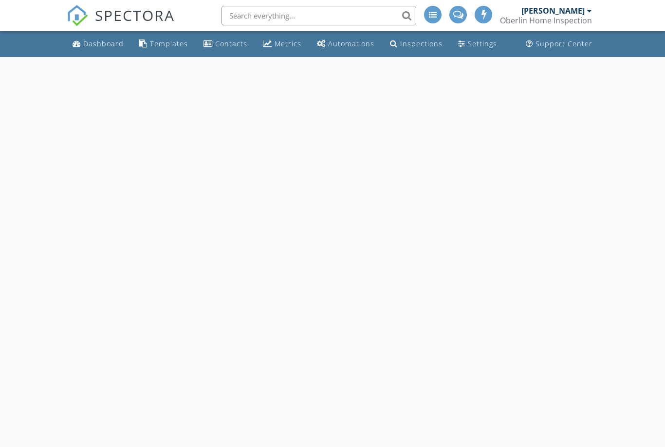
select select "8"
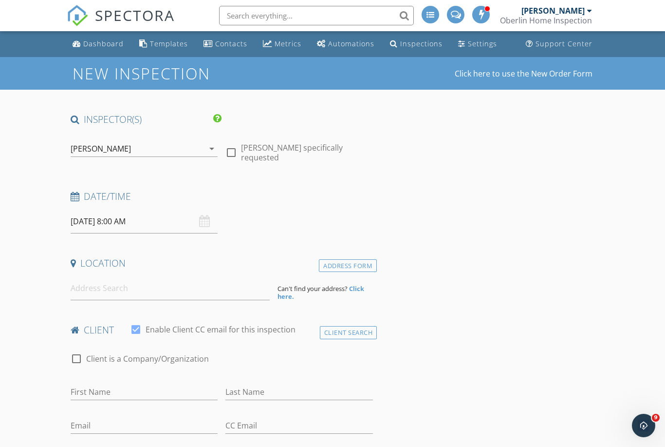
click at [113, 222] on input "[DATE] 8:00 AM" at bounding box center [145, 221] width 148 height 24
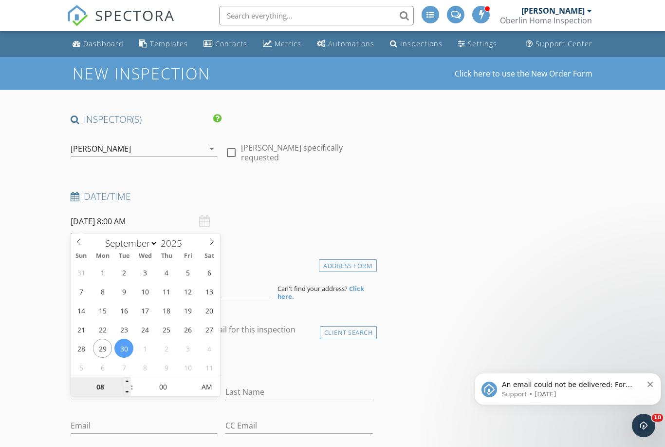
click at [110, 384] on input "08" at bounding box center [101, 386] width 60 height 19
type input "09"
type input "[DATE] 9:00 AM"
type input "10"
type input "[DATE] 10:00 AM"
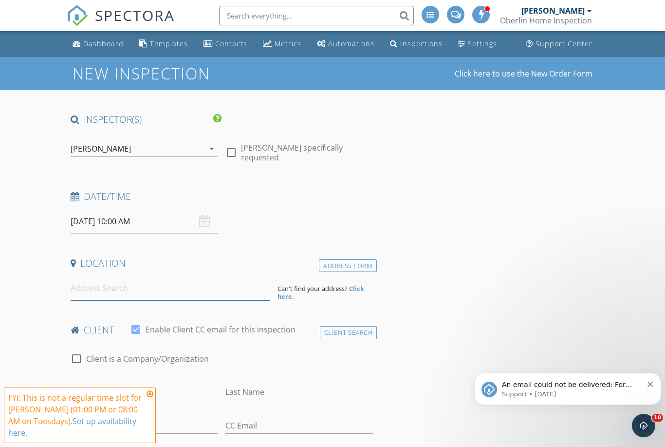
click at [171, 289] on input at bounding box center [170, 288] width 199 height 24
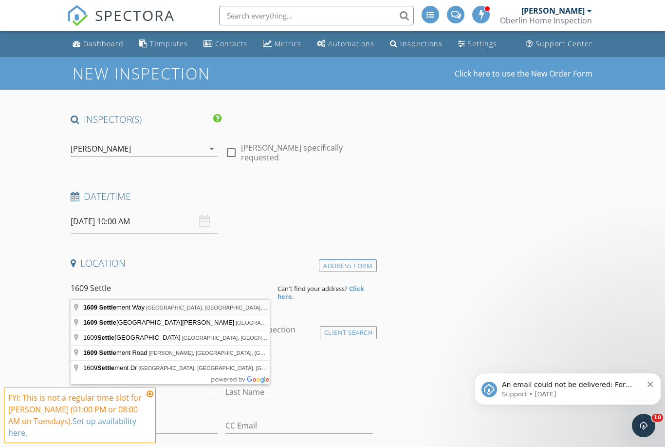
type input "[STREET_ADDRESS]"
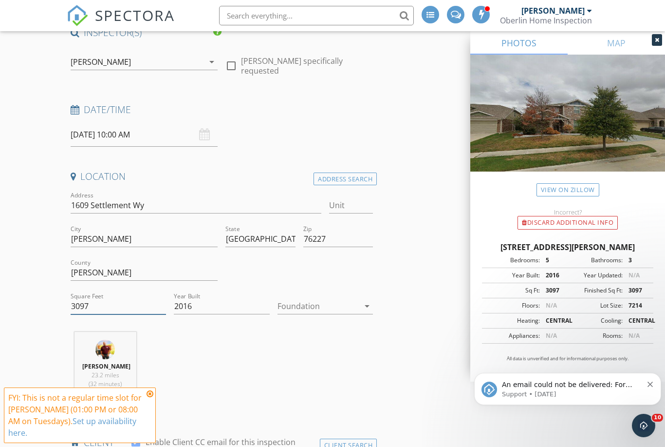
click at [72, 306] on input "3097" at bounding box center [118, 306] width 95 height 16
type input "3697"
click at [343, 305] on div at bounding box center [319, 307] width 82 height 16
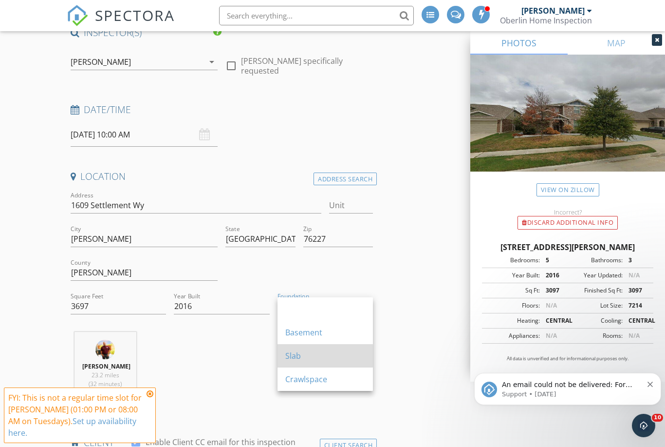
click at [324, 351] on div "Slab" at bounding box center [325, 356] width 80 height 12
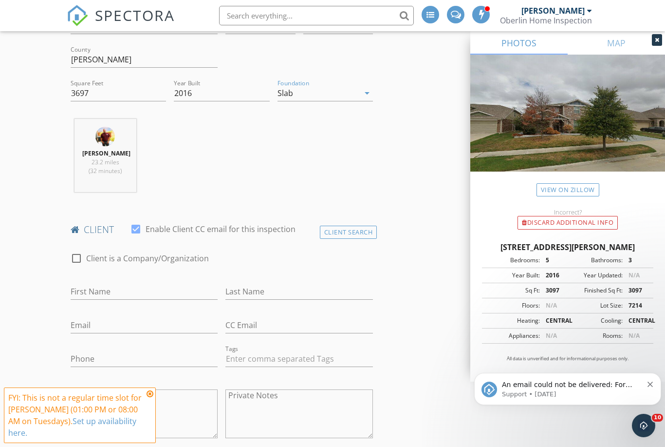
scroll to position [305, 0]
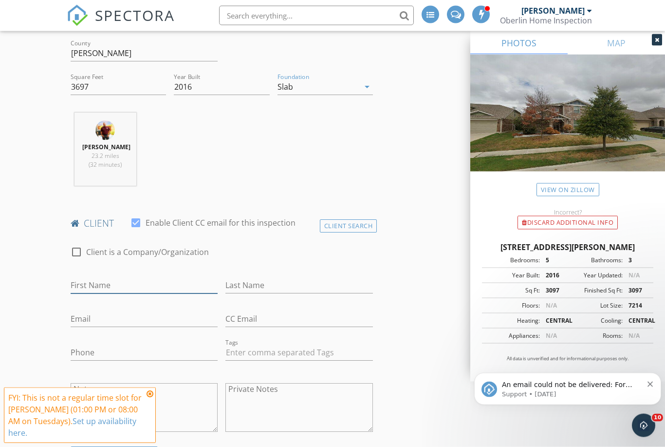
click at [162, 289] on input "First Name" at bounding box center [145, 286] width 148 height 16
type input "[PERSON_NAME] & [PERSON_NAME]"
type input "Price"
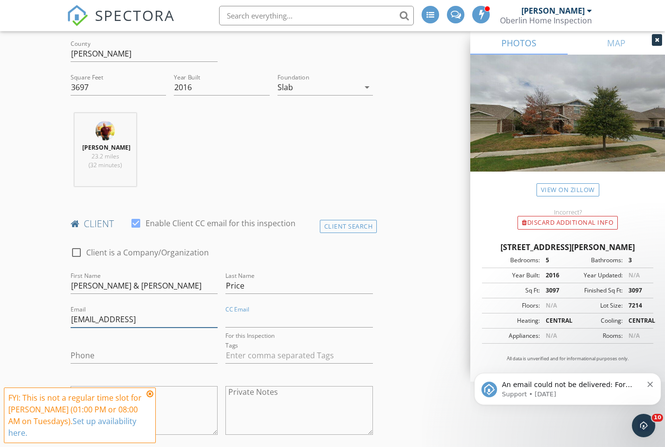
click at [210, 319] on input "jprice@lajitasgolfresort.copm" at bounding box center [145, 319] width 148 height 16
type input "[EMAIL_ADDRESS][DOMAIN_NAME]"
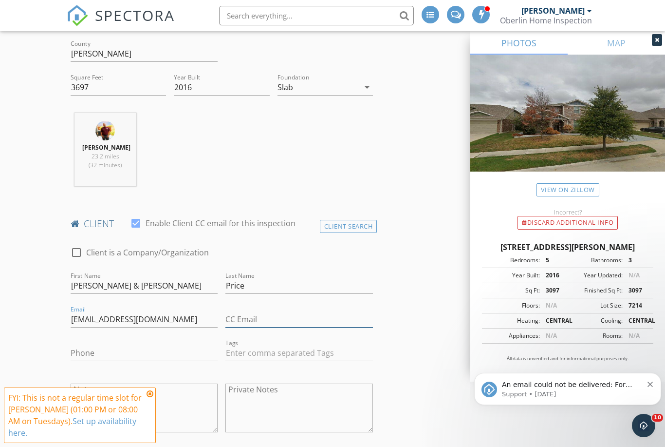
click at [319, 321] on input "CC Email" at bounding box center [299, 319] width 148 height 16
type input "[PERSON_NAME][EMAIL_ADDRESS][DOMAIN_NAME]"
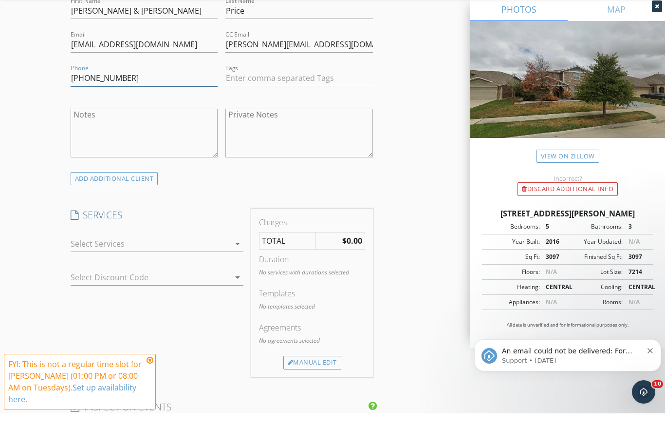
scroll to position [547, 0]
type input "[PHONE_NUMBER]"
click at [228, 268] on div at bounding box center [151, 276] width 160 height 16
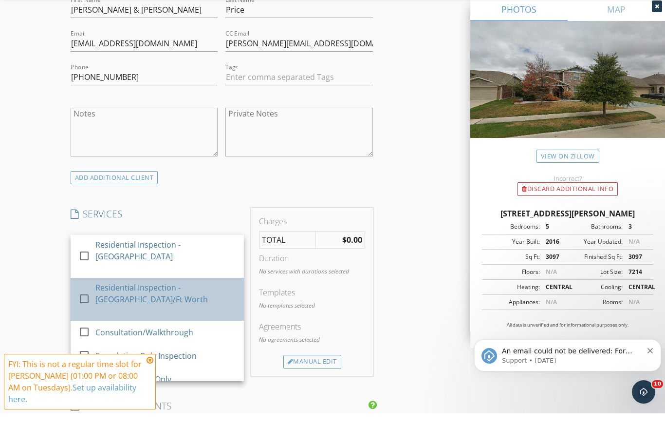
scroll to position [581, 0]
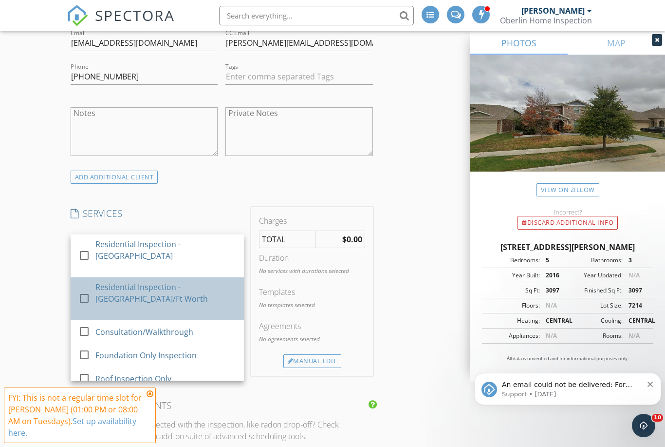
click at [185, 292] on div "Residential Inspection - [GEOGRAPHIC_DATA]/Ft Worth" at bounding box center [165, 292] width 141 height 23
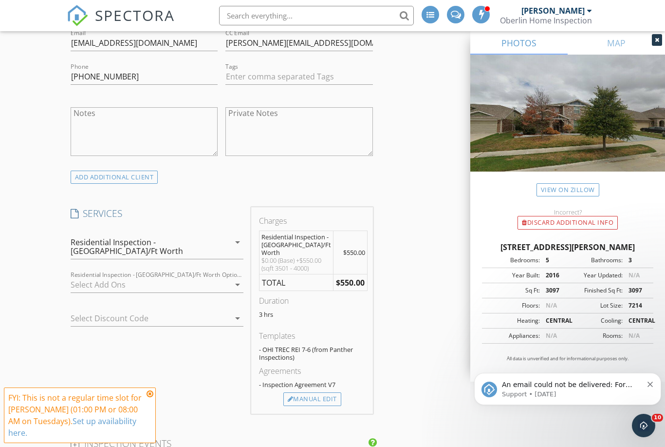
click at [211, 277] on div at bounding box center [151, 285] width 160 height 16
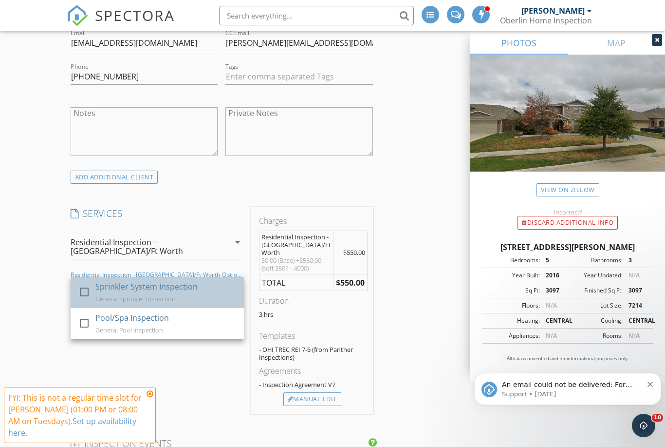
click at [176, 281] on div "Sprinkler System Inspection" at bounding box center [146, 286] width 102 height 12
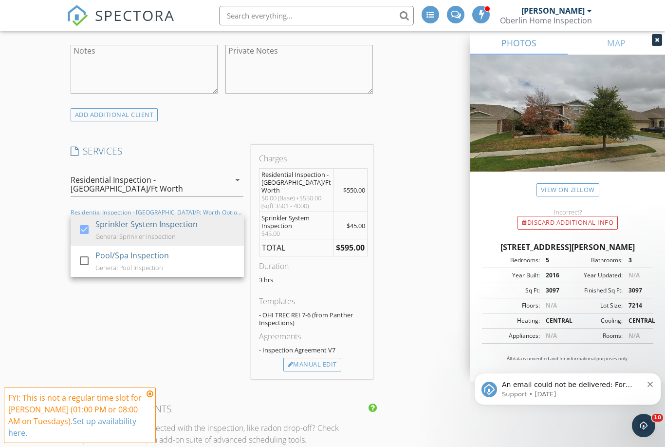
click at [416, 315] on div "INSPECTOR(S) check_box Jared Oberlin PRIMARY check_box_outline_blank Alec Lafar…" at bounding box center [333, 407] width 532 height 1877
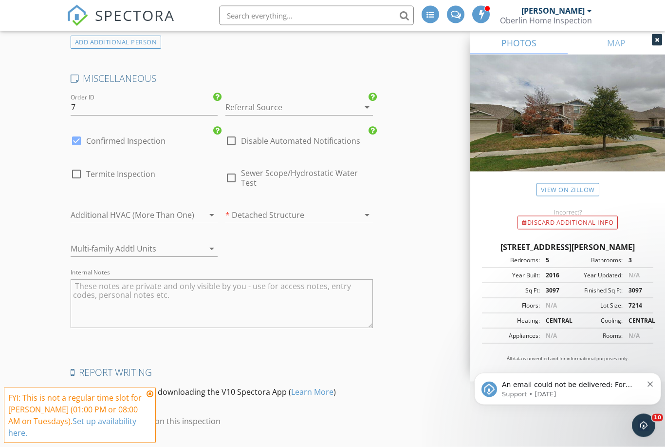
click at [182, 207] on div at bounding box center [131, 215] width 120 height 16
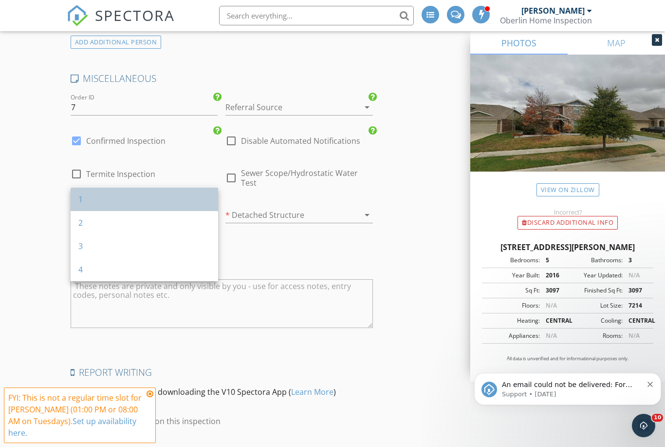
click at [150, 205] on div "1" at bounding box center [144, 198] width 132 height 23
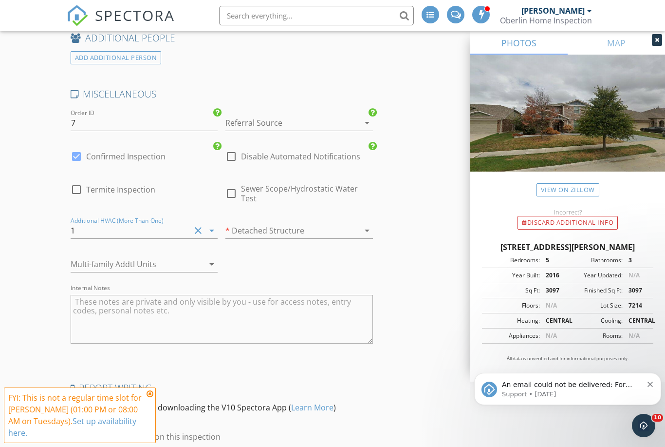
click at [131, 174] on div "check_box_outline_blank Termite Inspection" at bounding box center [144, 194] width 155 height 41
click at [152, 185] on span "Termite Inspection" at bounding box center [120, 190] width 69 height 10
checkbox input "true"
click at [295, 184] on span "Sewer Scope/Hydrostatic Water Test" at bounding box center [307, 193] width 132 height 19
checkbox input "true"
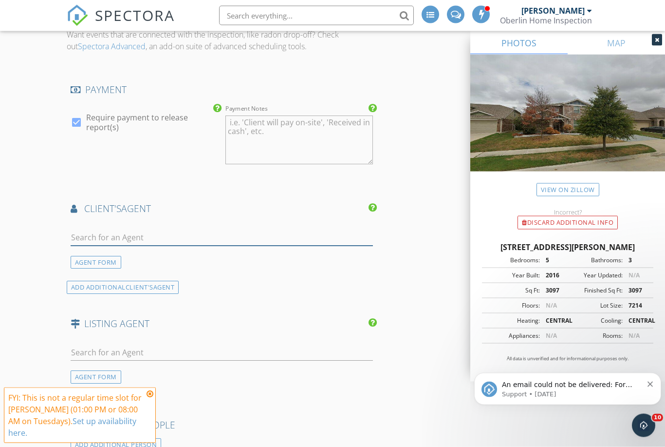
click at [199, 230] on input "text" at bounding box center [222, 238] width 302 height 16
click at [102, 258] on div "AGENT FORM" at bounding box center [96, 262] width 51 height 13
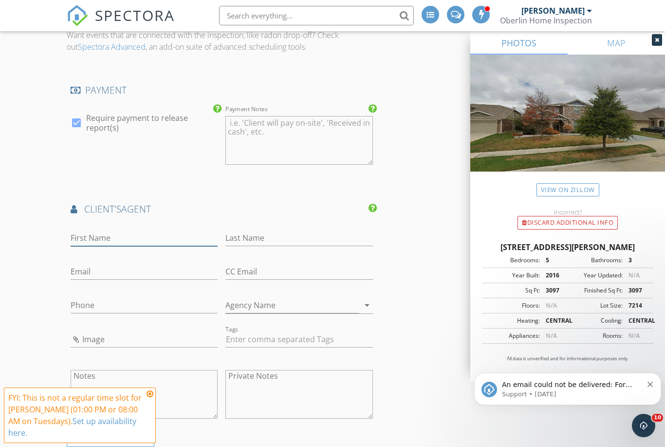
click at [177, 230] on input "First Name" at bounding box center [145, 238] width 148 height 16
type input "[PERSON_NAME]"
type input "Price"
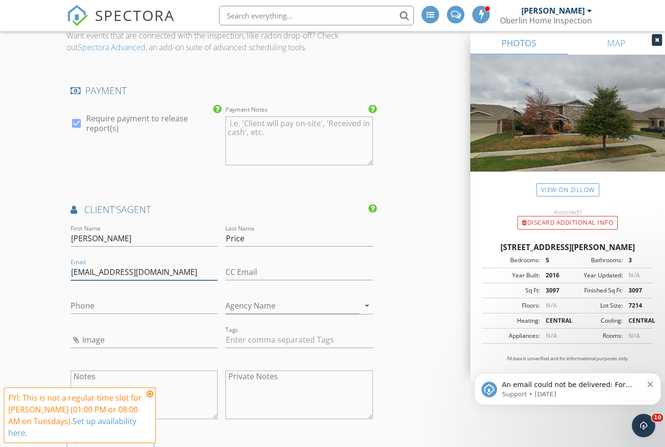
type input "[EMAIL_ADDRESS][DOMAIN_NAME]"
type input "[PERSON_NAME][EMAIL_ADDRESS][DOMAIN_NAME]"
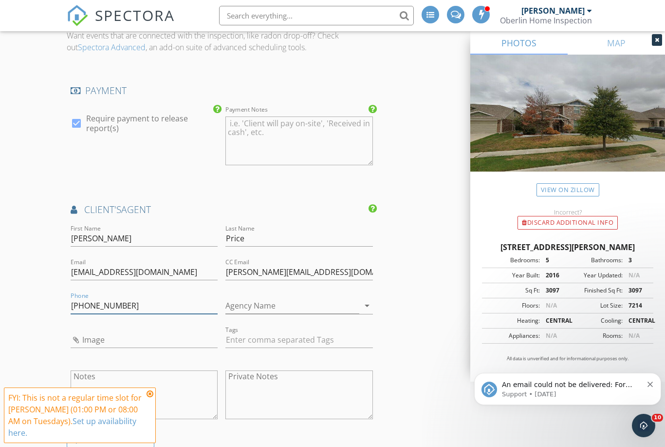
type input "[PHONE_NUMBER]"
click at [291, 298] on input "Agency Name" at bounding box center [292, 306] width 134 height 16
click at [155, 336] on input "Image" at bounding box center [145, 340] width 148 height 16
type input "TRANSWORLD"
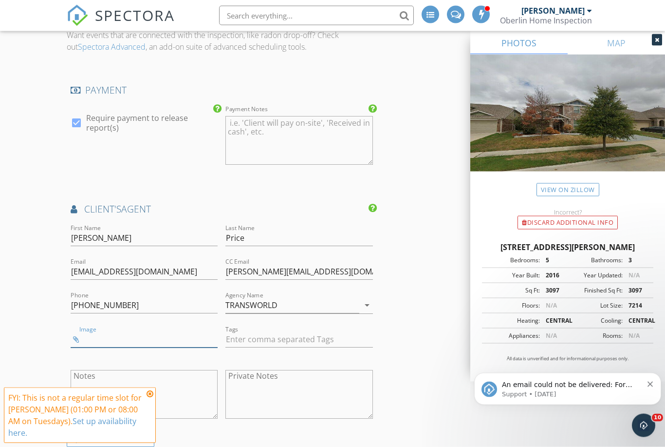
type input "IMG_7829.jpeg"
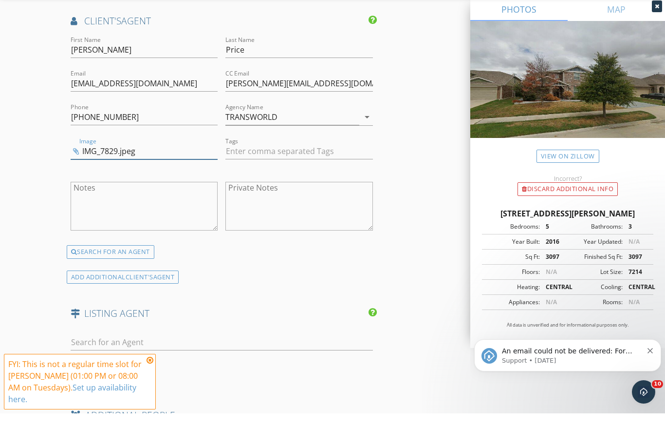
scroll to position [1229, 0]
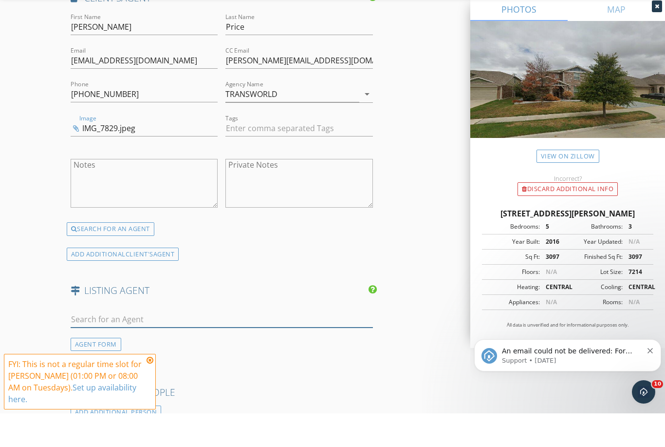
click at [247, 345] on input "text" at bounding box center [222, 353] width 302 height 16
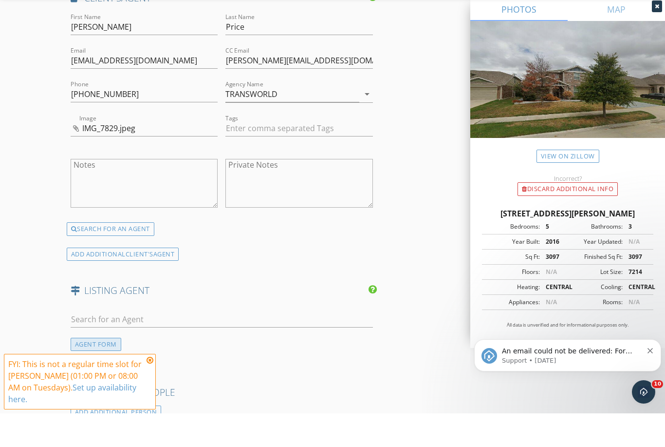
click at [116, 371] on div "AGENT FORM" at bounding box center [96, 377] width 51 height 13
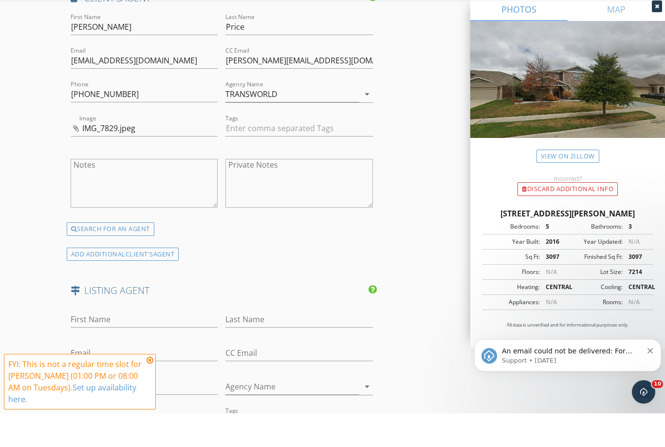
scroll to position [1263, 0]
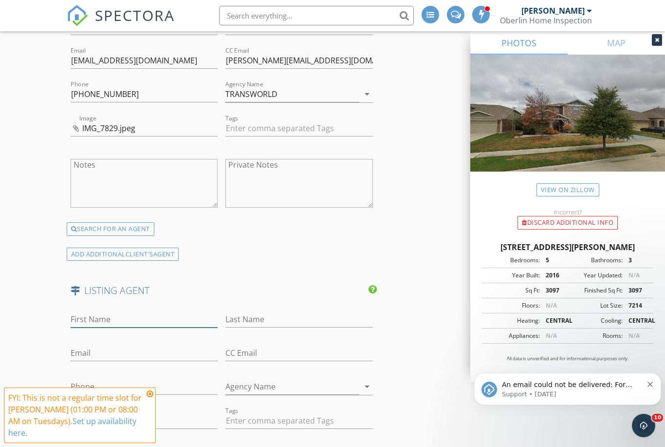
click at [191, 311] on input "First Name" at bounding box center [145, 319] width 148 height 16
type input "Alex"
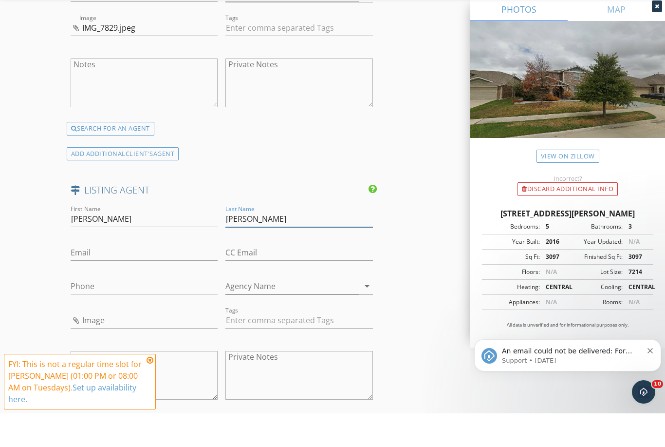
scroll to position [1330, 0]
type input "Chapa"
click at [171, 277] on input "Email" at bounding box center [145, 285] width 148 height 16
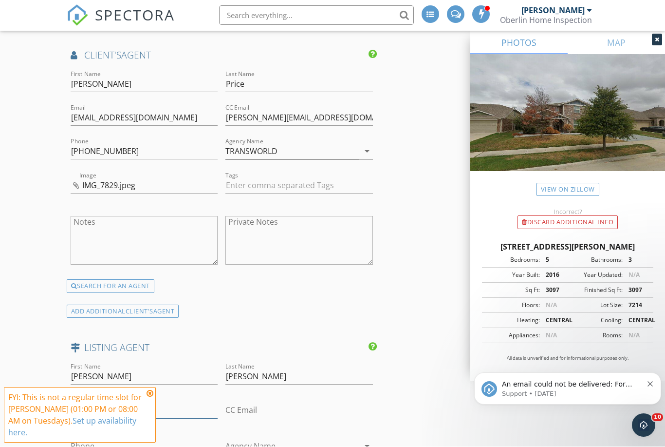
scroll to position [1364, 0]
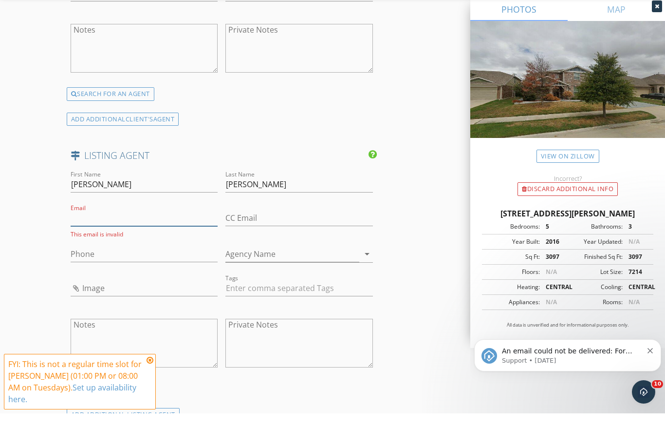
click at [160, 243] on input "Email" at bounding box center [145, 251] width 148 height 16
paste input "mailto:Alex@ETXUnitedCountry.com"
click at [94, 243] on input "mailto:Alex@ETXUnitedCountry.com" at bounding box center [145, 251] width 148 height 16
type input "Alex@ETXUnitedCountry.com"
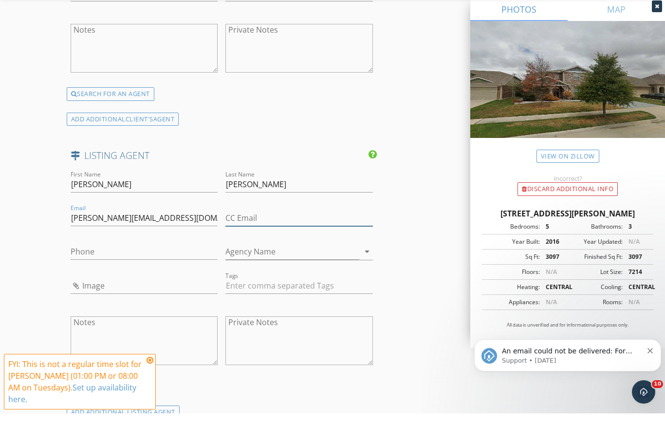
click at [300, 243] on input "CC Email" at bounding box center [299, 251] width 148 height 16
type input "[PERSON_NAME][EMAIL_ADDRESS][DOMAIN_NAME]"
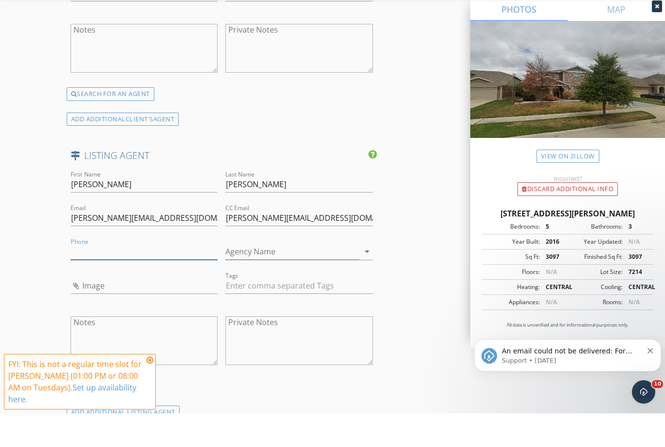
scroll to position [1398, 0]
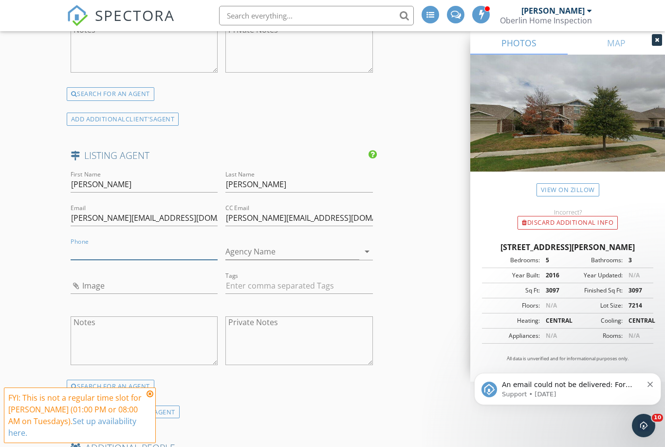
click at [157, 243] on input "Phone" at bounding box center [145, 251] width 148 height 16
paste input "[PHONE_NUMBER]"
type input "[PHONE_NUMBER]"
click at [304, 243] on input "Agency Name" at bounding box center [292, 251] width 134 height 16
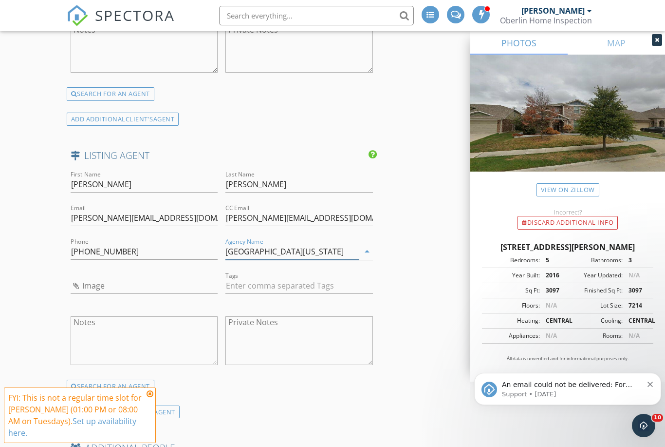
click at [262, 243] on input "East Texas" at bounding box center [292, 251] width 134 height 16
click at [260, 243] on input "East Texas" at bounding box center [292, 251] width 134 height 16
click at [267, 243] on input "East Texas" at bounding box center [292, 251] width 134 height 16
paste input "Real Estate & Auction"
type input "East [US_STATE] Real Estate & Auction"
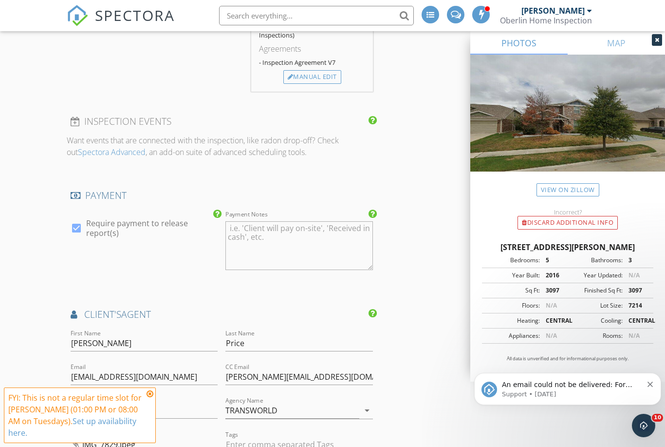
scroll to position [873, 0]
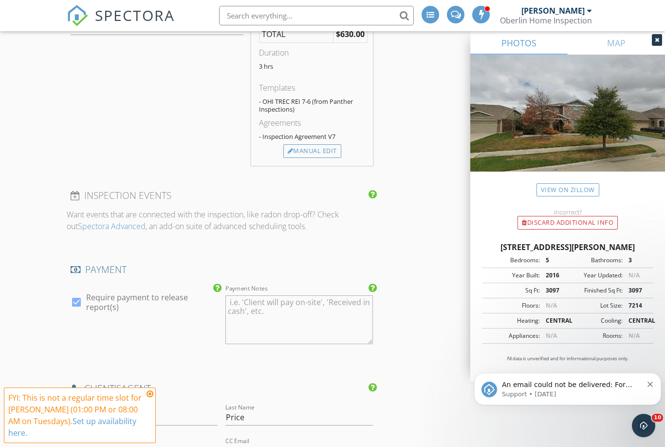
click at [153, 391] on icon at bounding box center [150, 394] width 7 height 8
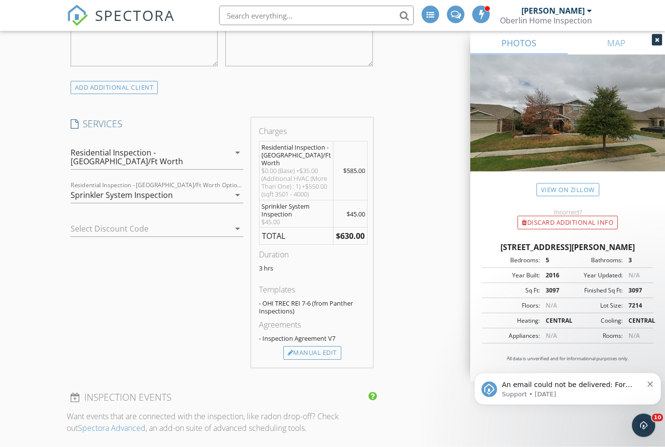
click at [223, 223] on div at bounding box center [224, 229] width 12 height 12
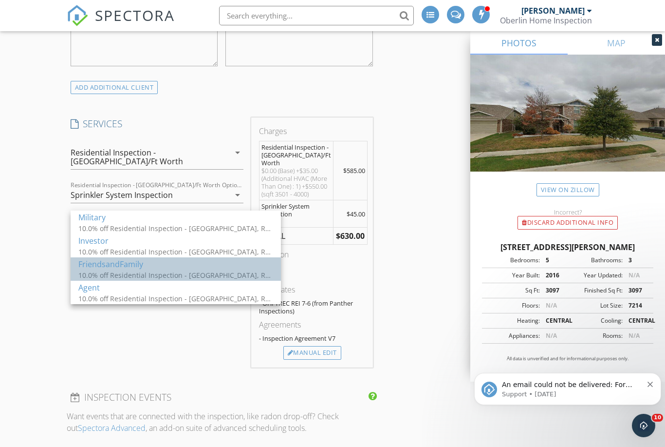
click at [151, 274] on div "10.0% off Residential Inspection - Greater New Orleans, Residential Inspection …" at bounding box center [175, 275] width 195 height 10
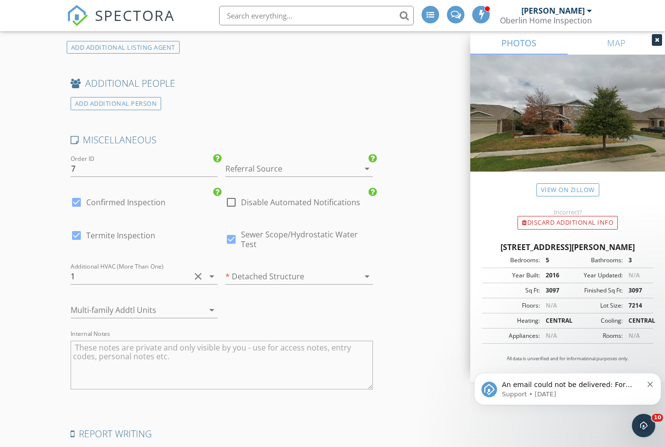
scroll to position [1922, 0]
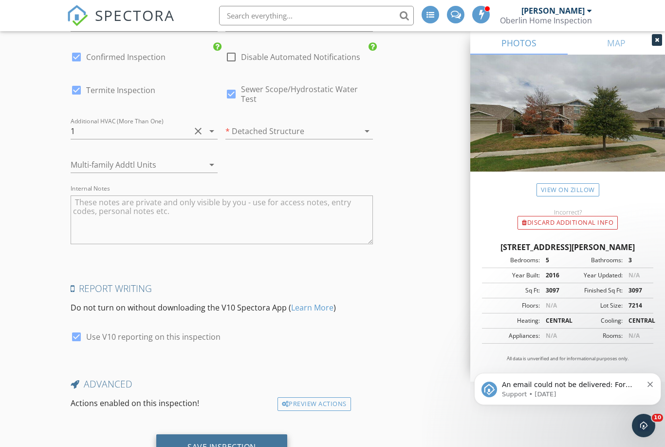
click at [225, 439] on div "Save Inspection" at bounding box center [221, 447] width 131 height 26
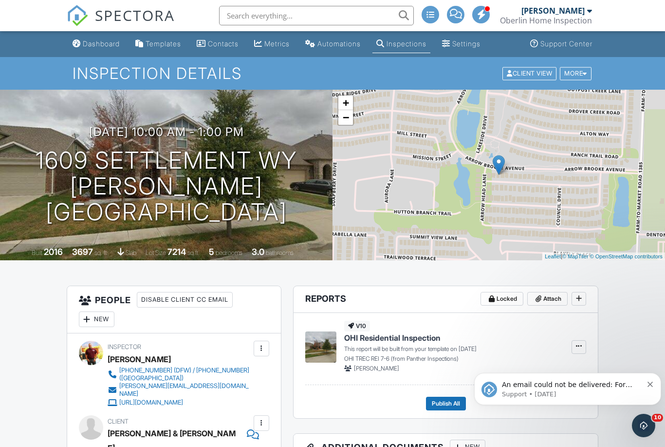
click at [364, 0] on li at bounding box center [313, 15] width 208 height 31
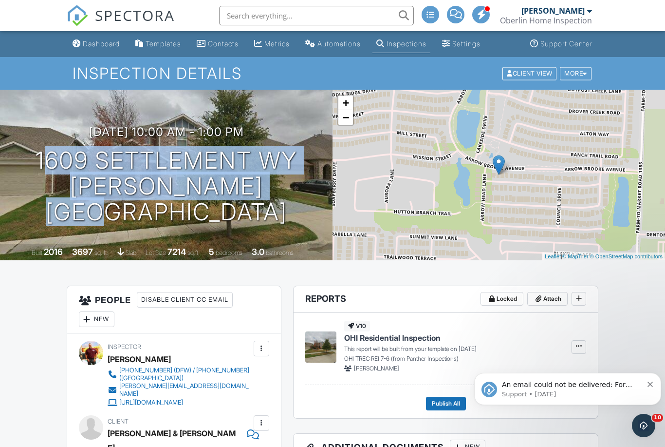
copy h1 "[STREET_ADDRESS][PERSON_NAME]"
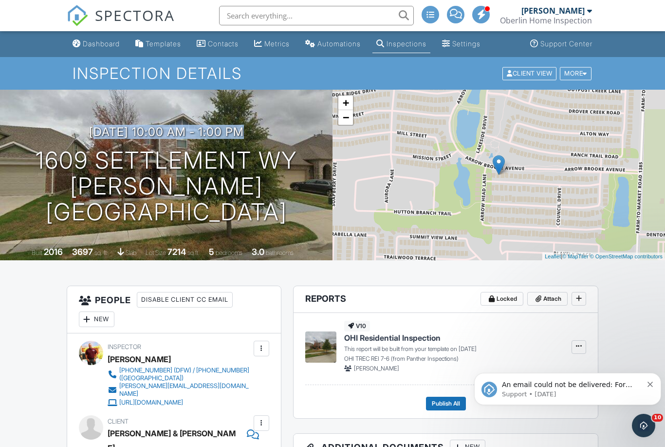
copy h3 "[DATE] 10:00 am - 1:00 pm"
click at [349, 443] on h3 "Additional Documents New" at bounding box center [446, 447] width 304 height 28
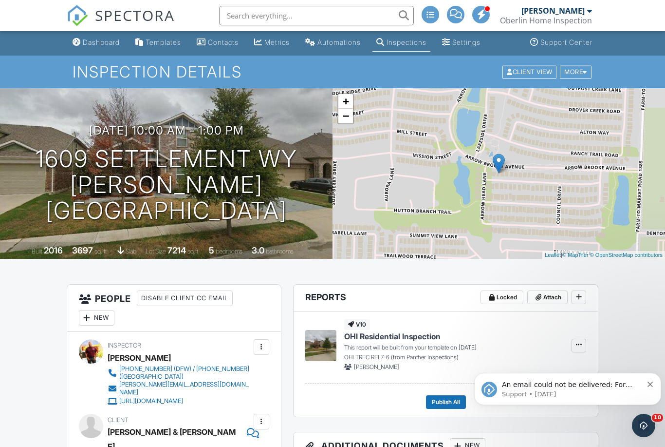
scroll to position [112, 0]
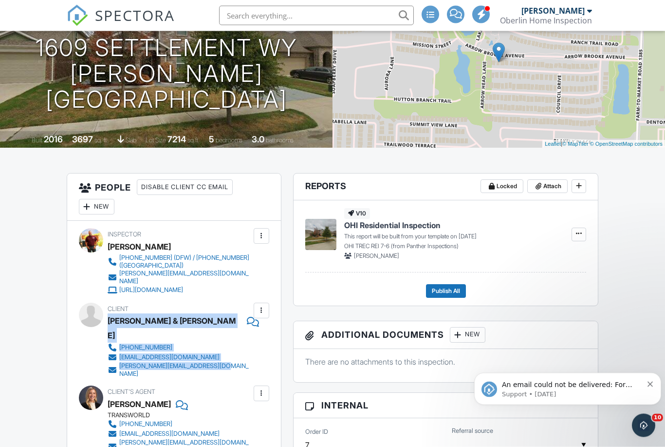
copy div "[PERSON_NAME] & [PERSON_NAME] [PHONE_NUMBER] [EMAIL_ADDRESS][DOMAIN_NAME] [PERS…"
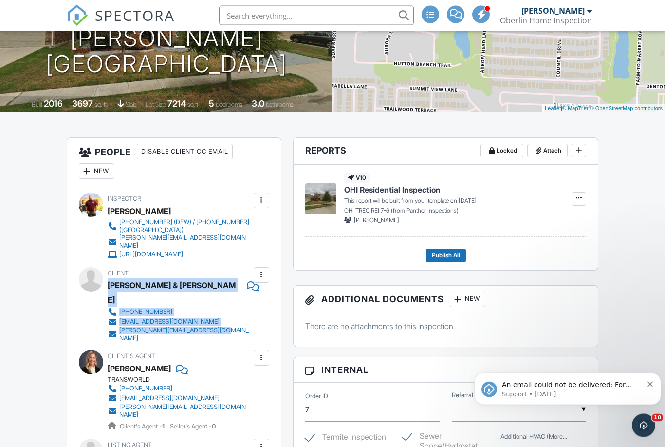
scroll to position [148, 0]
